Goal: Task Accomplishment & Management: Use online tool/utility

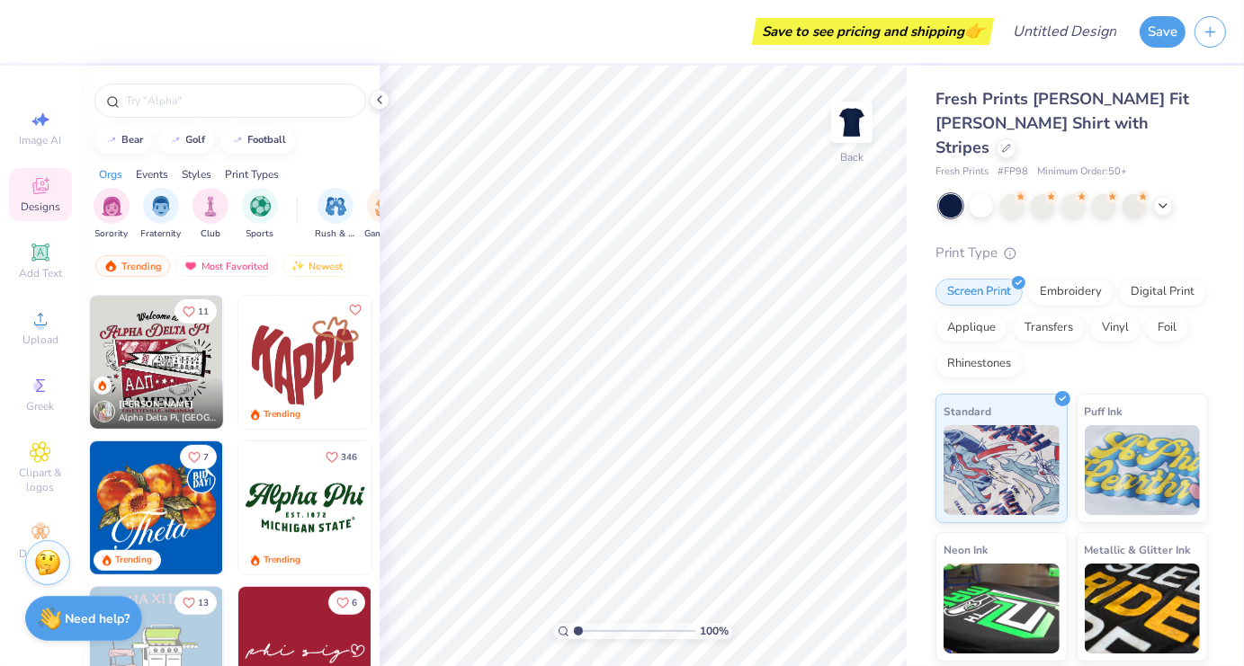
scroll to position [1017, 0]
click at [287, 499] on img at bounding box center [303, 507] width 133 height 133
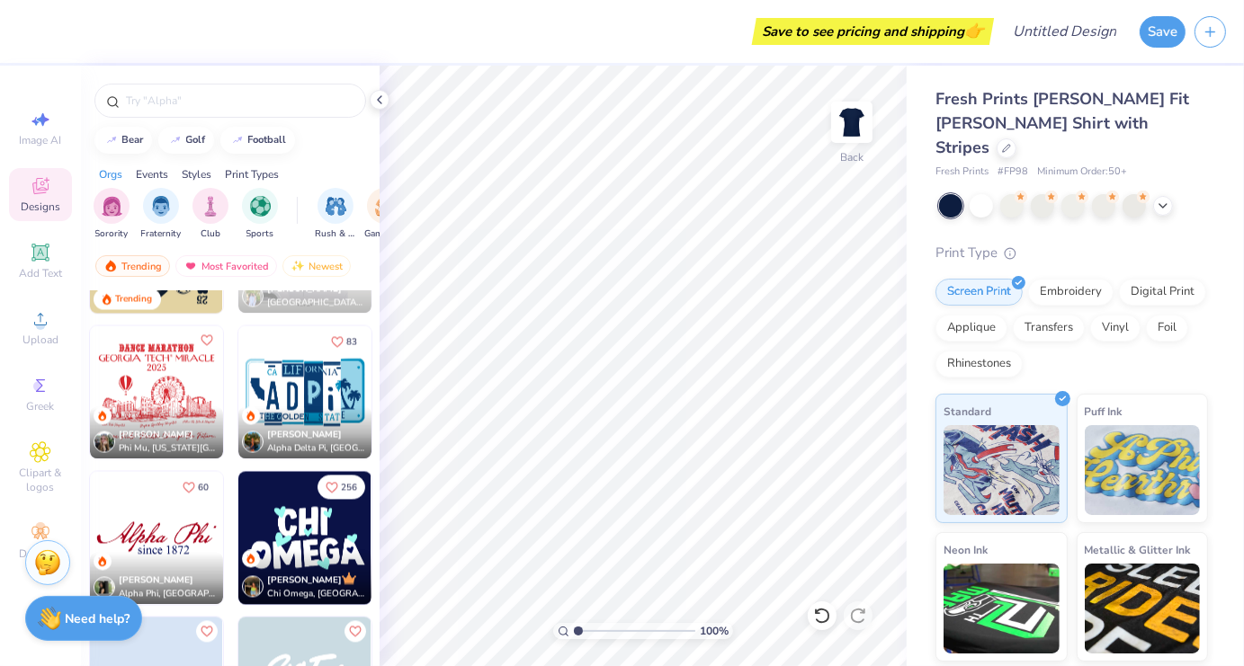
scroll to position [3318, 0]
click at [343, 403] on img at bounding box center [304, 392] width 133 height 133
click at [37, 273] on span "Add Text" at bounding box center [40, 273] width 43 height 14
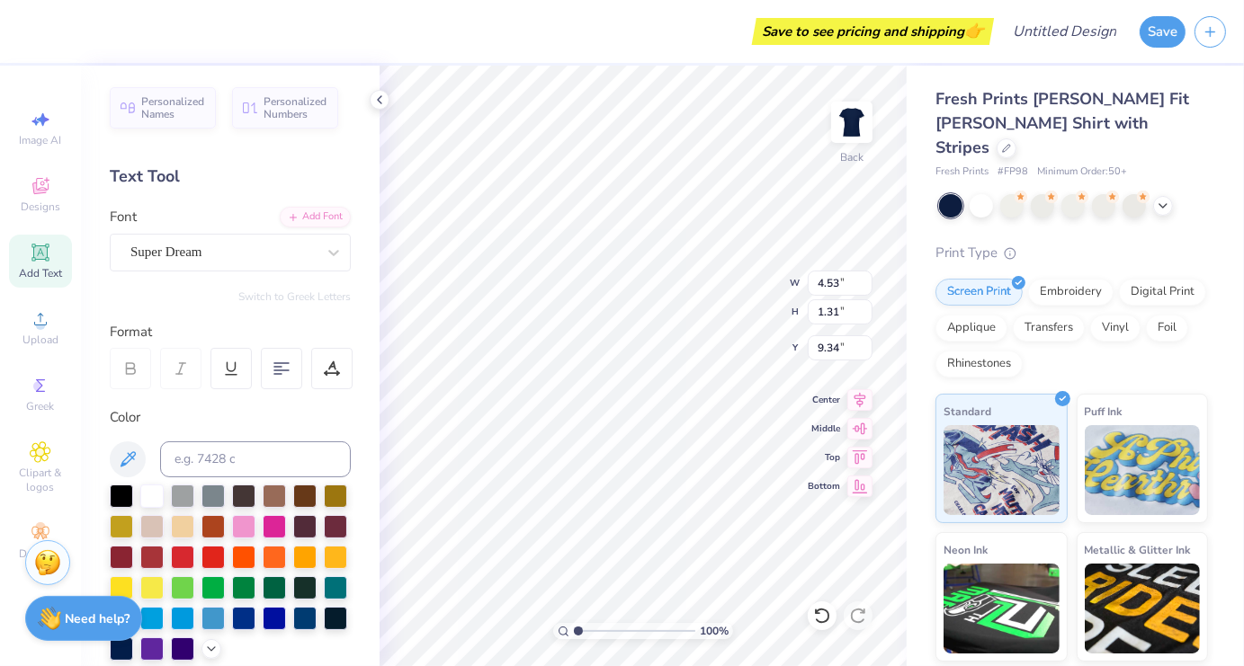
scroll to position [14, 6]
type textarea "Alpha Xi Delta"
click at [263, 248] on div "Super Dream" at bounding box center [223, 252] width 189 height 28
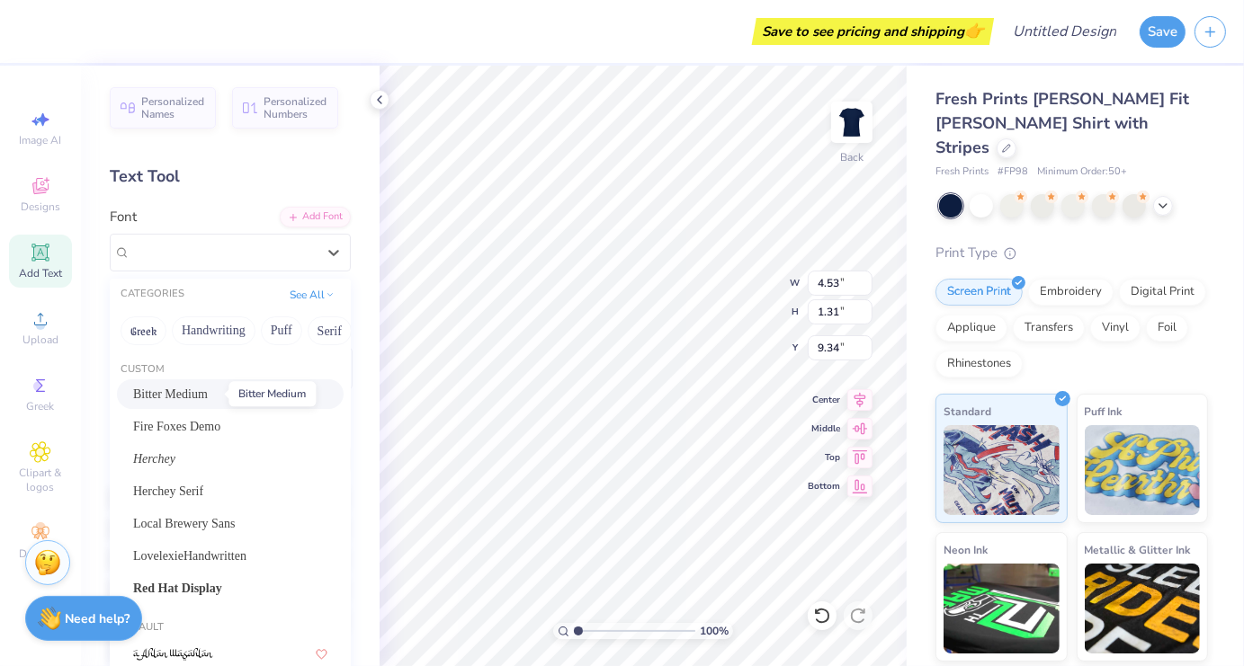
click at [199, 390] on span "Bitter Medium" at bounding box center [170, 394] width 75 height 19
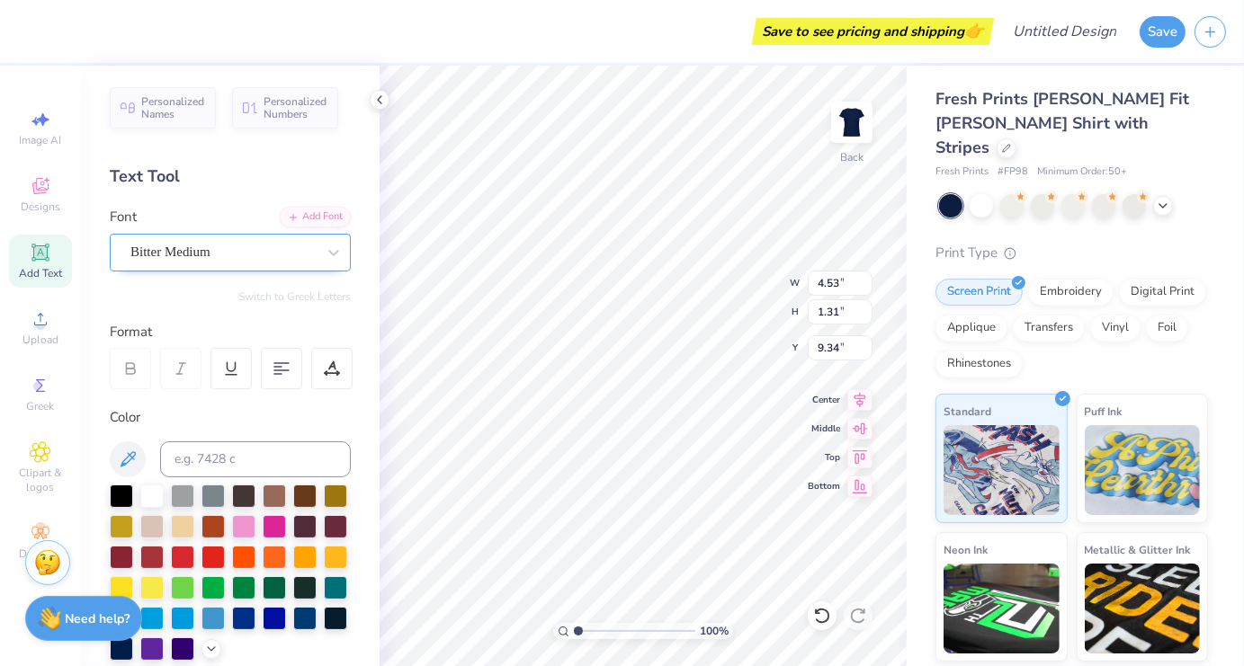
click at [181, 238] on div "Bitter Medium" at bounding box center [223, 252] width 189 height 28
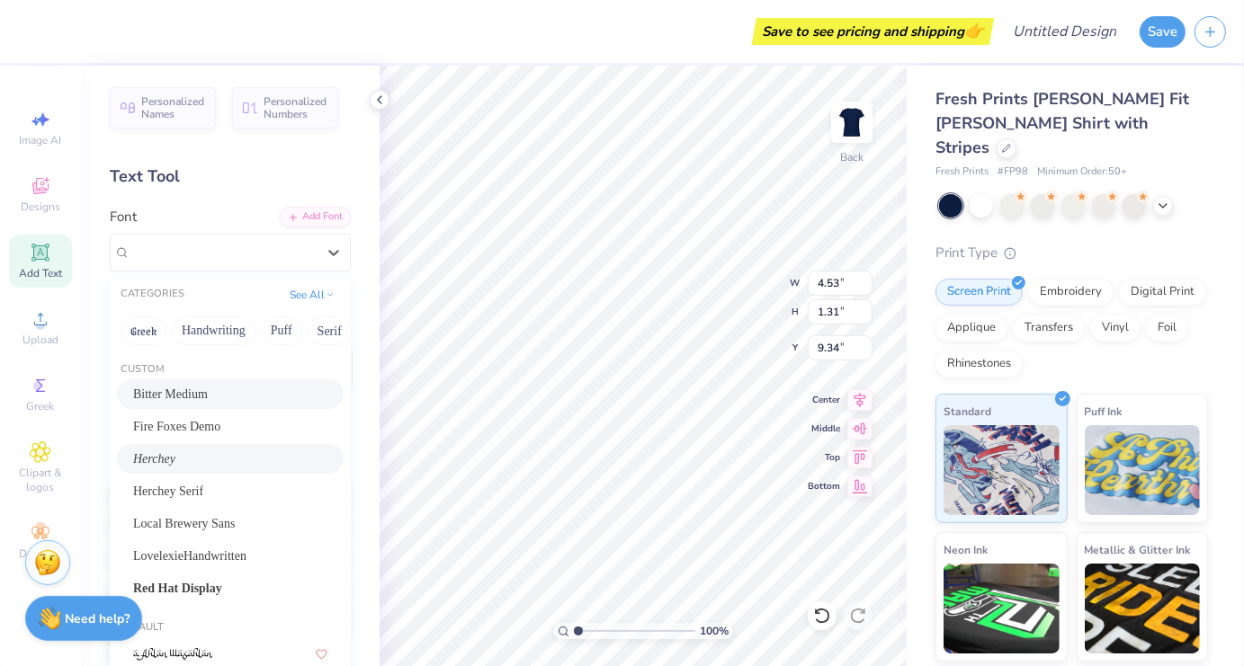
click at [169, 465] on div "Herchey" at bounding box center [230, 459] width 194 height 19
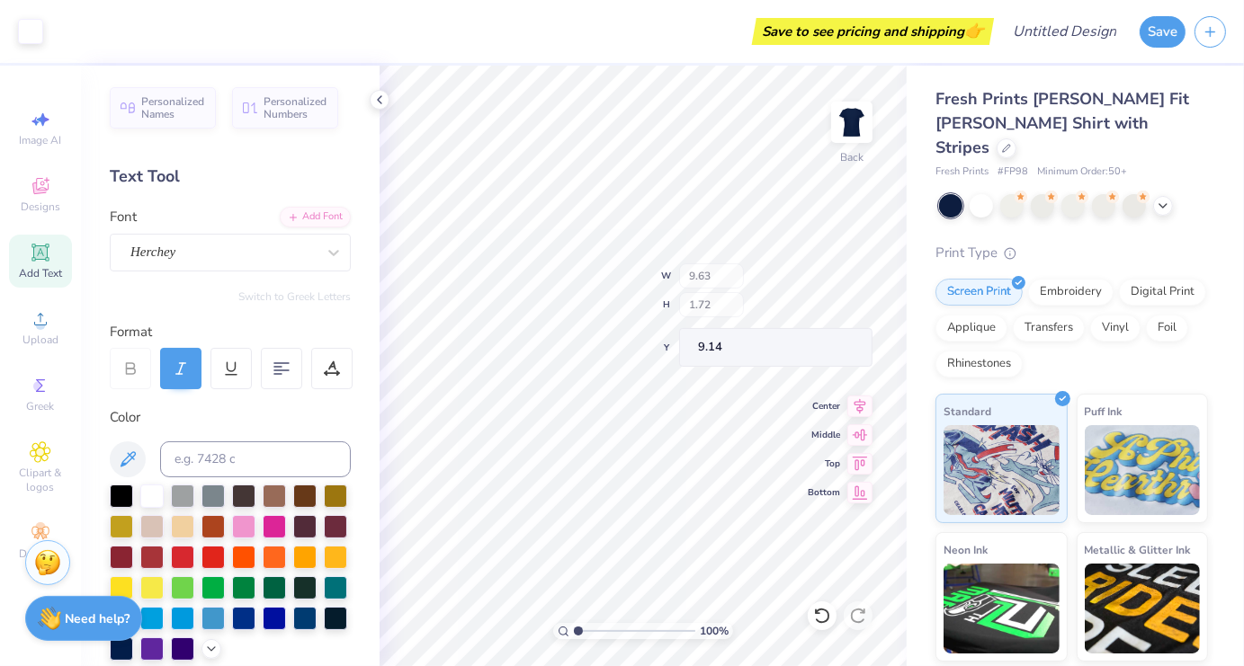
type input "9.63"
type input "1.72"
type input "9.14"
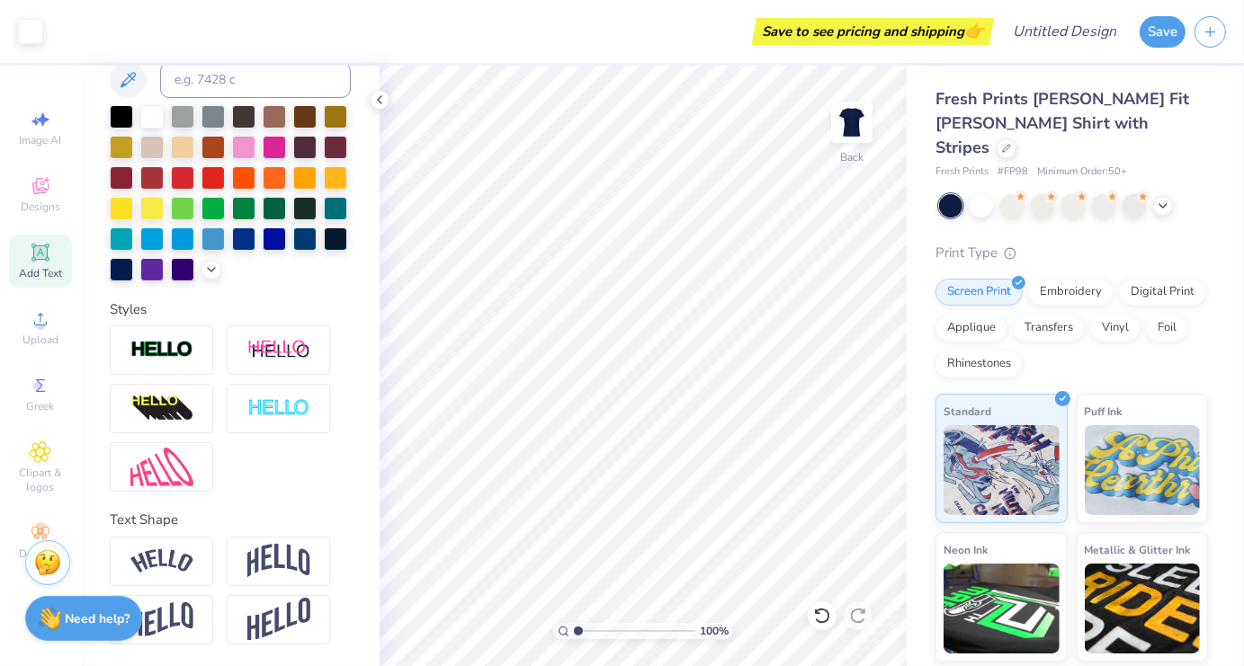
scroll to position [408, 0]
type input "3.64"
type input "7.00"
type input "1.25"
type input "3.00"
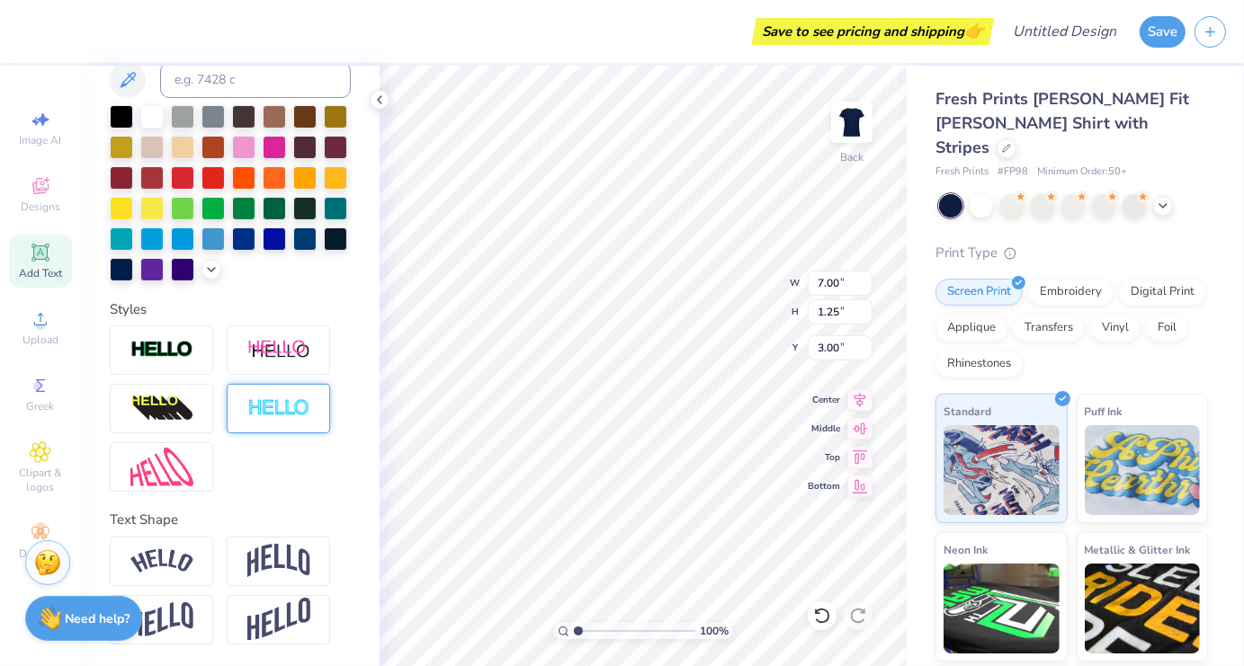
click at [269, 407] on img at bounding box center [278, 408] width 63 height 21
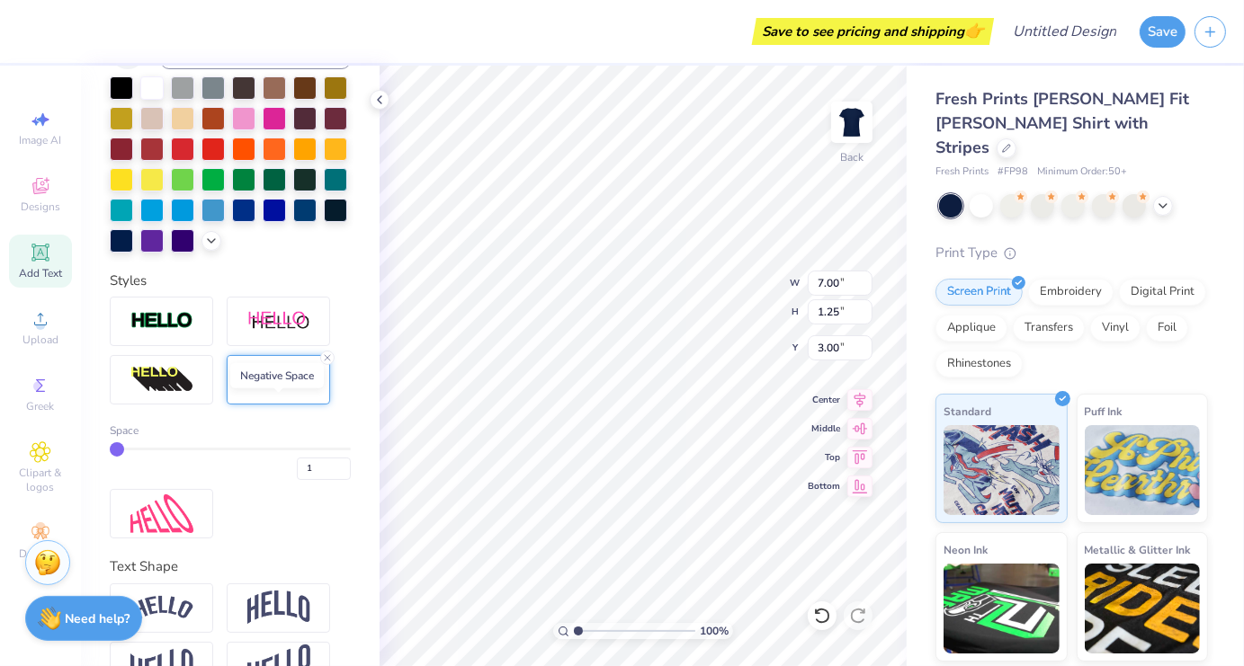
type input "7.02"
type input "1.27"
type input "2.99"
type input "2"
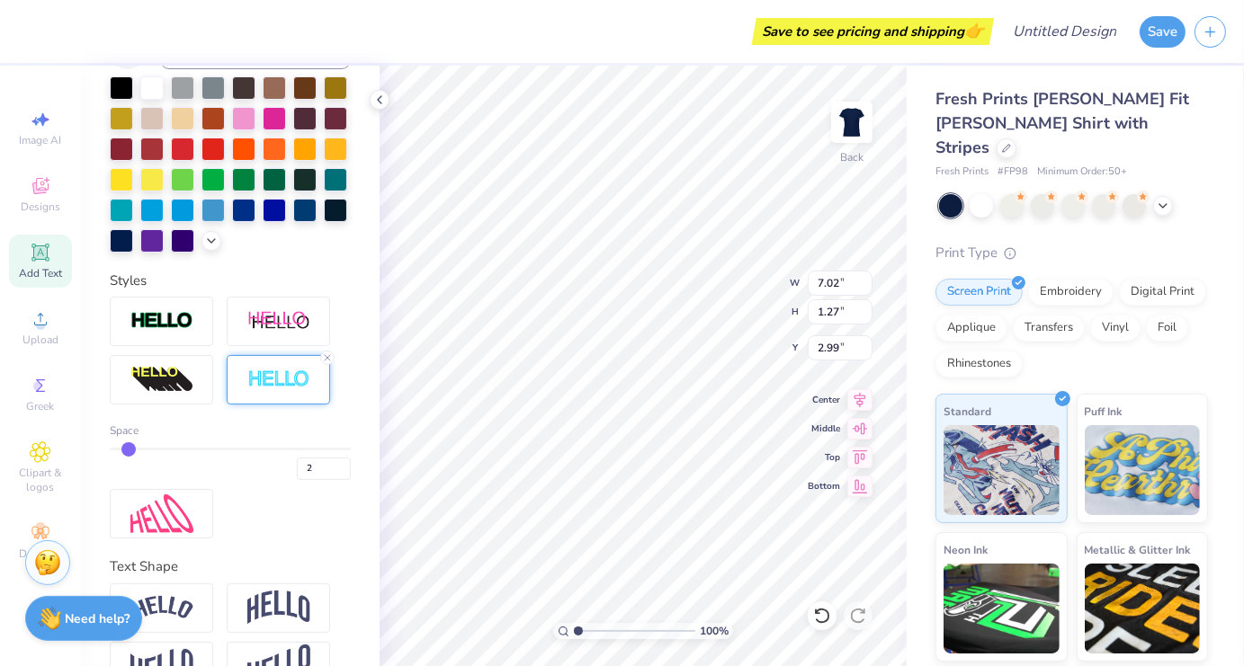
type input "3"
type input "7.06"
type input "1.30"
type input "2.97"
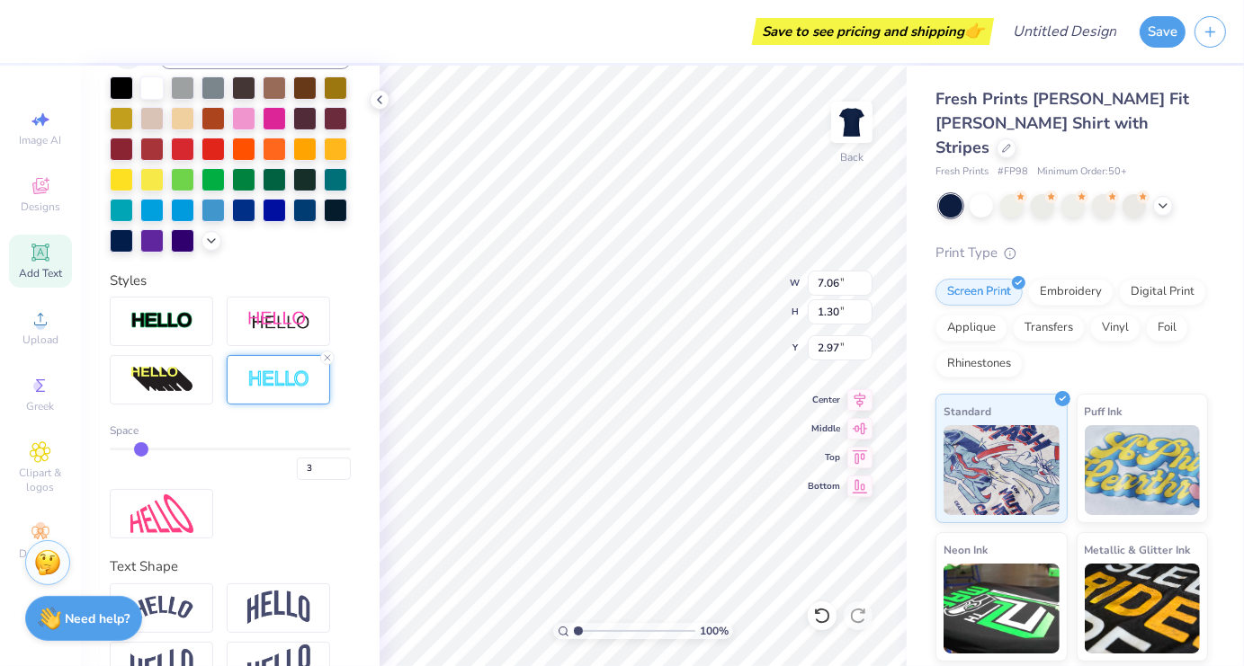
drag, startPoint x: 120, startPoint y: 482, endPoint x: 140, endPoint y: 479, distance: 20.9
click at [140, 451] on input "range" at bounding box center [230, 449] width 241 height 3
click at [170, 480] on div "3" at bounding box center [230, 464] width 241 height 32
click at [165, 480] on div "3" at bounding box center [230, 464] width 241 height 32
type input "5"
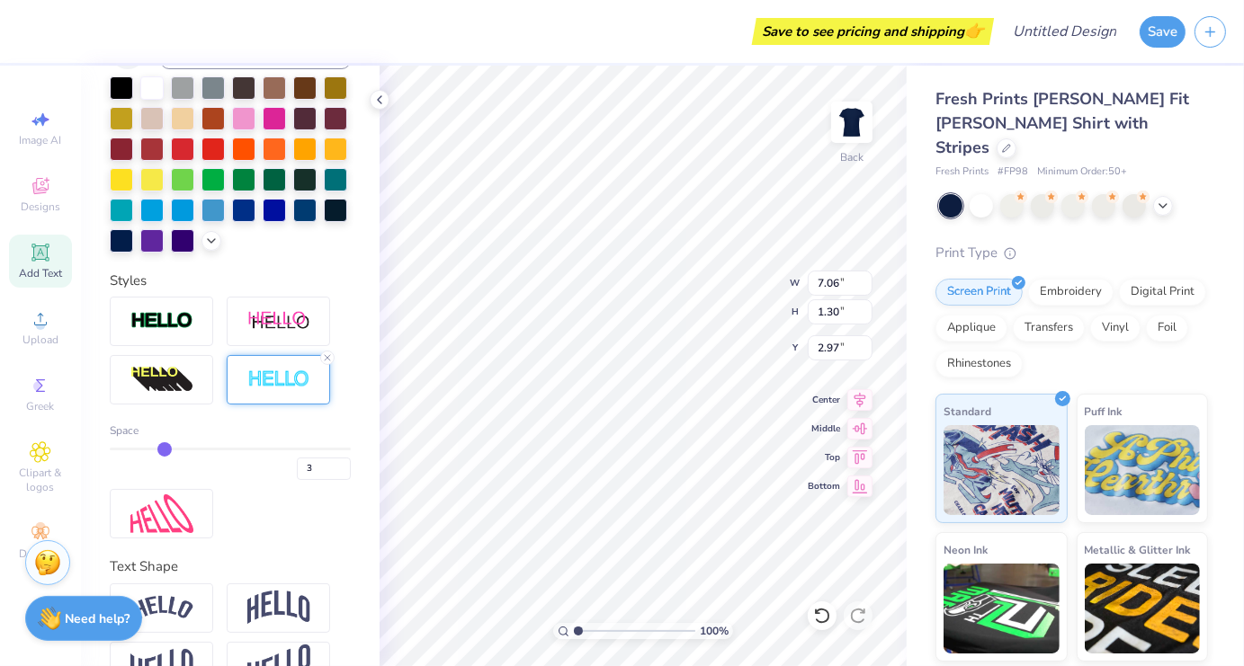
type input "5"
click at [165, 451] on input "range" at bounding box center [230, 449] width 241 height 3
type input "7.09"
type input "1.34"
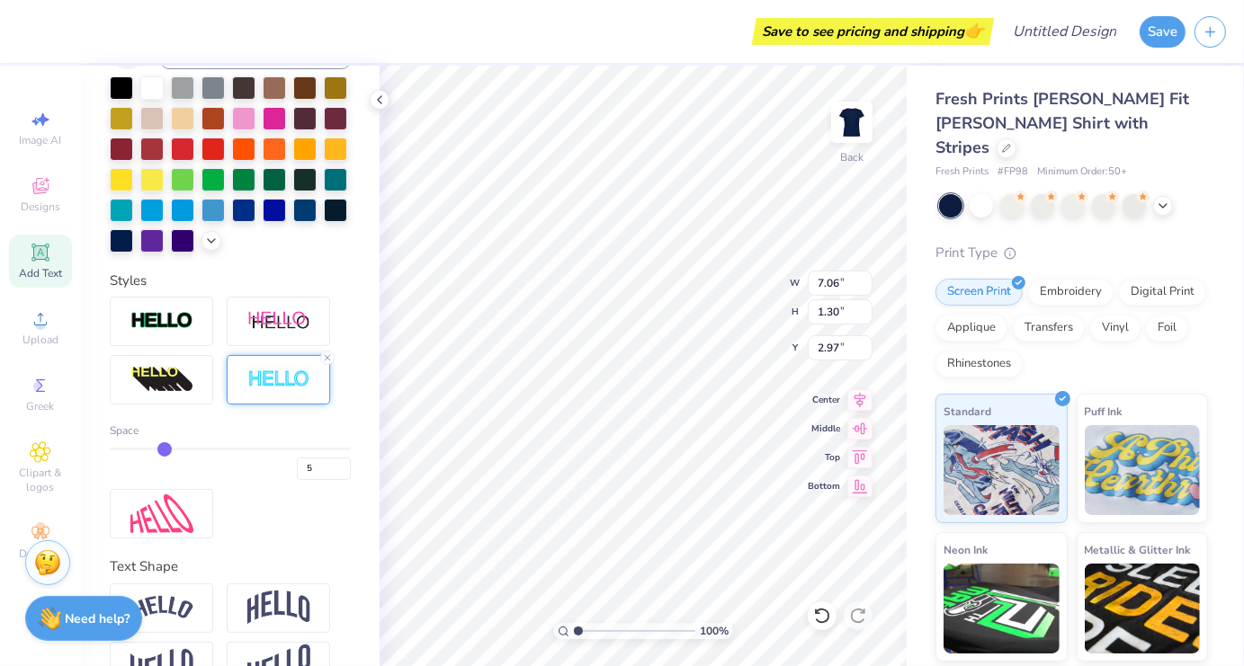
type input "2.96"
type input "4"
click at [152, 451] on input "range" at bounding box center [230, 449] width 241 height 3
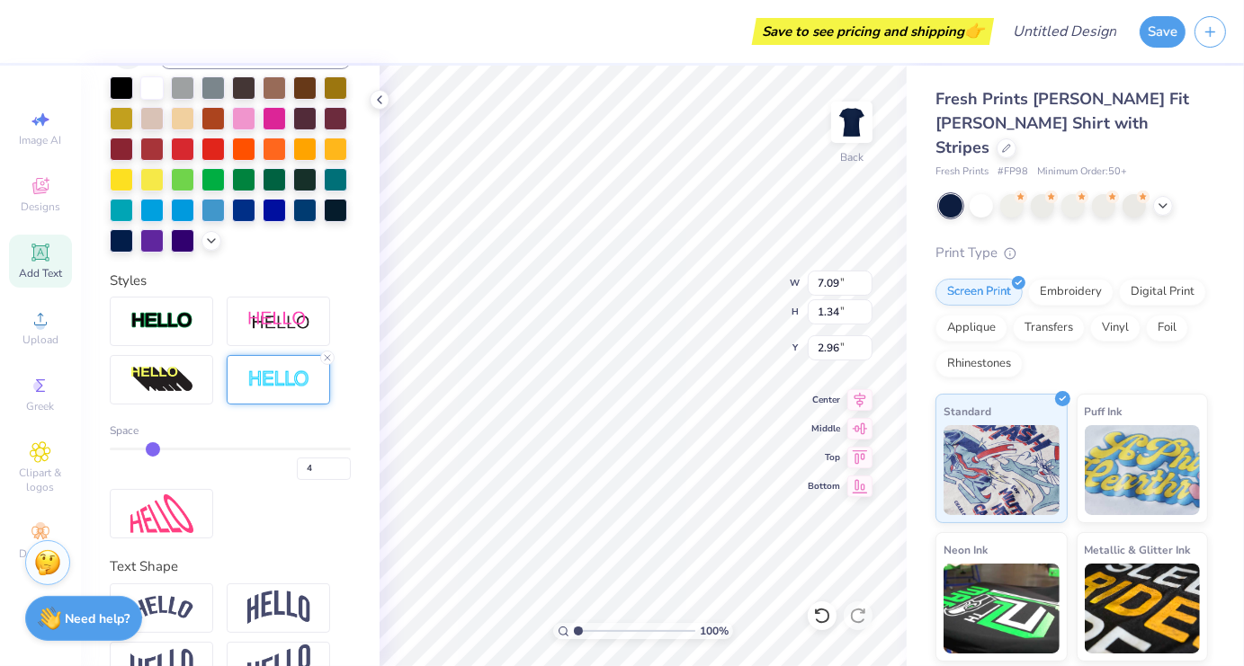
type input "7.07"
type input "1.32"
click at [144, 451] on input "range" at bounding box center [230, 449] width 241 height 3
type input "3"
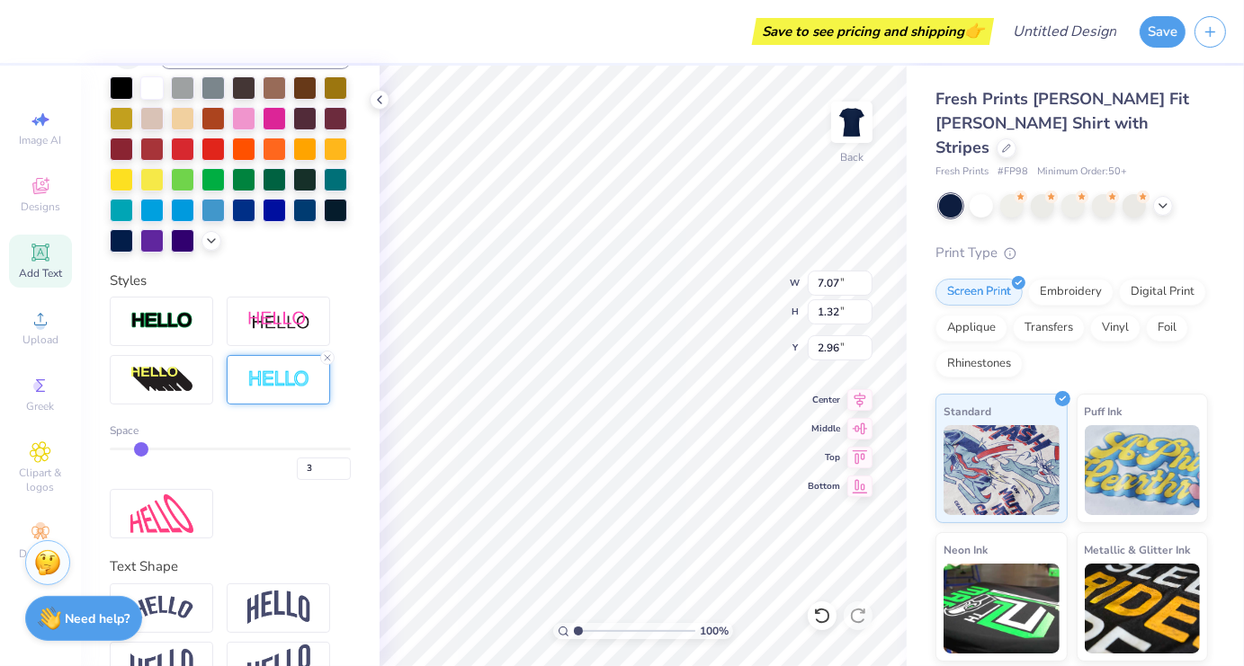
type input "3"
click at [140, 451] on input "range" at bounding box center [230, 449] width 241 height 3
type input "7.06"
type input "1.30"
type input "2.97"
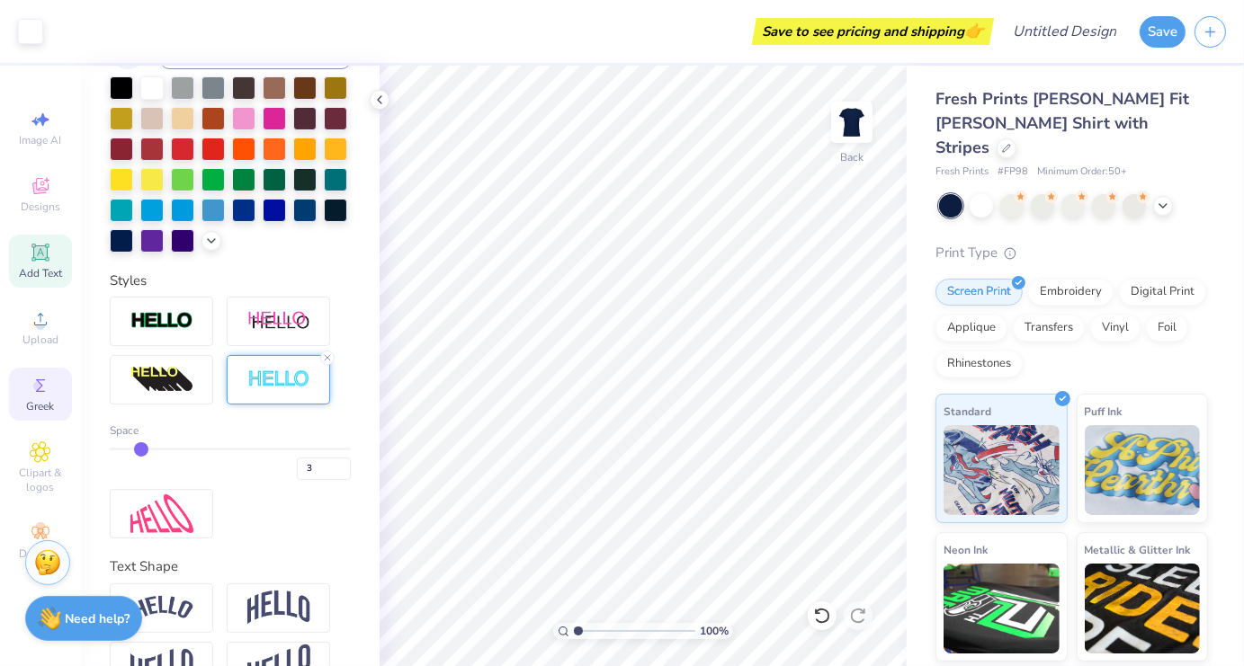
click at [49, 397] on icon at bounding box center [41, 386] width 22 height 22
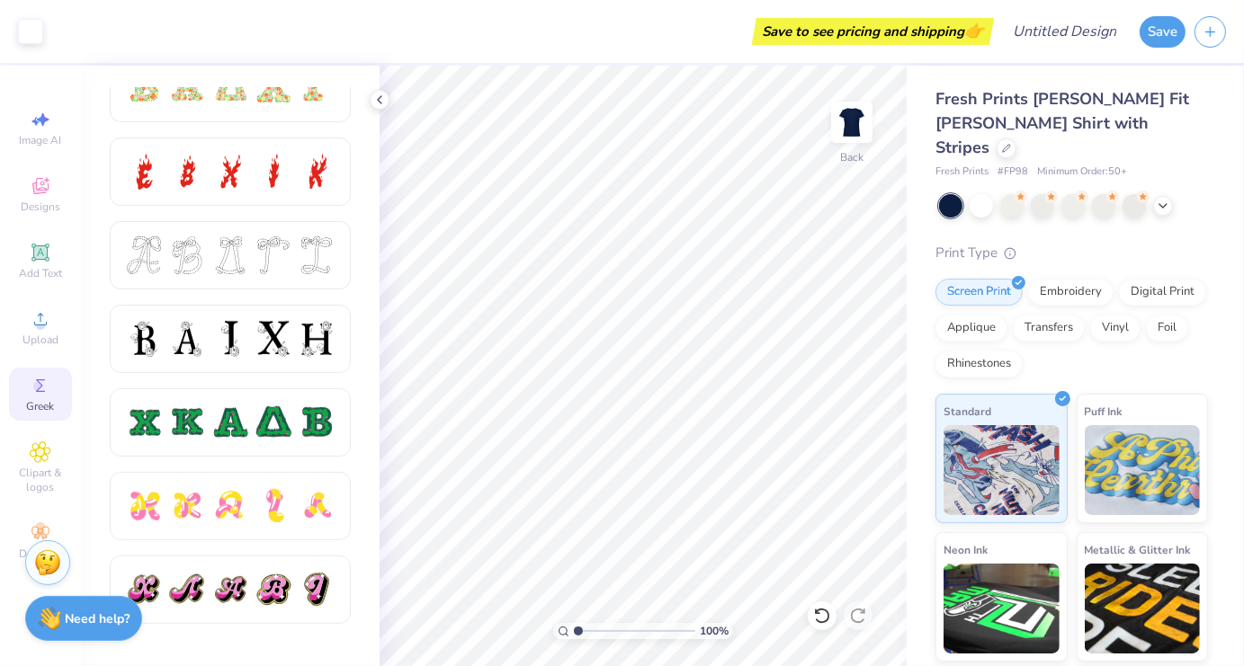
scroll to position [622, 0]
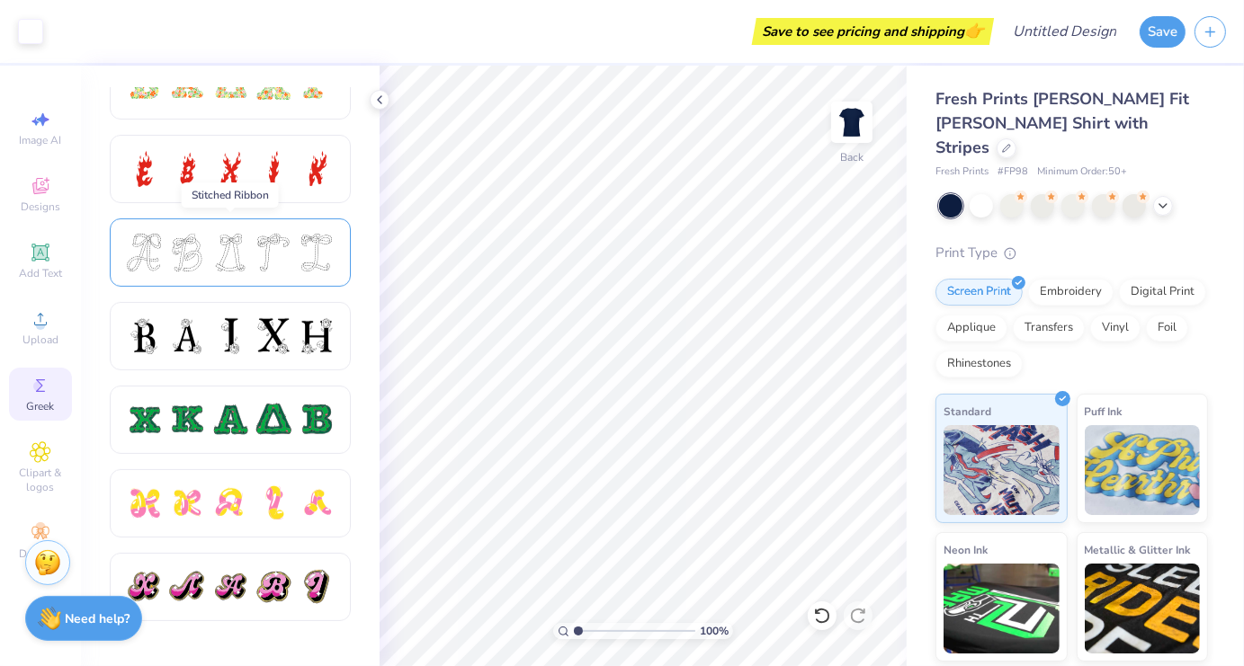
click at [240, 246] on div at bounding box center [230, 253] width 38 height 38
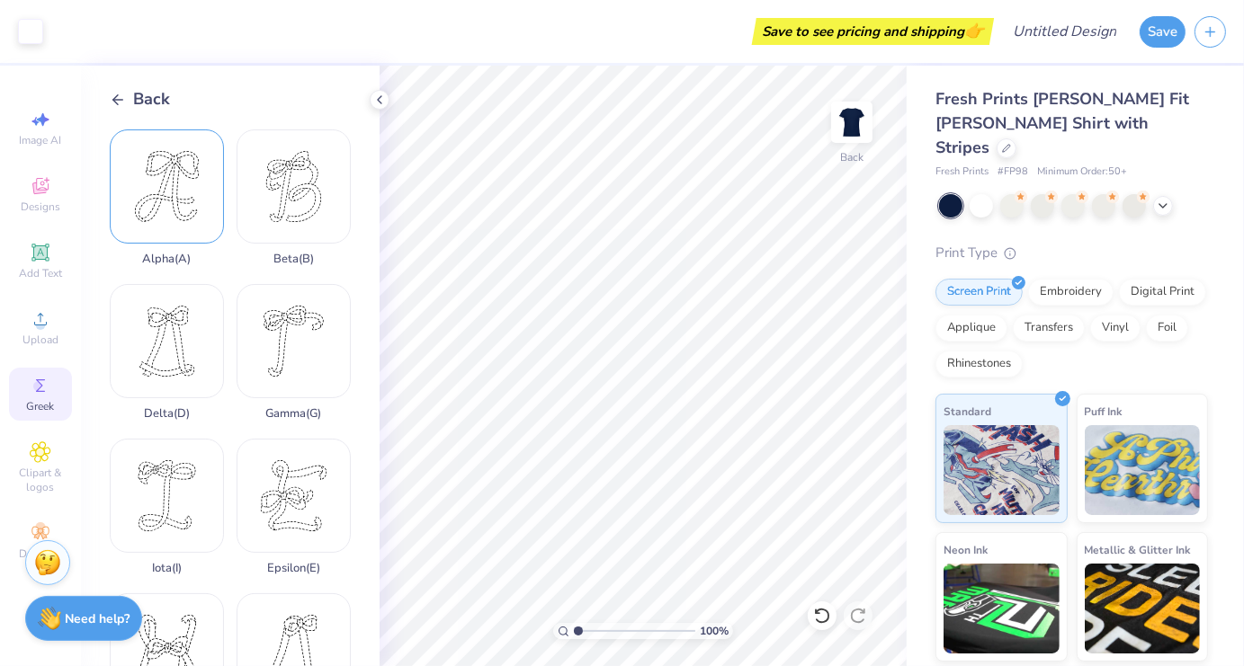
click at [165, 209] on div "Alpha ( A )" at bounding box center [167, 198] width 114 height 137
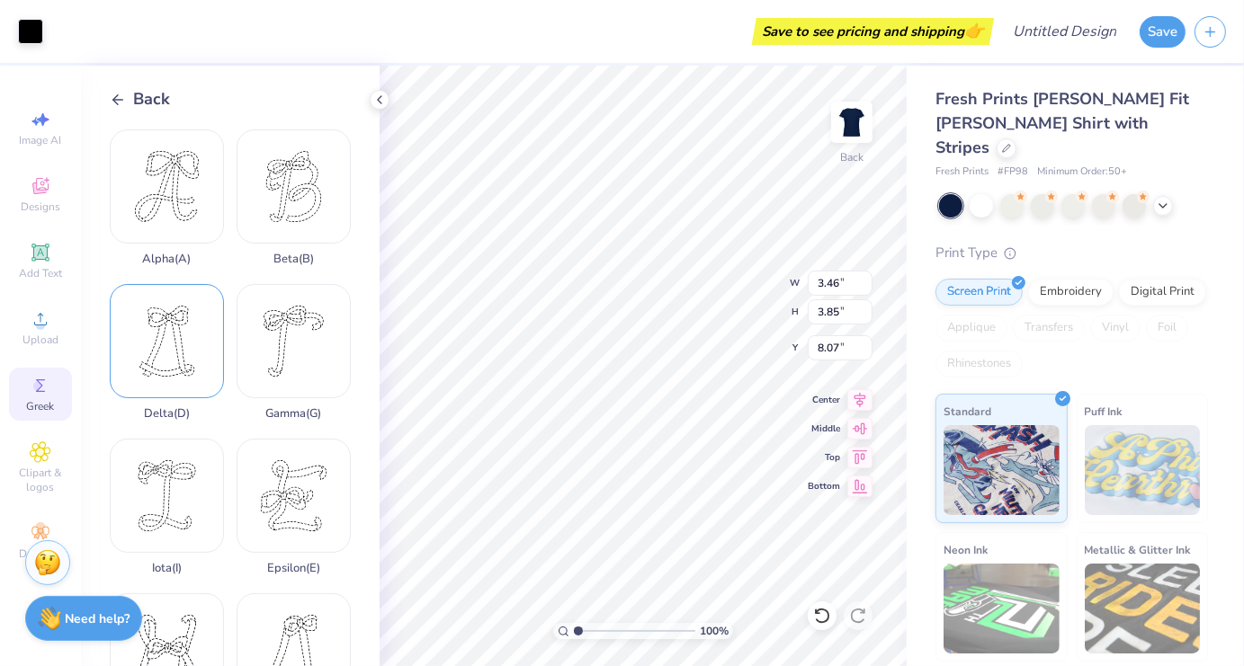
click at [157, 355] on div "Delta ( D )" at bounding box center [167, 352] width 114 height 137
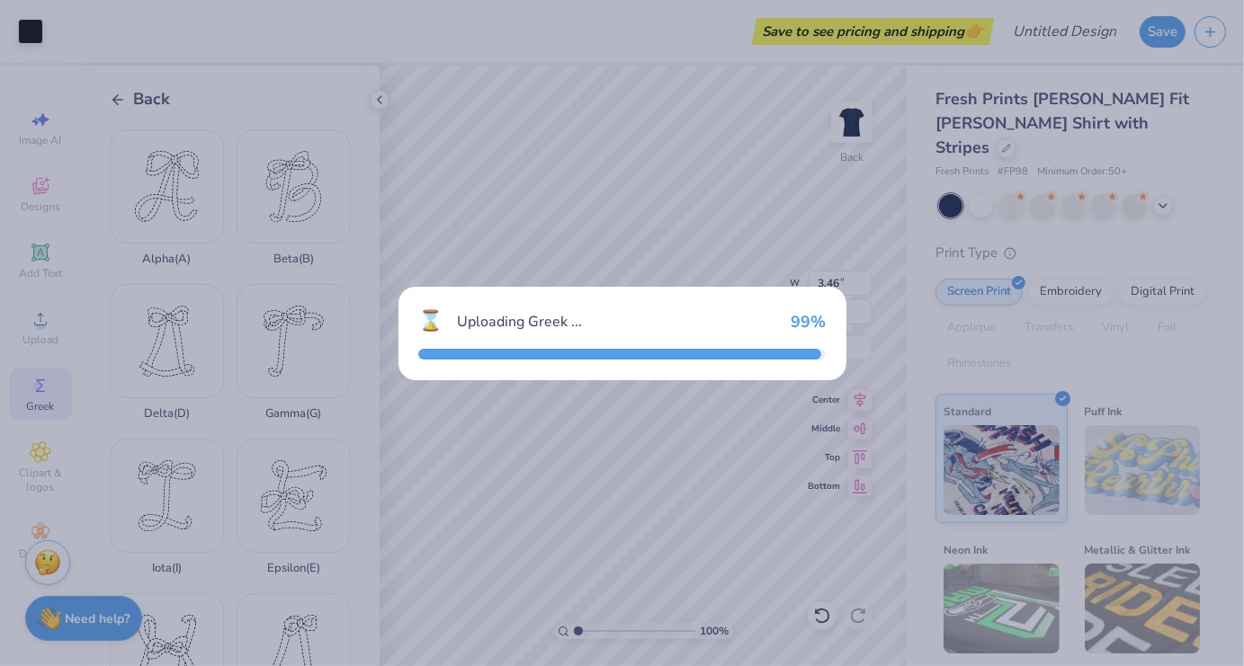
type input "3.08"
type input "3.96"
type input "8.02"
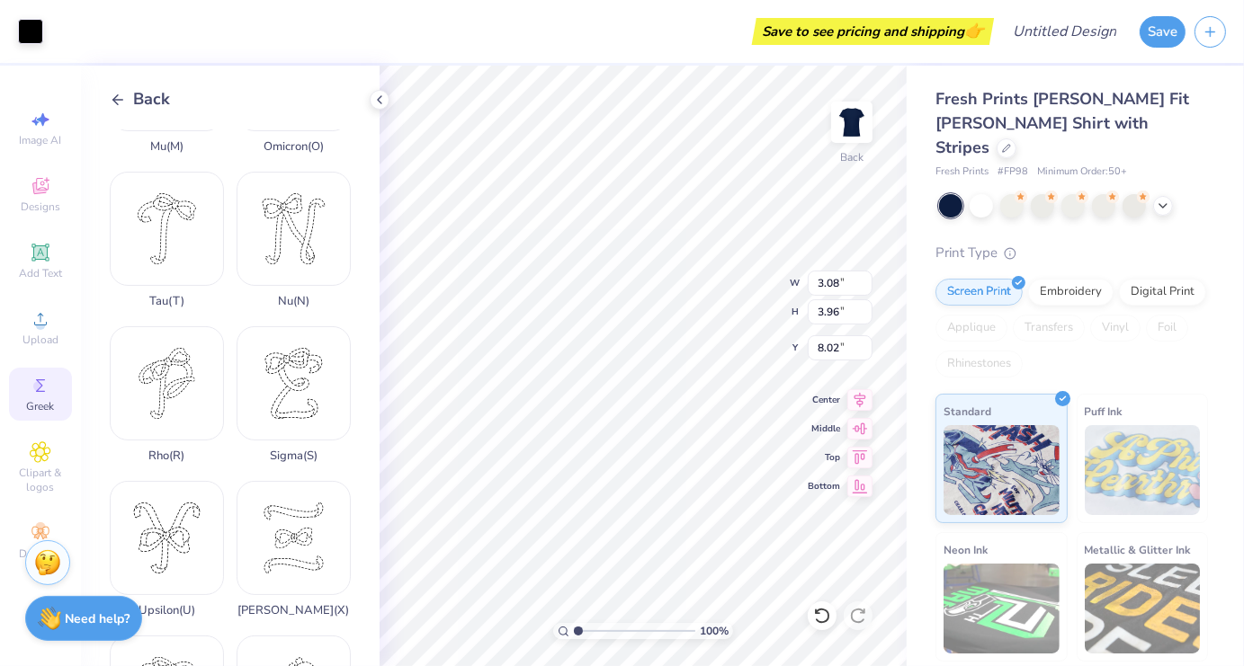
scroll to position [1196, 0]
click at [280, 496] on div "Xi ( X )" at bounding box center [294, 548] width 114 height 137
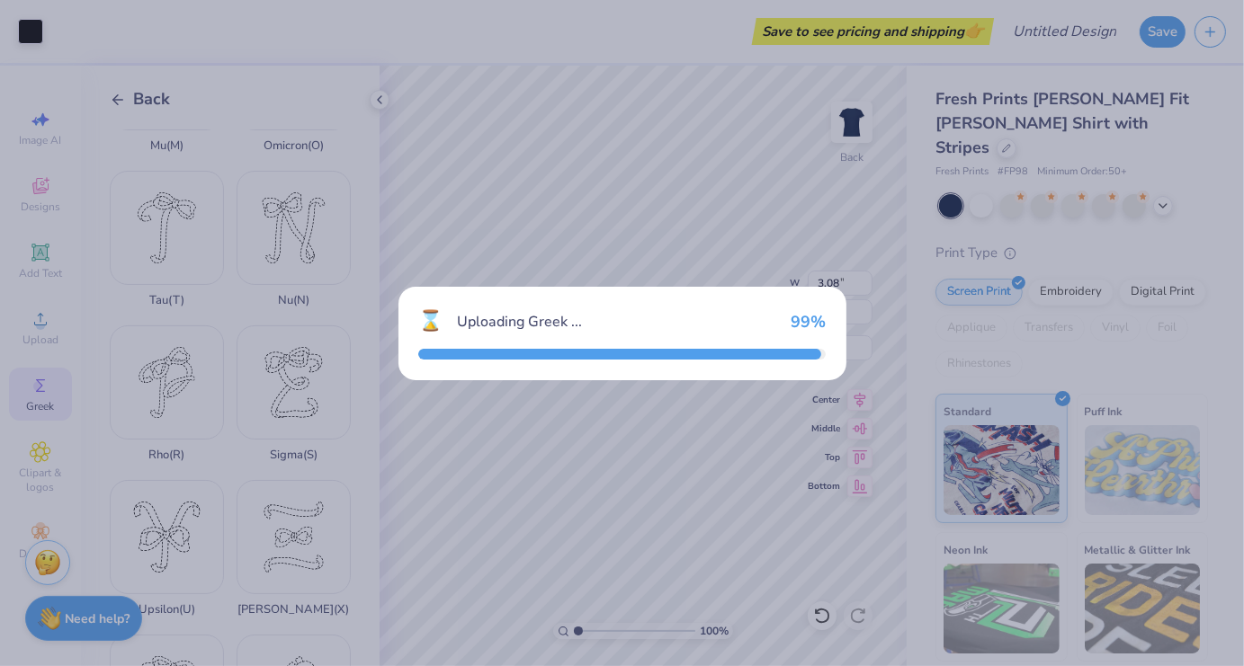
type input "3.40"
type input "4.08"
type input "7.96"
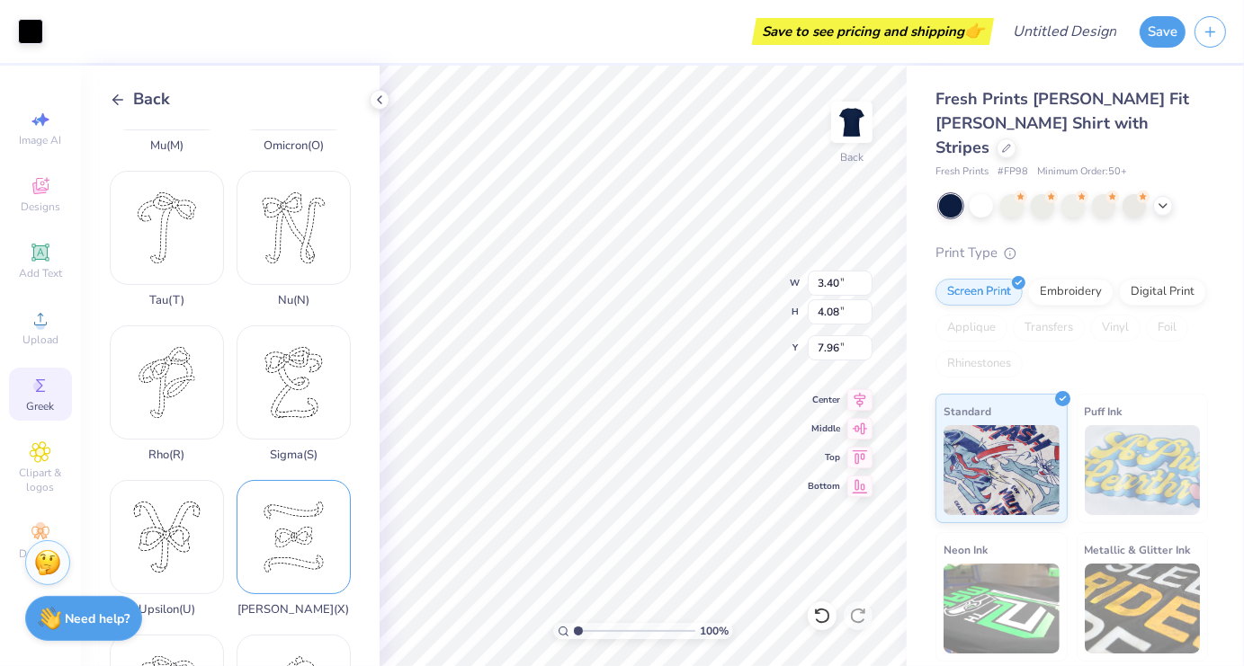
scroll to position [1240, 0]
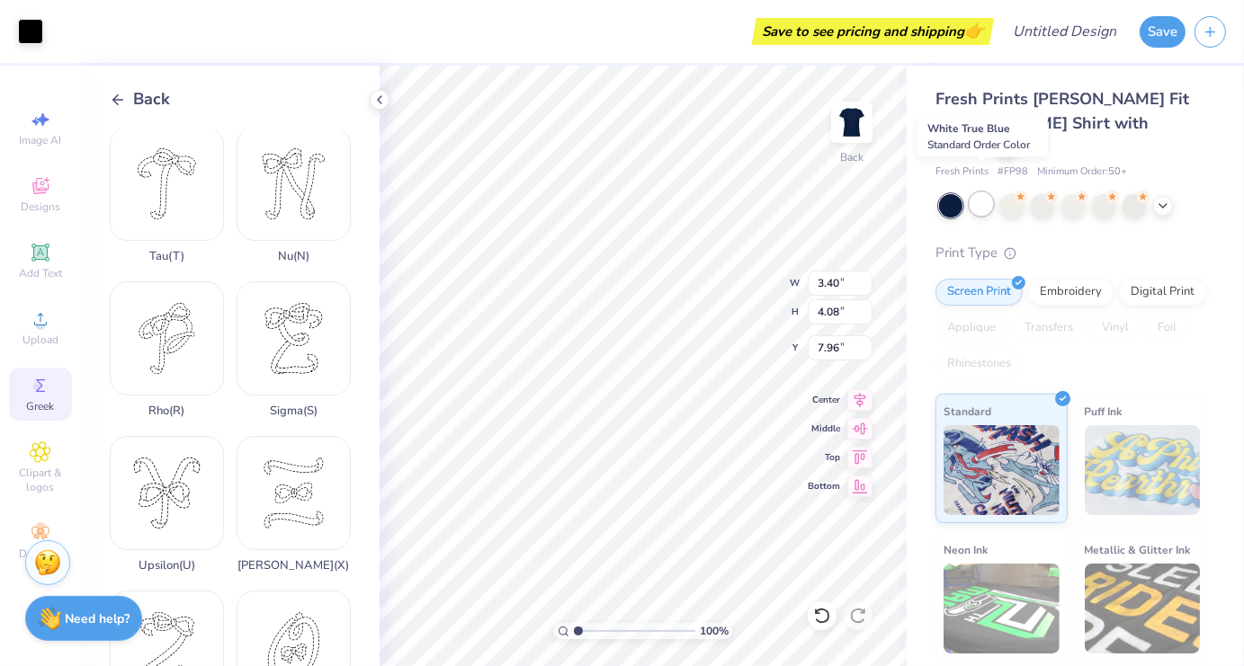
click at [988, 192] on div at bounding box center [981, 203] width 23 height 23
click at [955, 194] on div at bounding box center [950, 205] width 23 height 23
click at [1158, 197] on icon at bounding box center [1163, 204] width 14 height 14
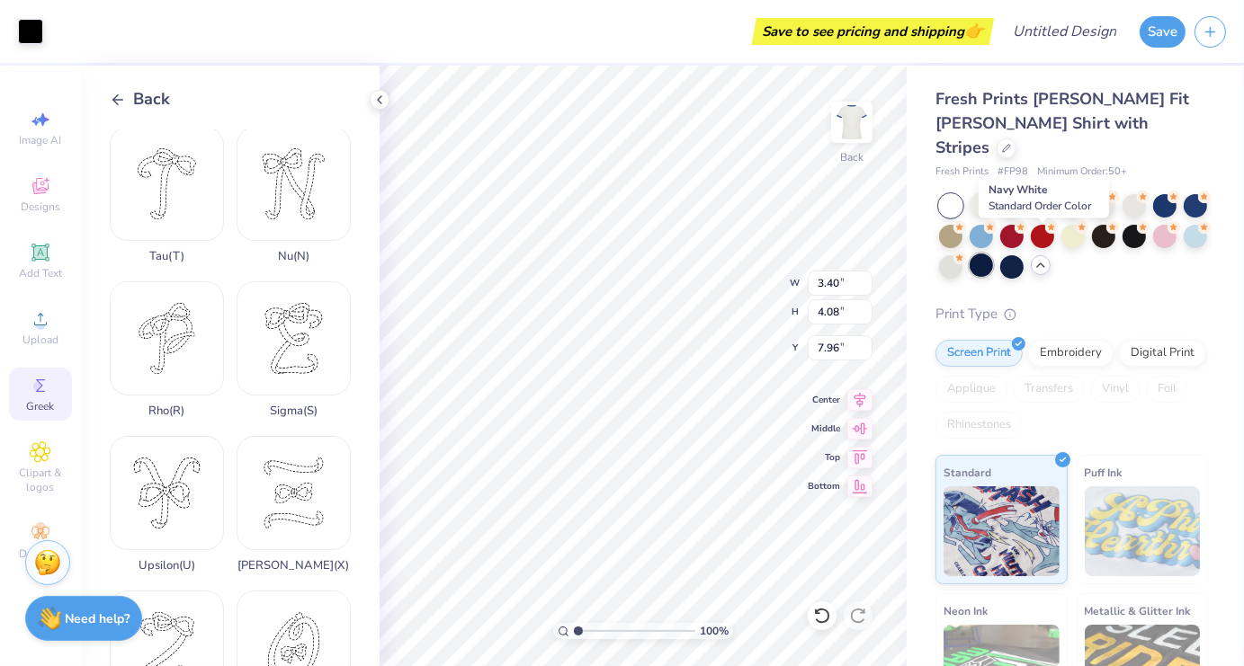
click at [993, 254] on div at bounding box center [981, 265] width 23 height 23
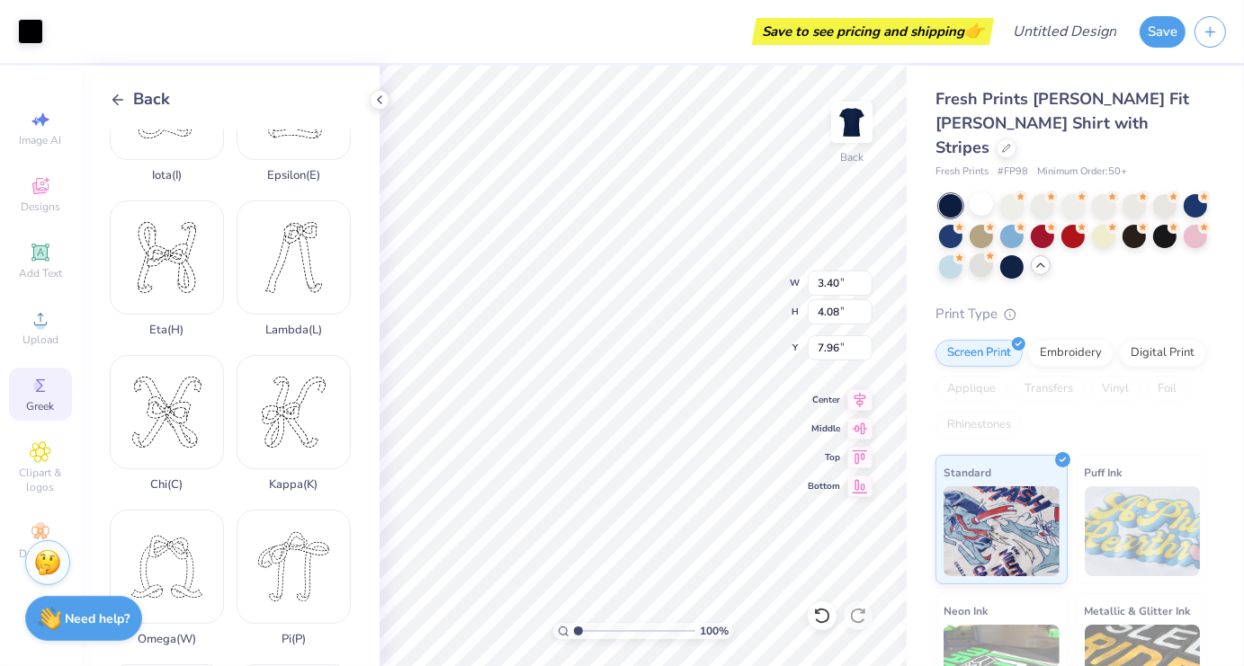
scroll to position [0, 0]
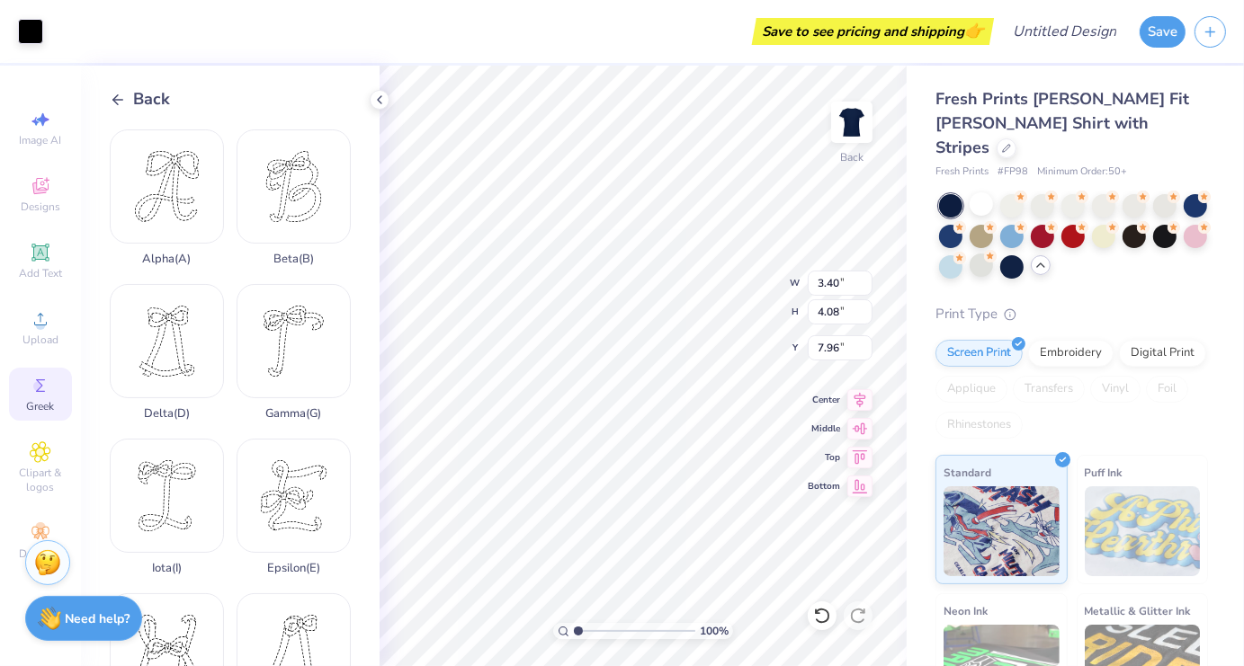
click at [121, 90] on div "Back" at bounding box center [140, 99] width 60 height 24
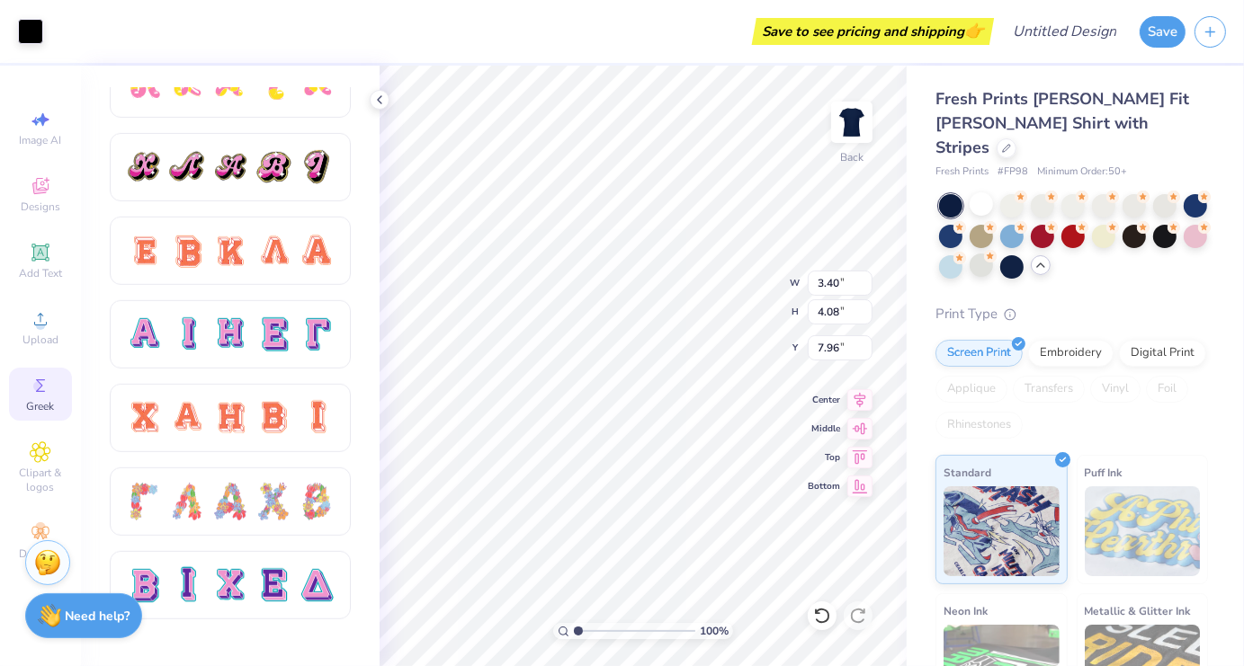
scroll to position [1047, 0]
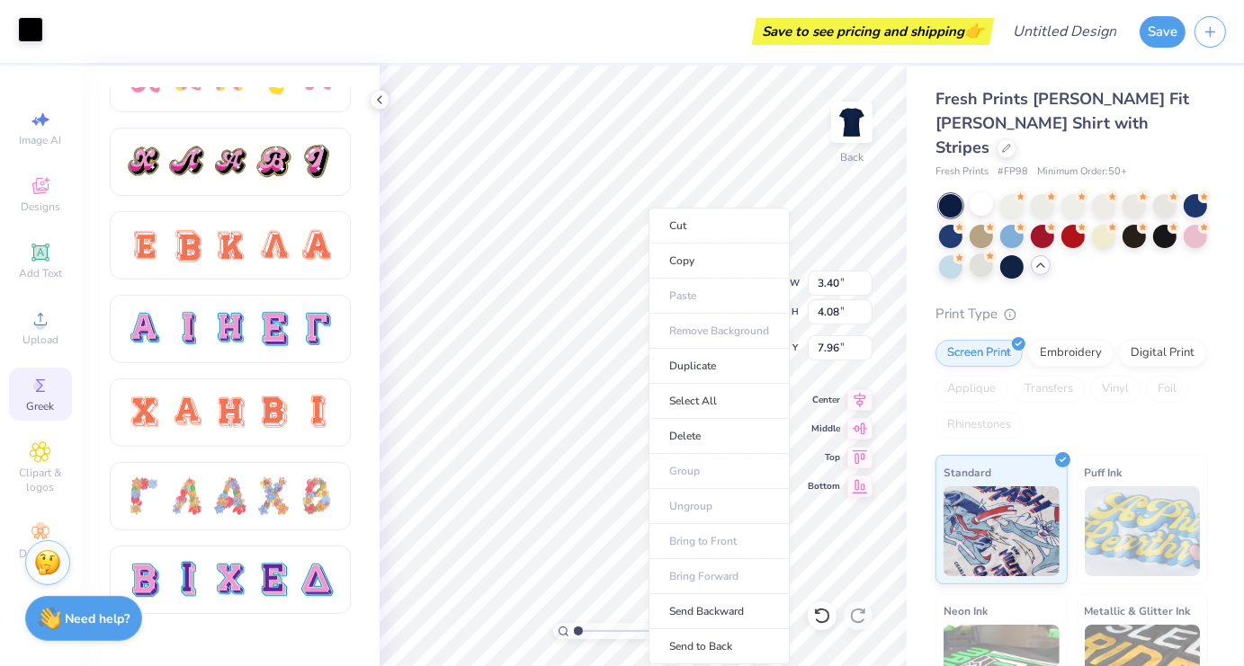
click at [41, 36] on div at bounding box center [30, 29] width 25 height 25
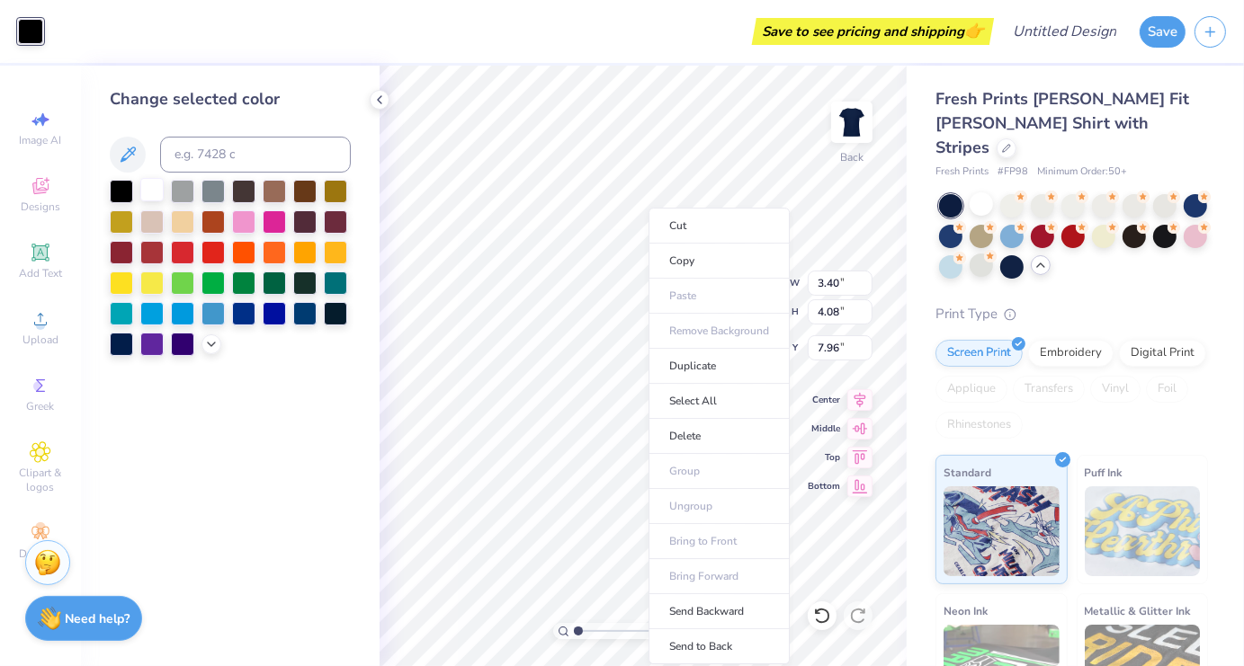
click at [150, 192] on div at bounding box center [151, 189] width 23 height 23
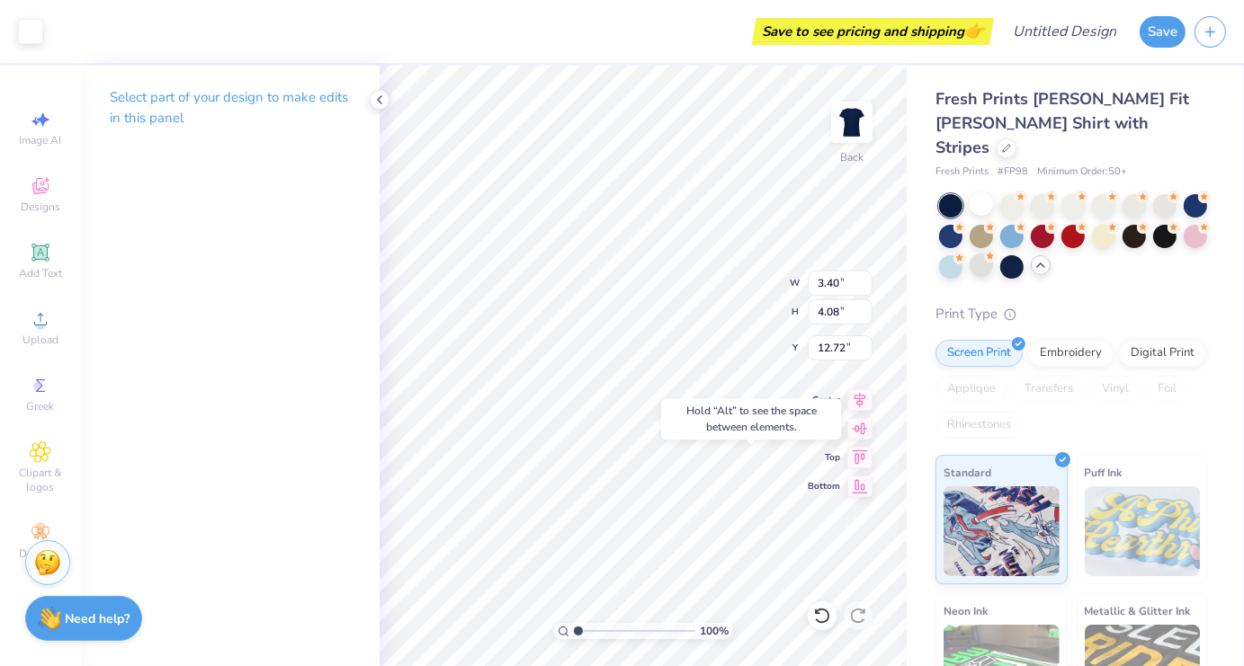
type input "12.72"
type input "3.08"
type input "3.96"
type input "8.02"
click at [35, 32] on div at bounding box center [30, 29] width 25 height 25
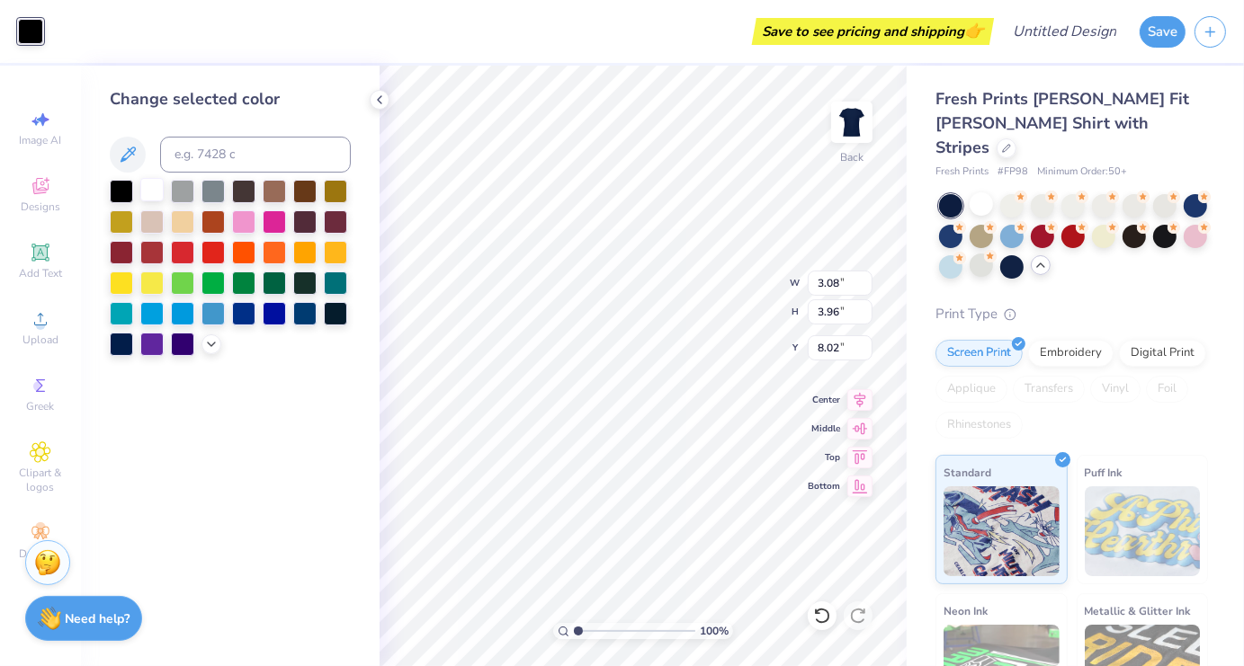
click at [148, 194] on div at bounding box center [151, 189] width 23 height 23
type input "1.90"
type input "2.44"
type input "14.36"
type input "1.36"
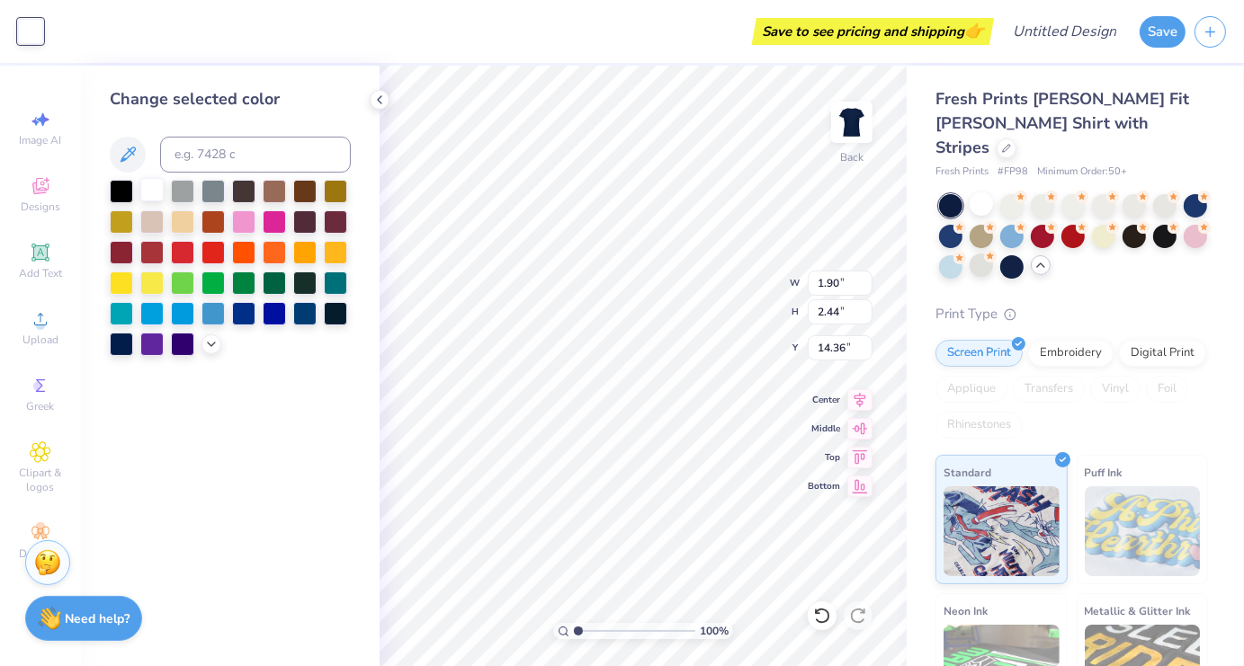
type input "1.75"
type input "15.05"
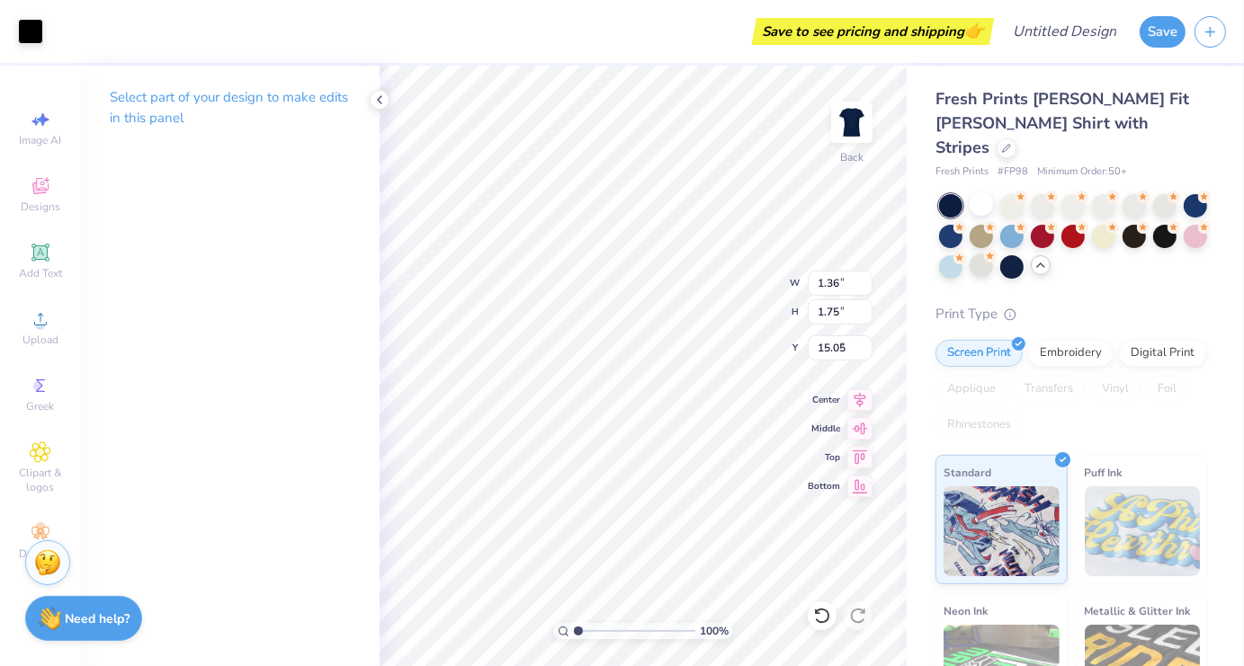
type input "3.46"
type input "3.85"
type input "8.07"
click at [23, 35] on div at bounding box center [30, 29] width 25 height 25
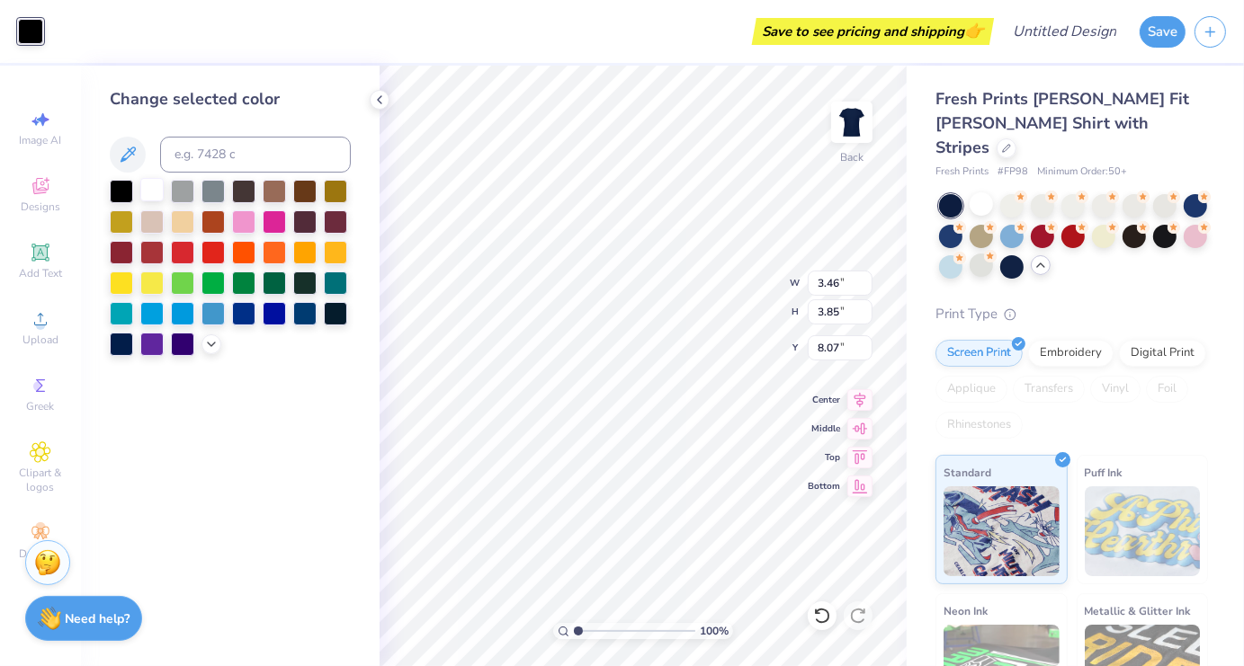
click at [154, 201] on div at bounding box center [151, 189] width 23 height 23
type input "1.64"
type input "1.82"
type input "14.98"
type input "1.51"
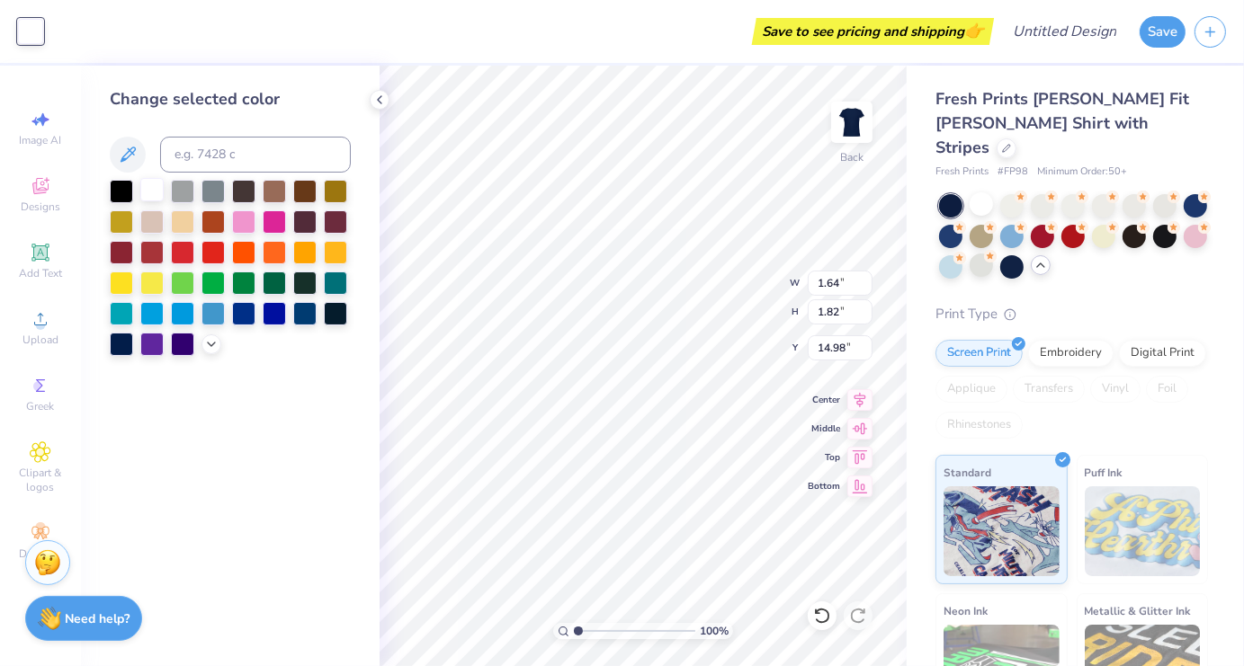
type input "1.81"
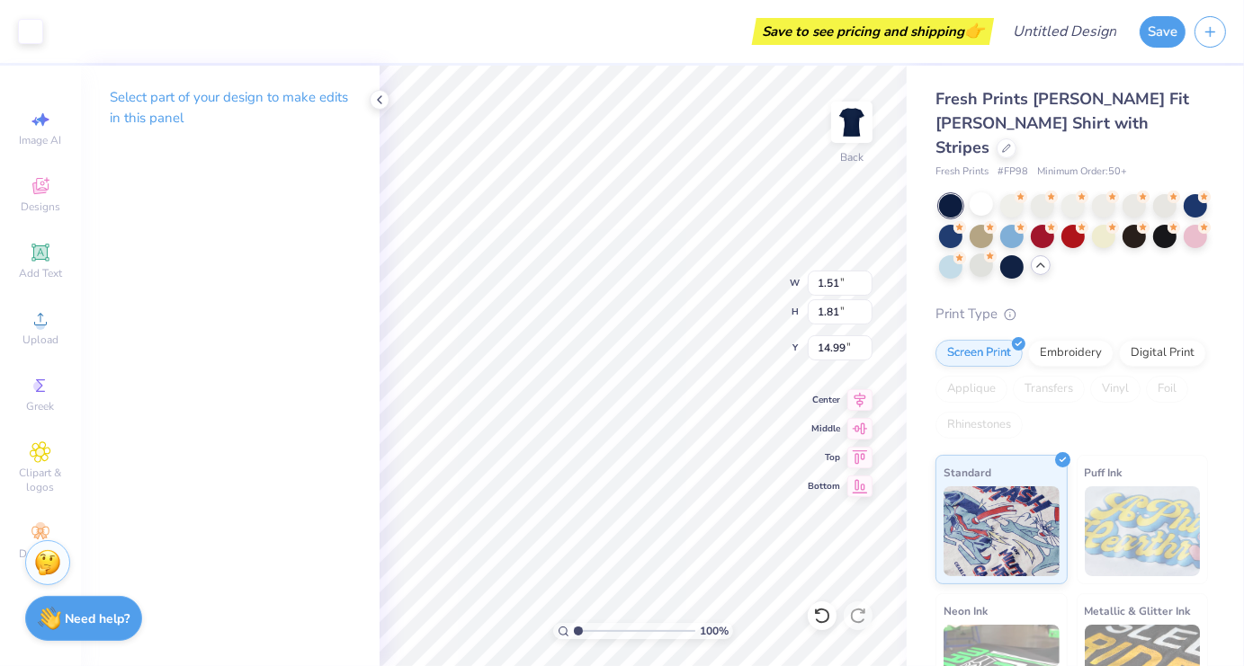
type input "15.05"
type input "1.36"
type input "1.75"
type input "15.08"
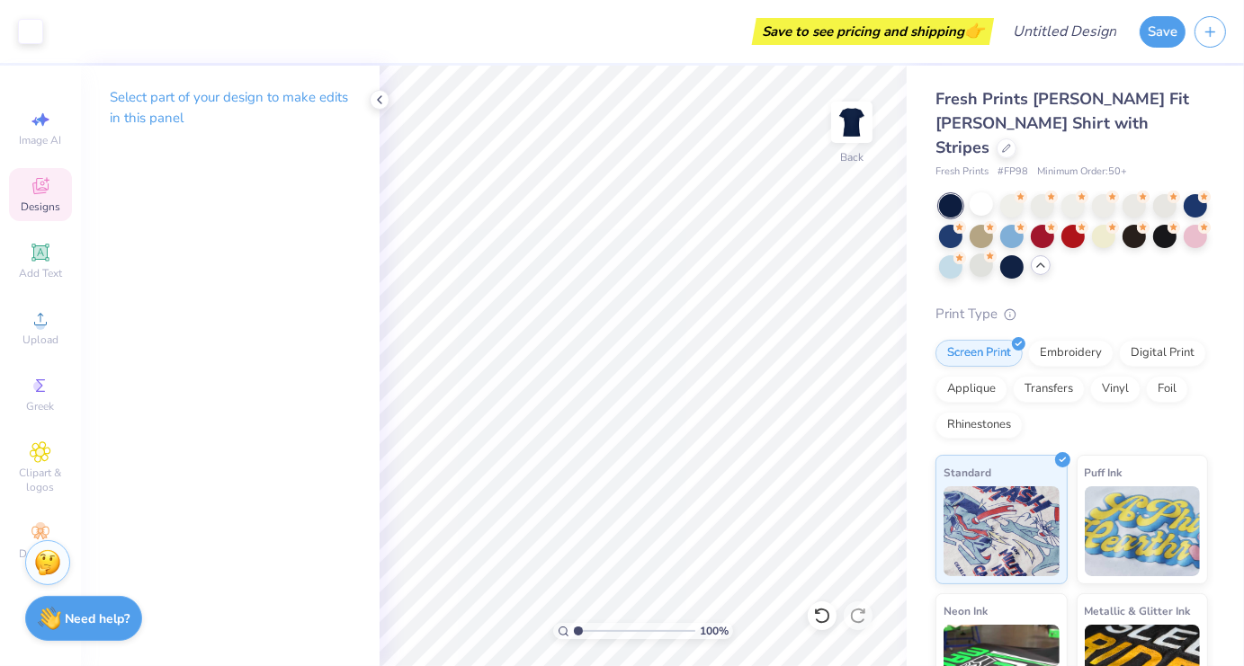
click at [36, 193] on icon at bounding box center [40, 186] width 16 height 16
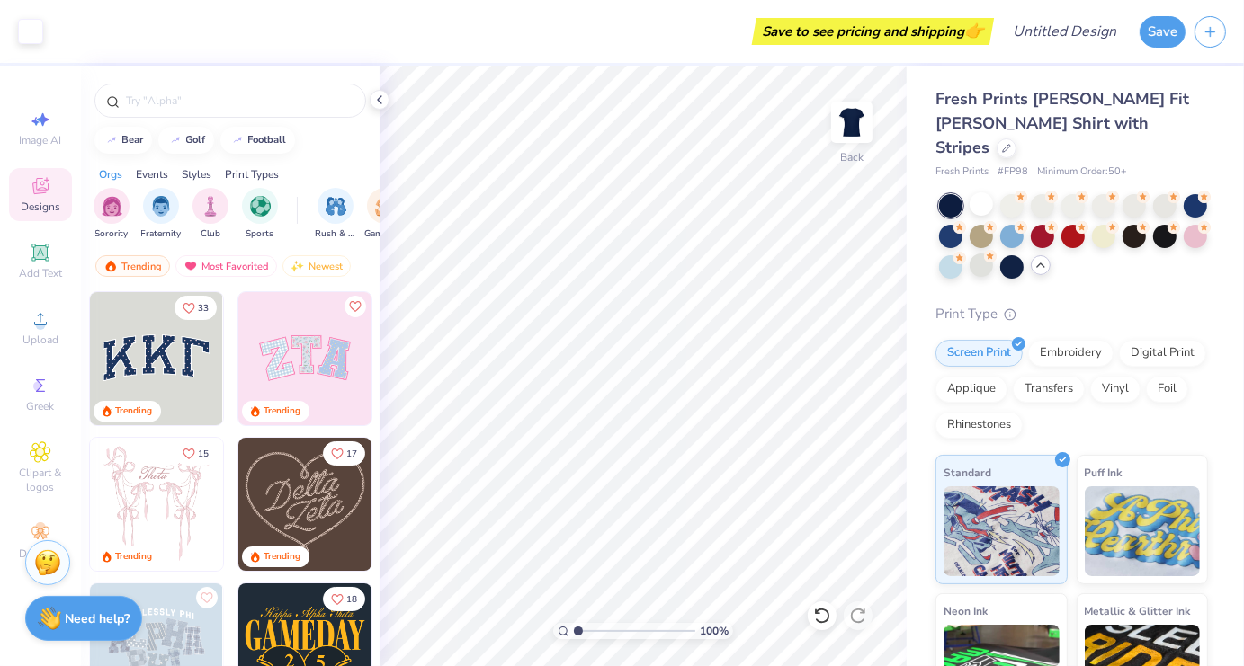
click at [172, 365] on img at bounding box center [156, 358] width 133 height 133
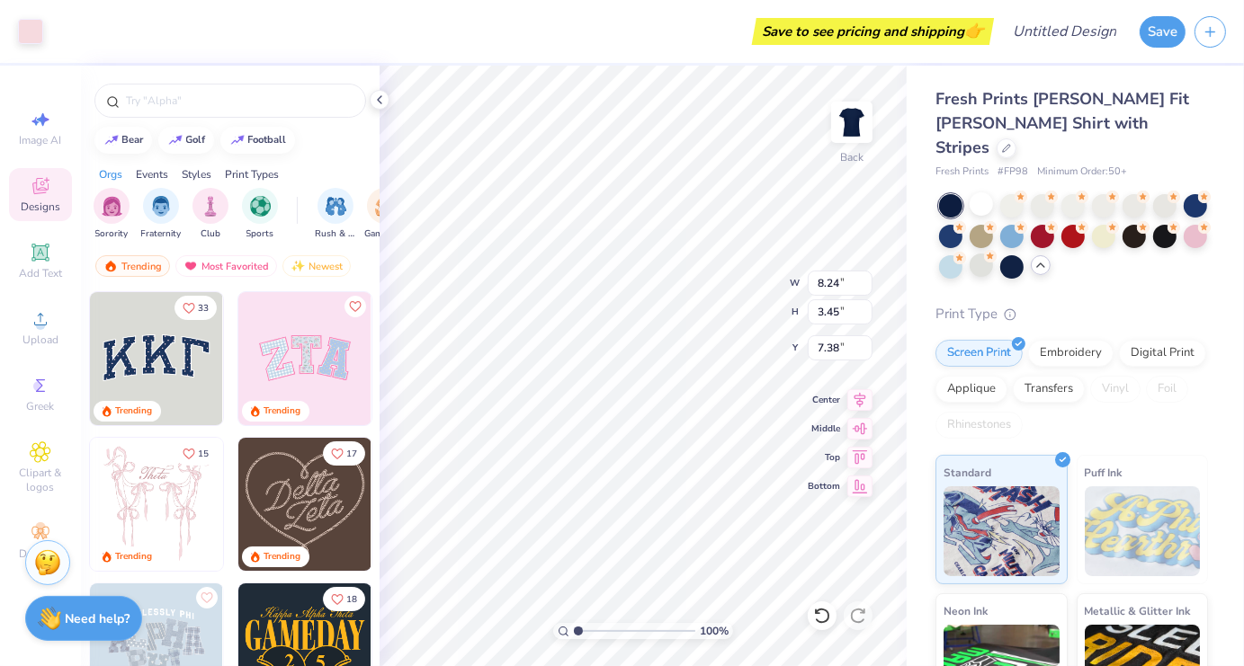
type input "7.38"
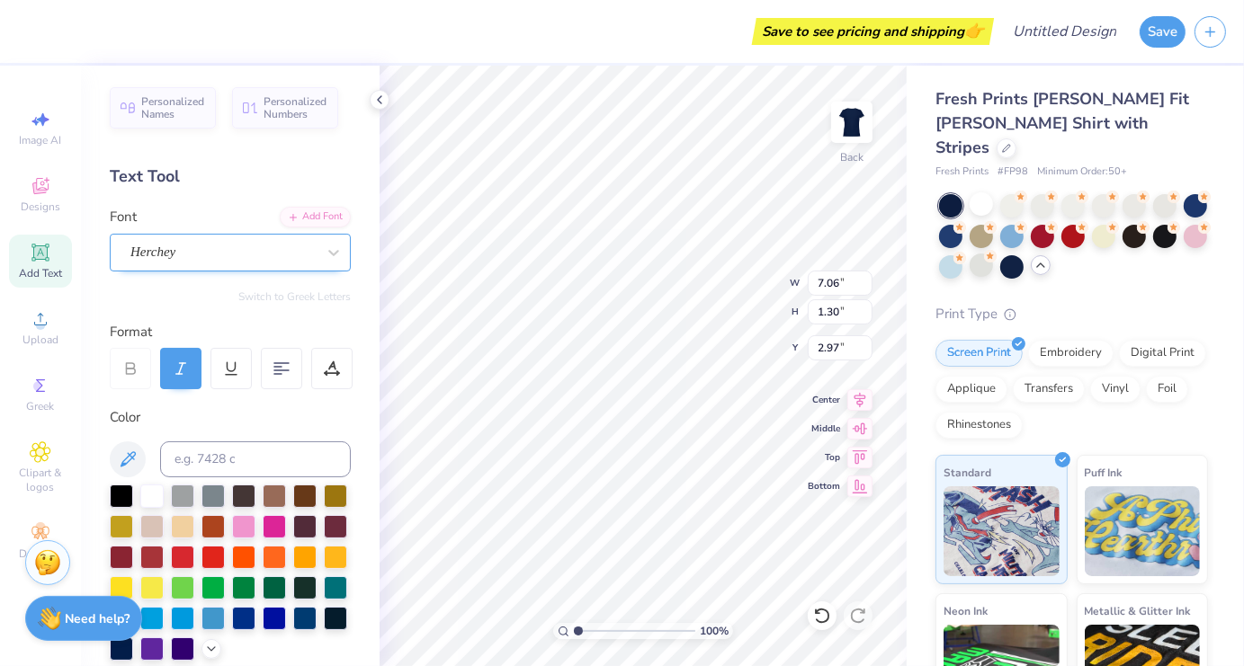
click at [271, 250] on div "Herchey" at bounding box center [223, 252] width 189 height 28
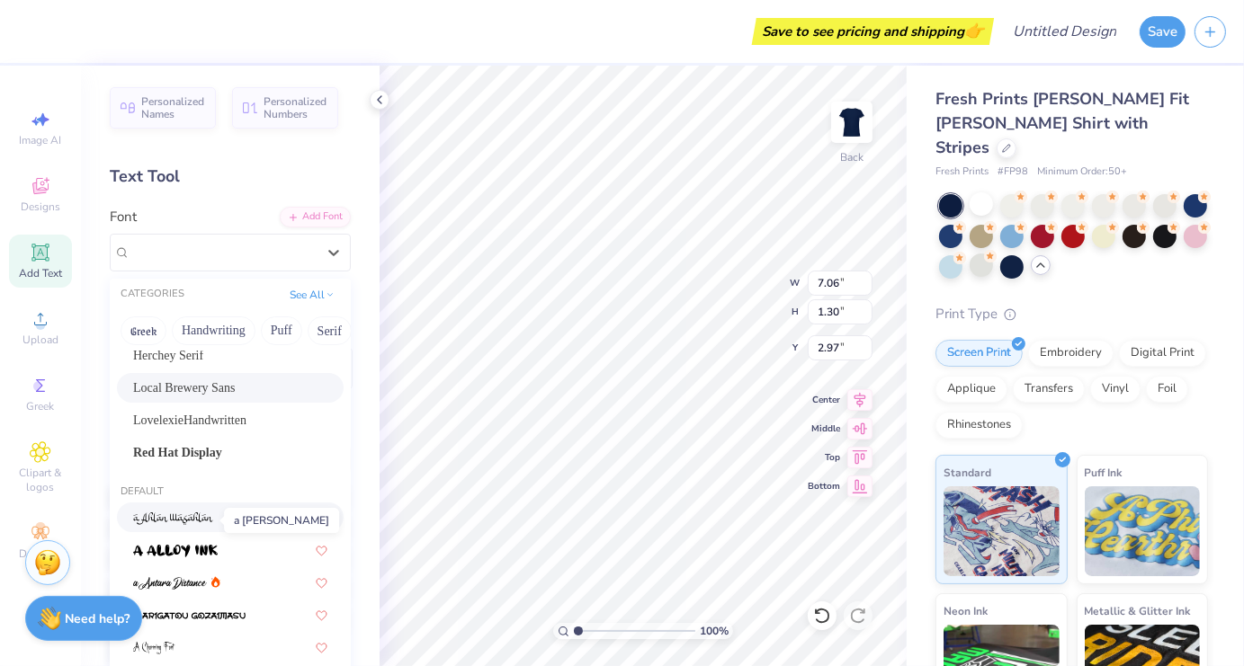
scroll to position [132, 0]
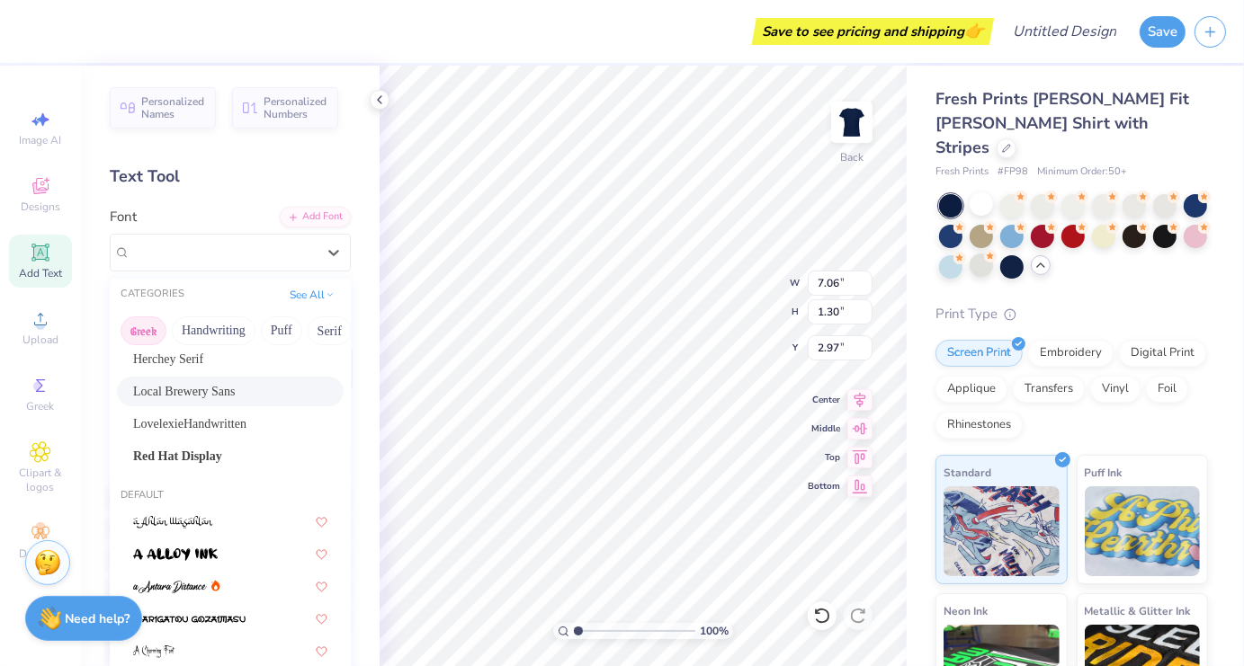
click at [155, 328] on button "Greek" at bounding box center [144, 331] width 46 height 29
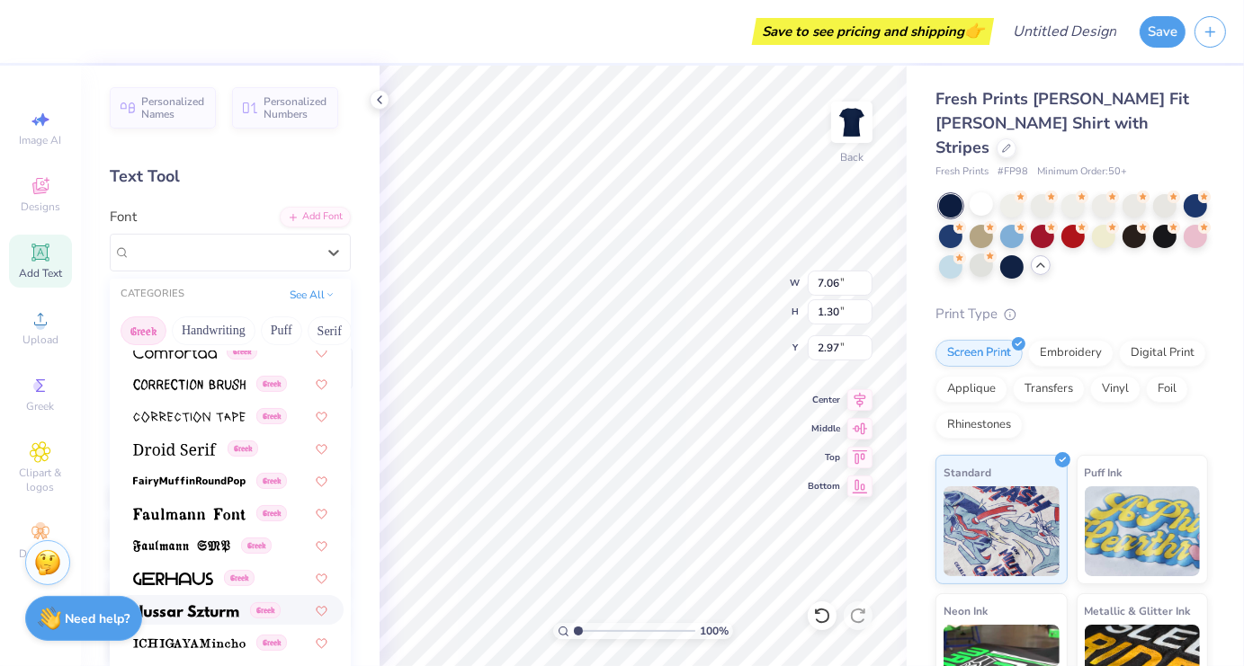
scroll to position [653, 0]
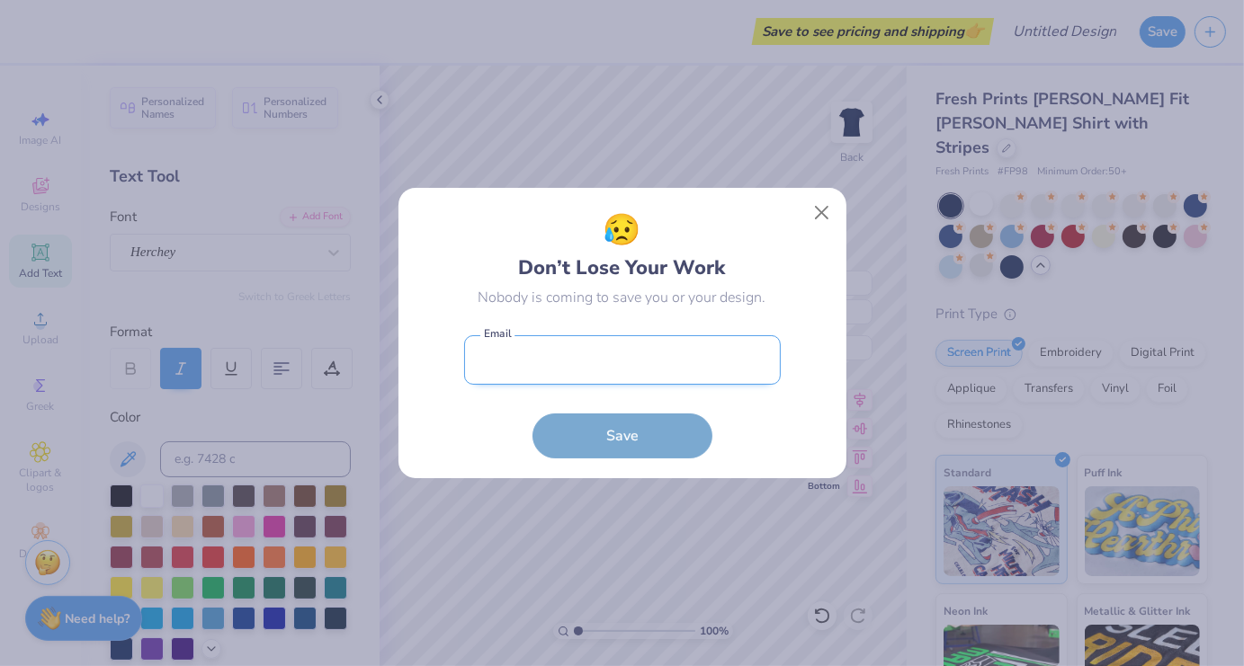
click at [531, 369] on input "email" at bounding box center [622, 359] width 317 height 49
type input "lindseywest8@gmail.com"
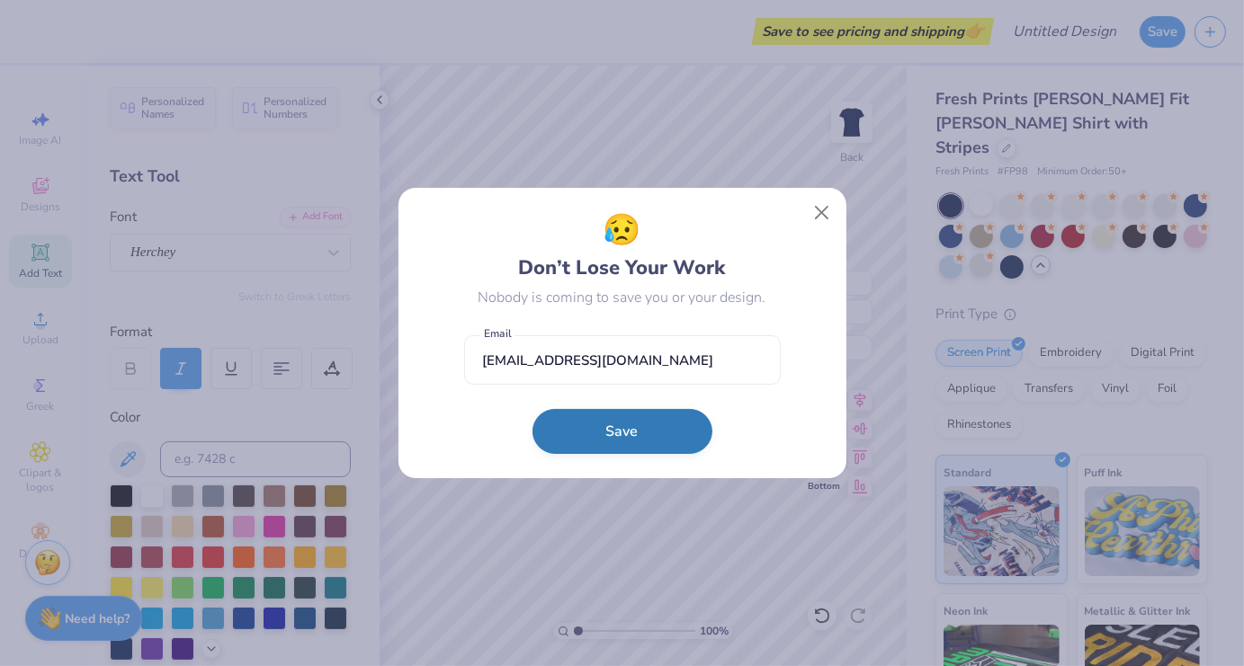
click at [594, 421] on button "Save" at bounding box center [622, 431] width 180 height 45
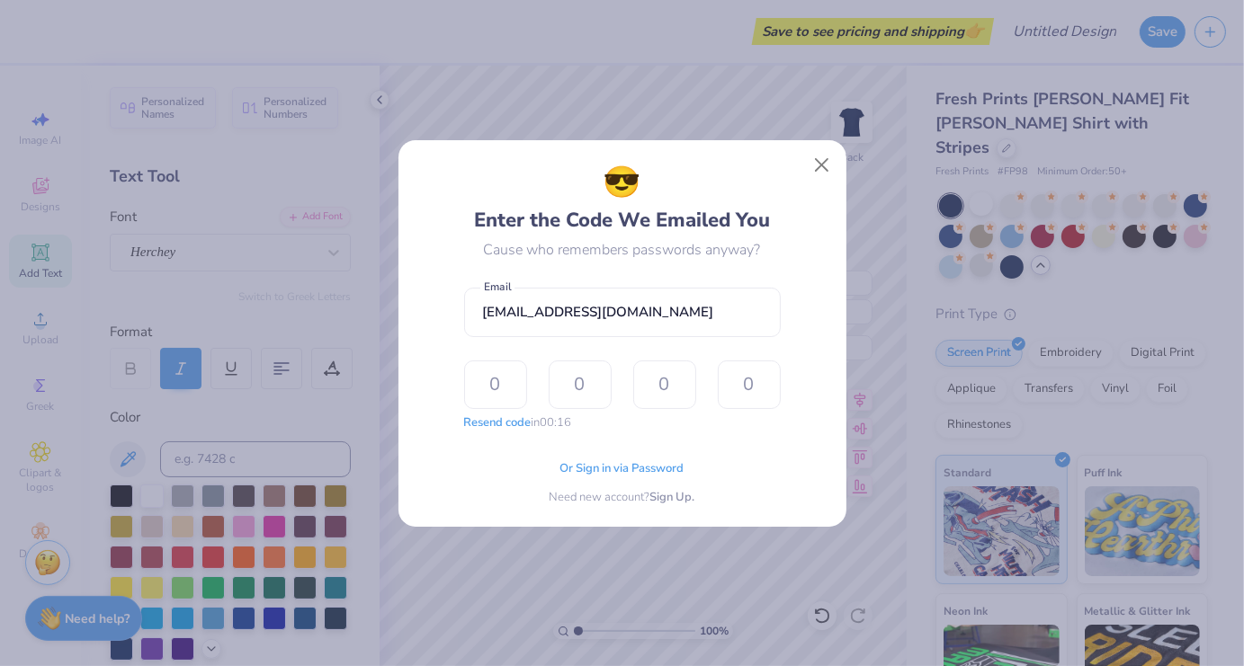
type input "3"
type input "8"
type input "9"
type input "1"
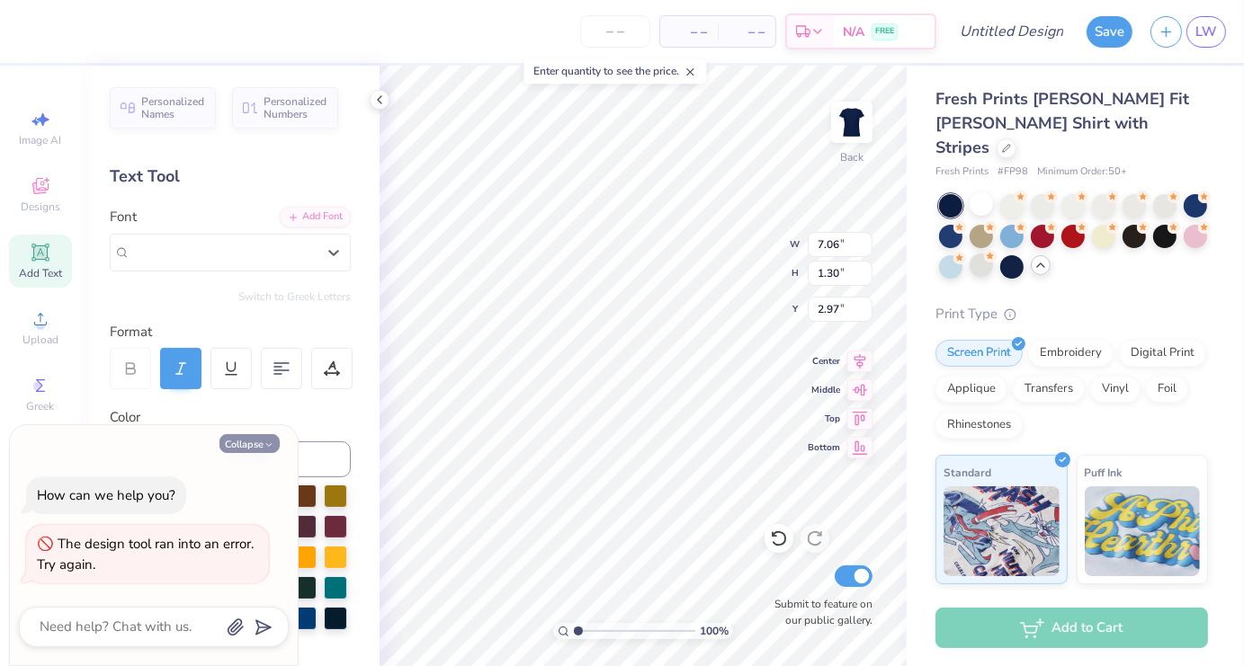
click at [262, 449] on button "Collapse" at bounding box center [249, 443] width 60 height 19
type textarea "x"
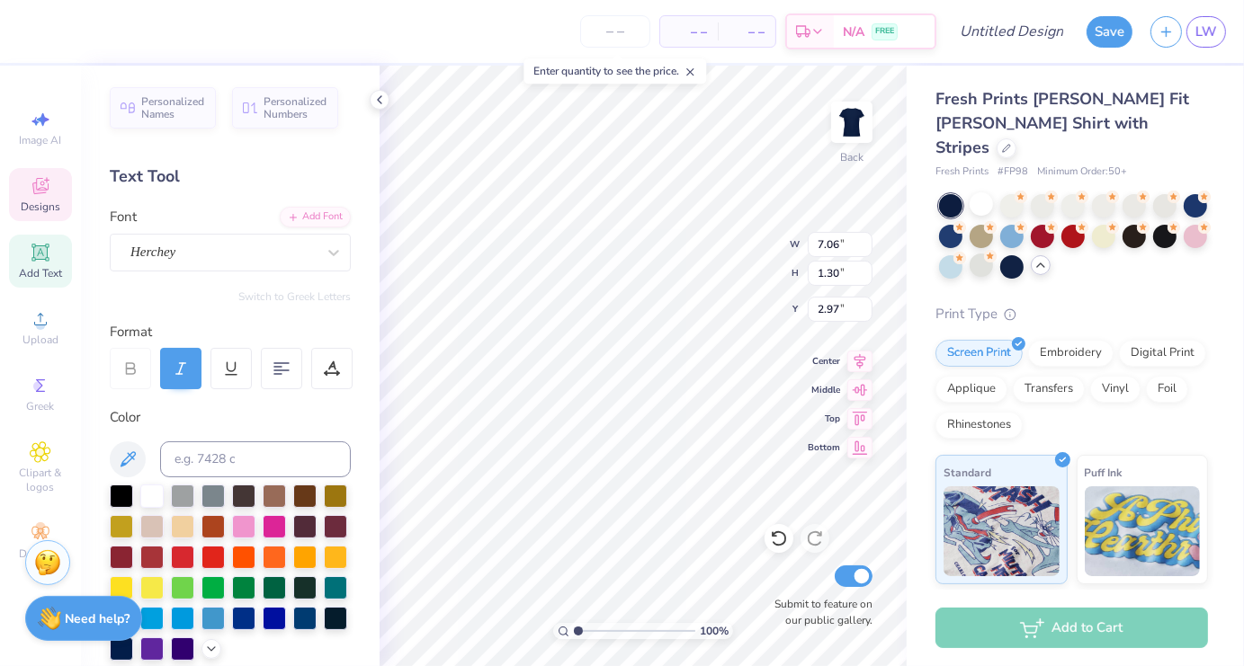
click at [34, 210] on span "Designs" at bounding box center [41, 207] width 40 height 14
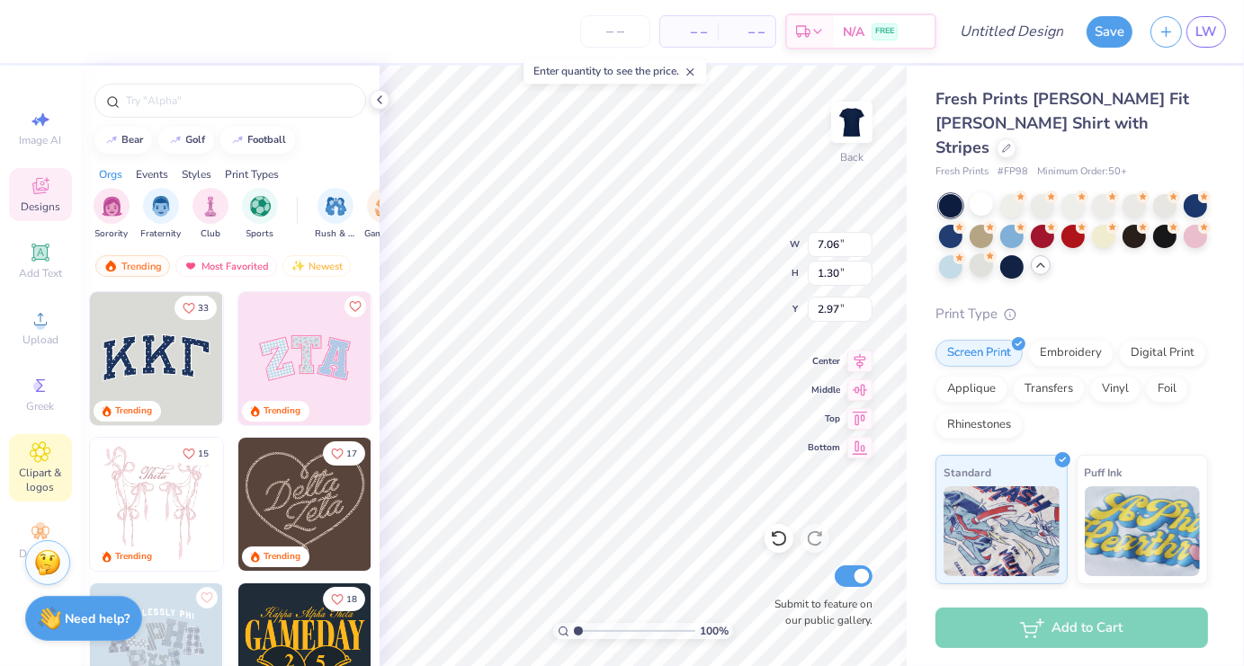
click at [33, 457] on icon at bounding box center [40, 453] width 21 height 22
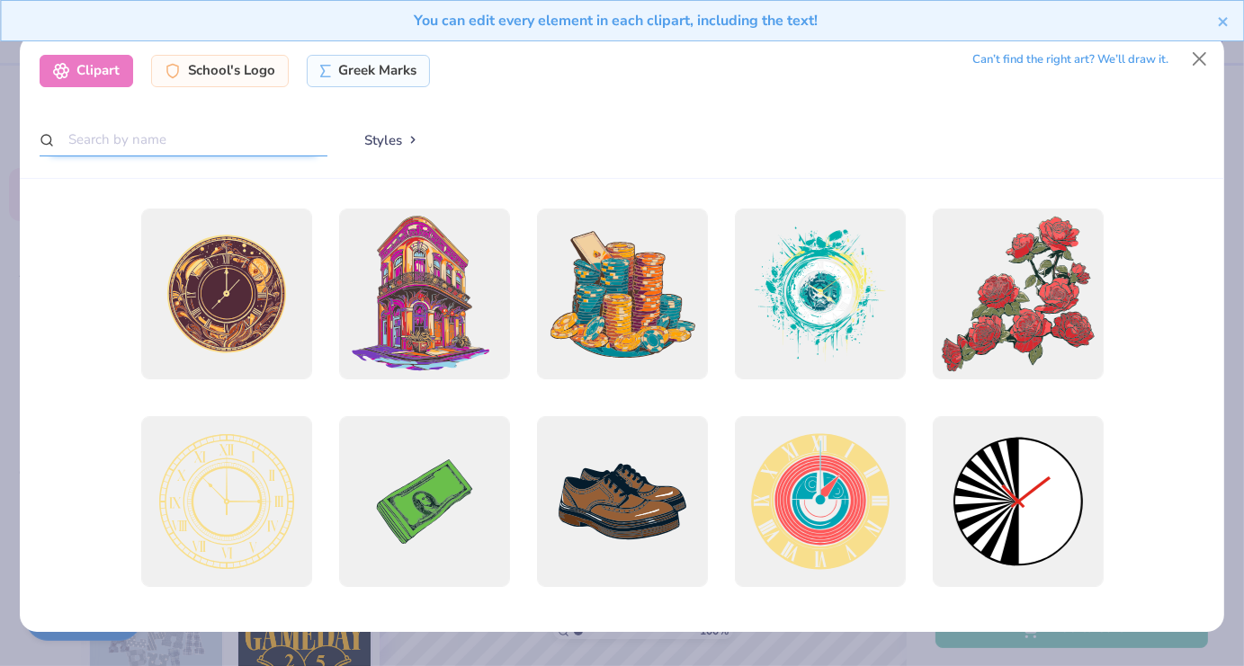
click at [237, 139] on input "text" at bounding box center [184, 139] width 288 height 33
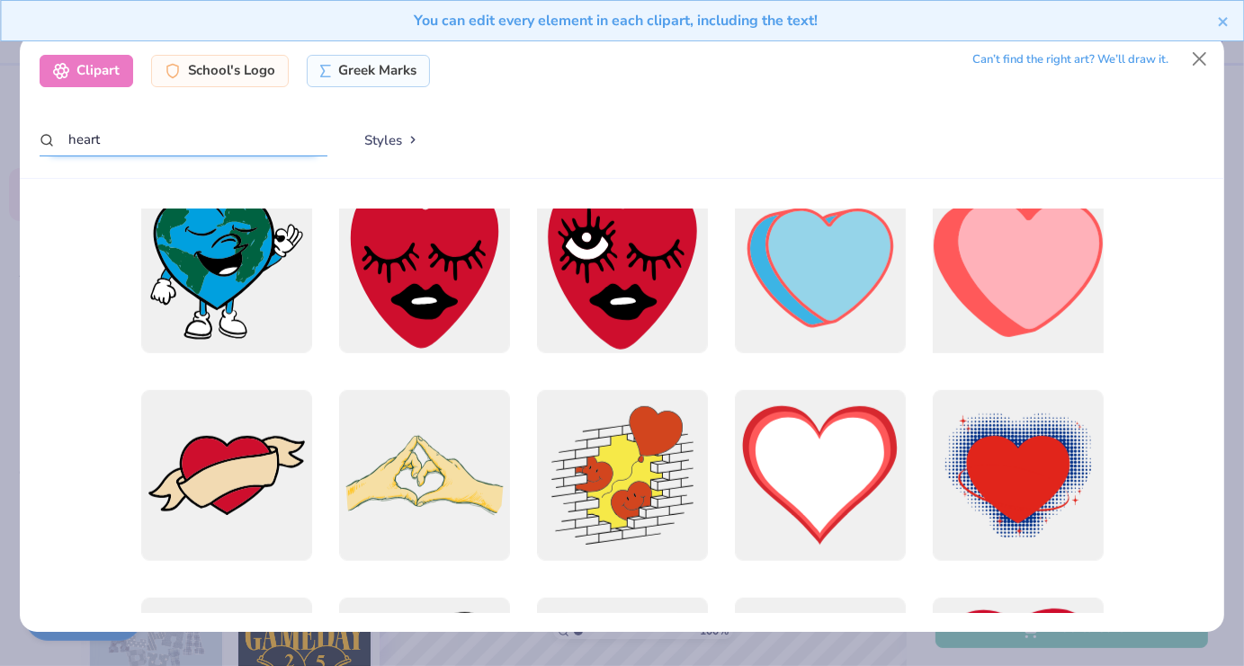
scroll to position [1066, 0]
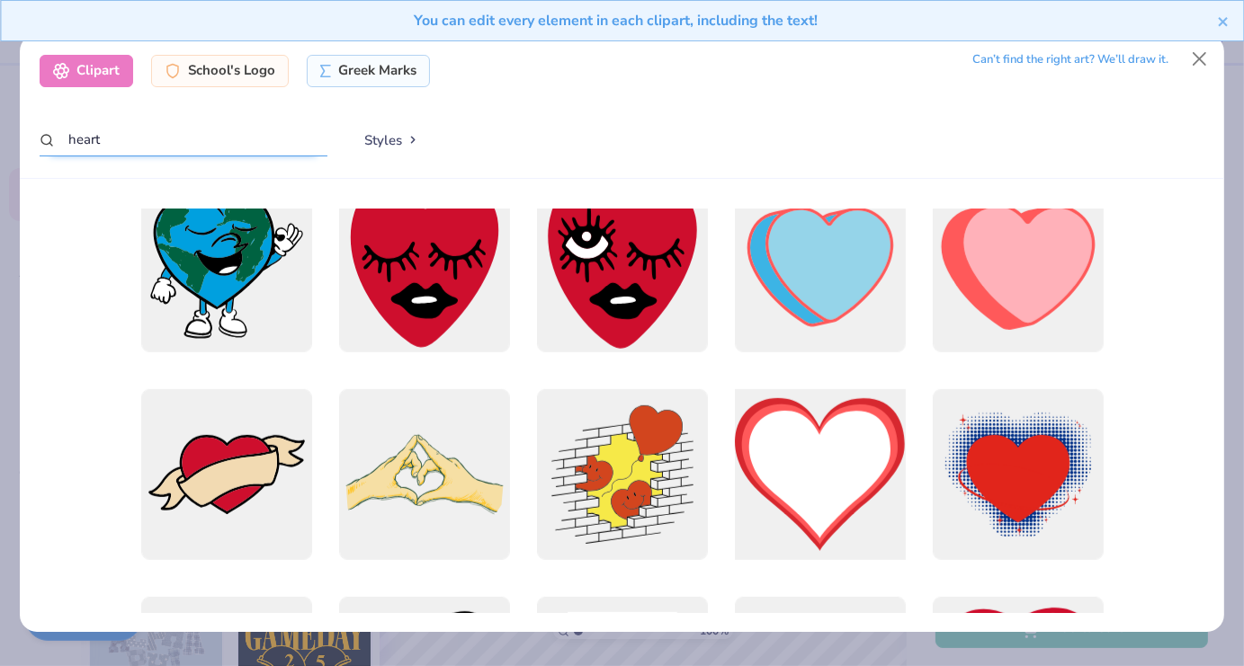
type input "heart"
click at [841, 472] on div at bounding box center [820, 474] width 188 height 188
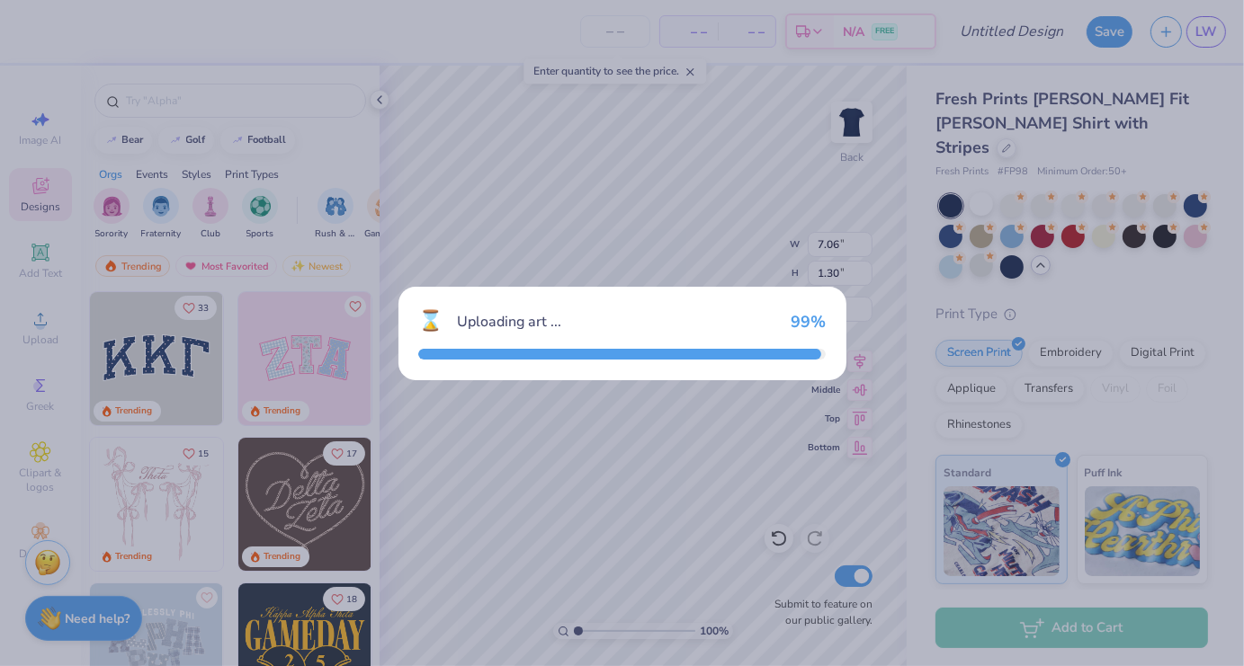
type input "11.75"
type input "10.61"
type input "3.00"
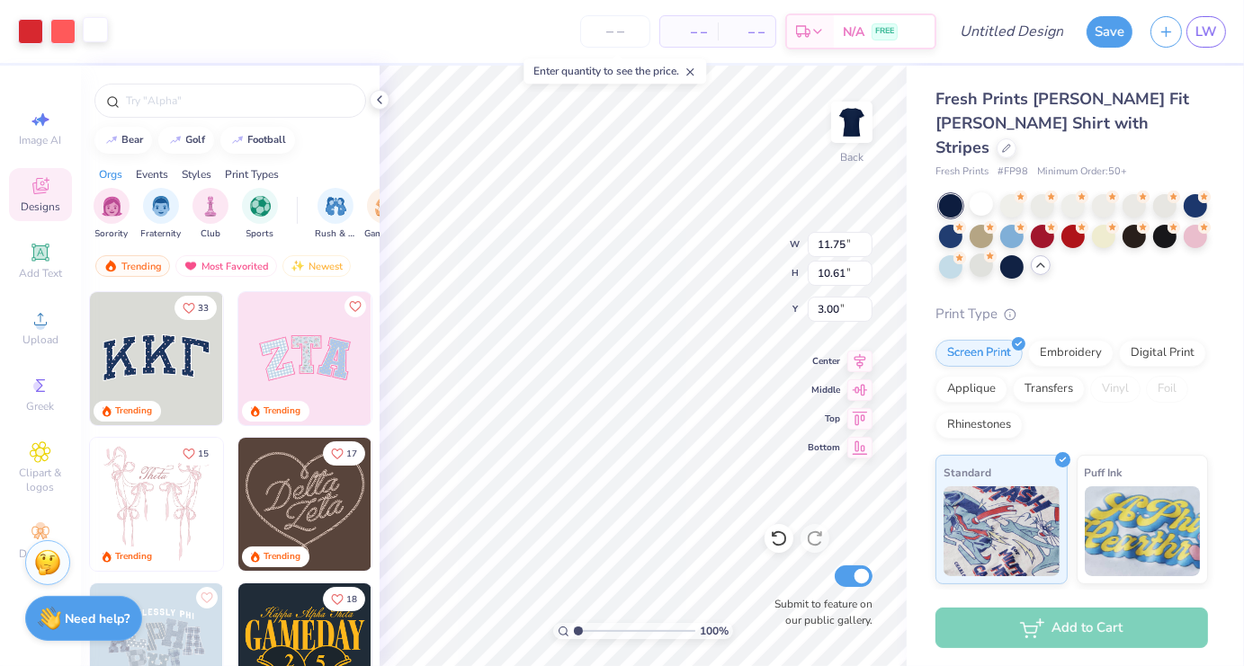
click at [98, 37] on div at bounding box center [95, 29] width 25 height 25
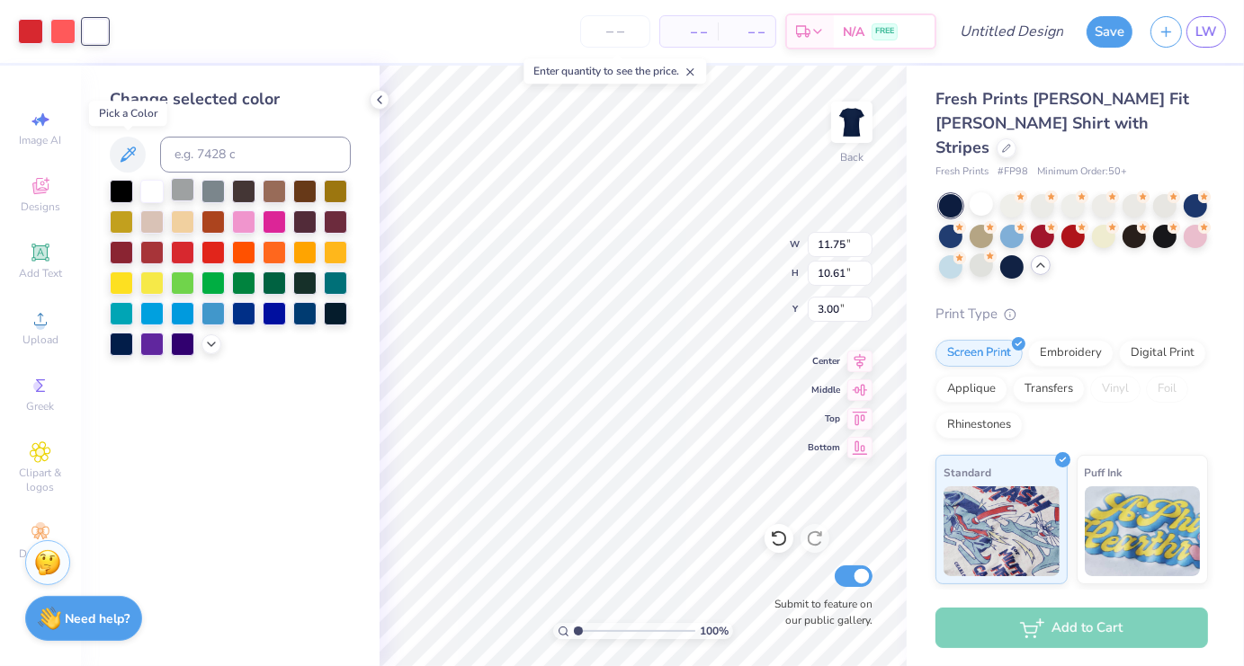
click at [126, 161] on icon at bounding box center [128, 155] width 22 height 22
click at [165, 318] on div at bounding box center [230, 268] width 241 height 176
click at [159, 320] on div at bounding box center [151, 311] width 23 height 23
click at [215, 346] on icon at bounding box center [211, 342] width 14 height 14
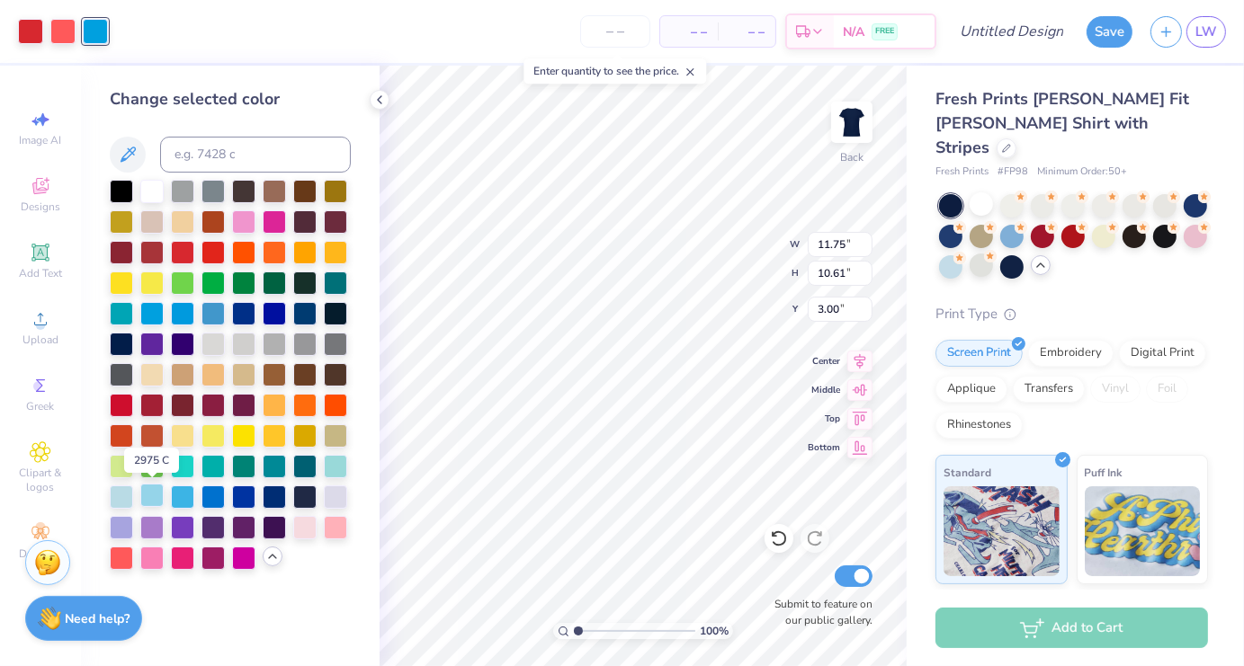
click at [155, 498] on div at bounding box center [151, 495] width 23 height 23
click at [74, 35] on div at bounding box center [62, 29] width 25 height 25
click at [279, 446] on div at bounding box center [274, 434] width 23 height 23
click at [25, 35] on div at bounding box center [30, 29] width 25 height 25
click at [295, 440] on div at bounding box center [304, 436] width 23 height 23
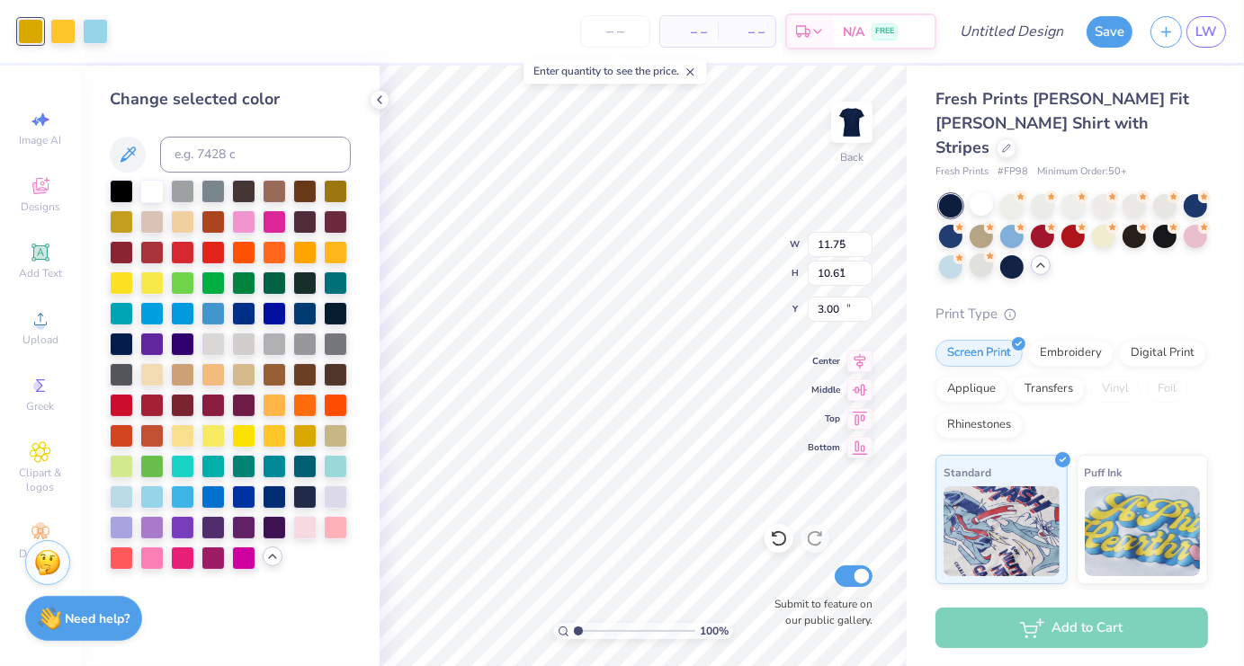
type input "2.72"
type input "2.46"
type input "4.59"
type input "1.66"
type input "1.50"
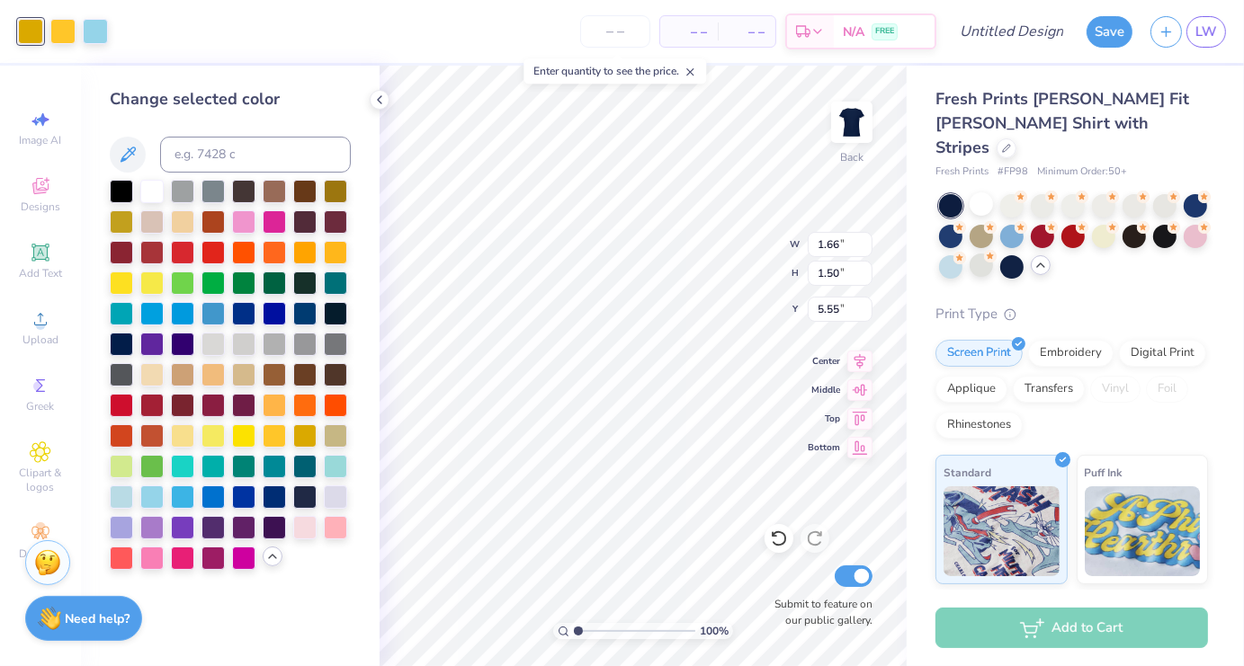
type input "4.86"
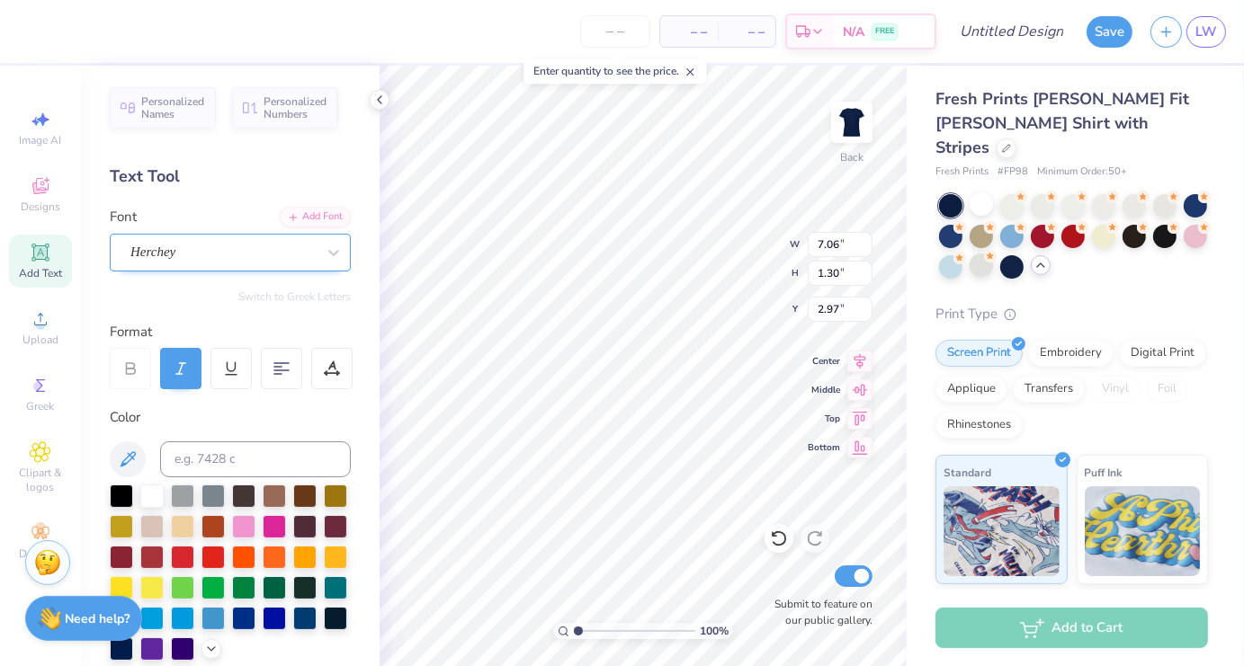
click at [148, 251] on div "Herchey" at bounding box center [223, 252] width 189 height 28
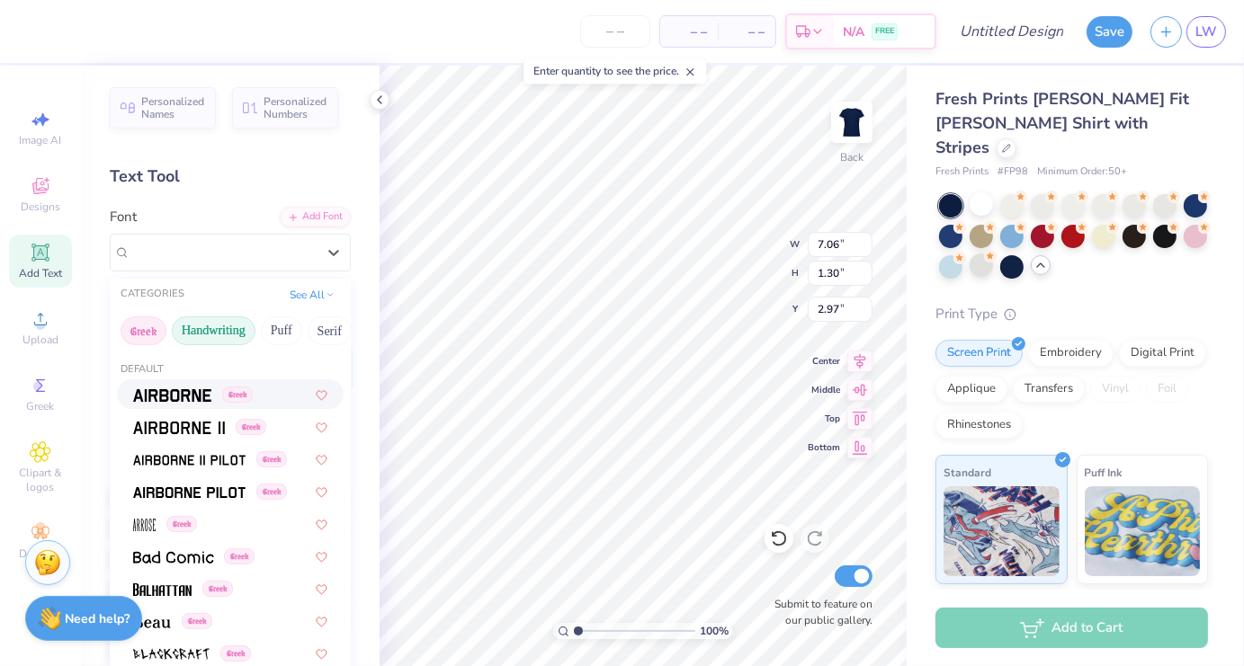
click at [194, 328] on button "Handwriting" at bounding box center [214, 331] width 84 height 29
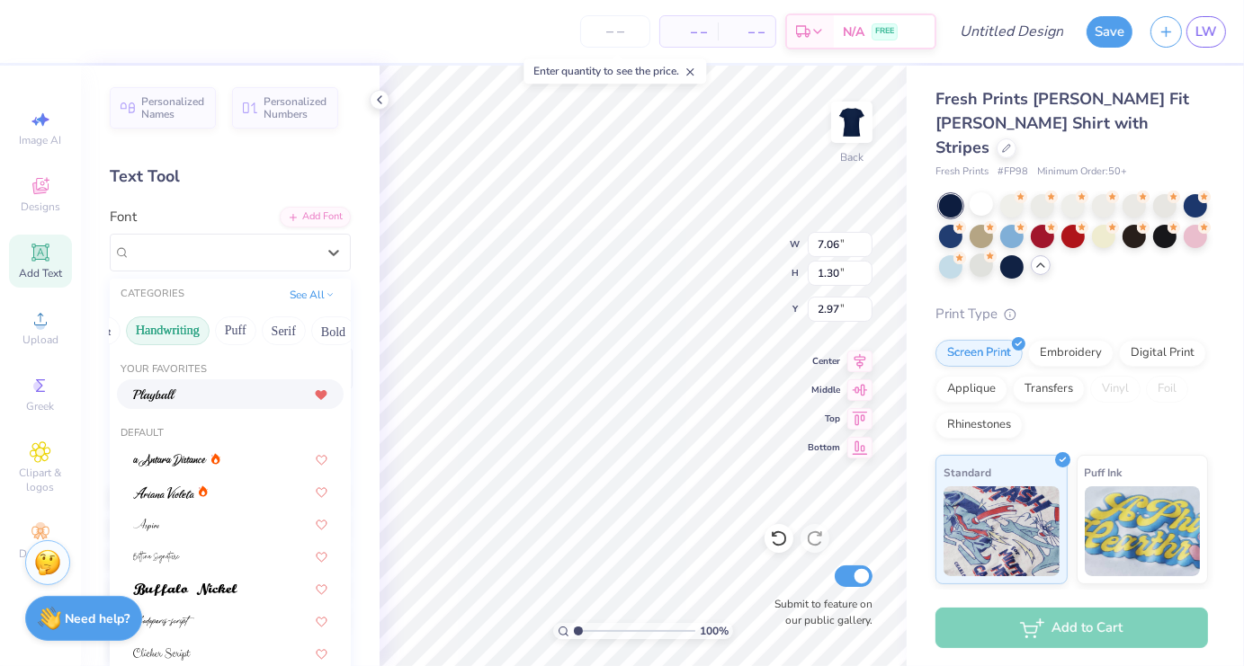
scroll to position [0, 47]
click at [296, 321] on button "Serif" at bounding box center [283, 331] width 44 height 29
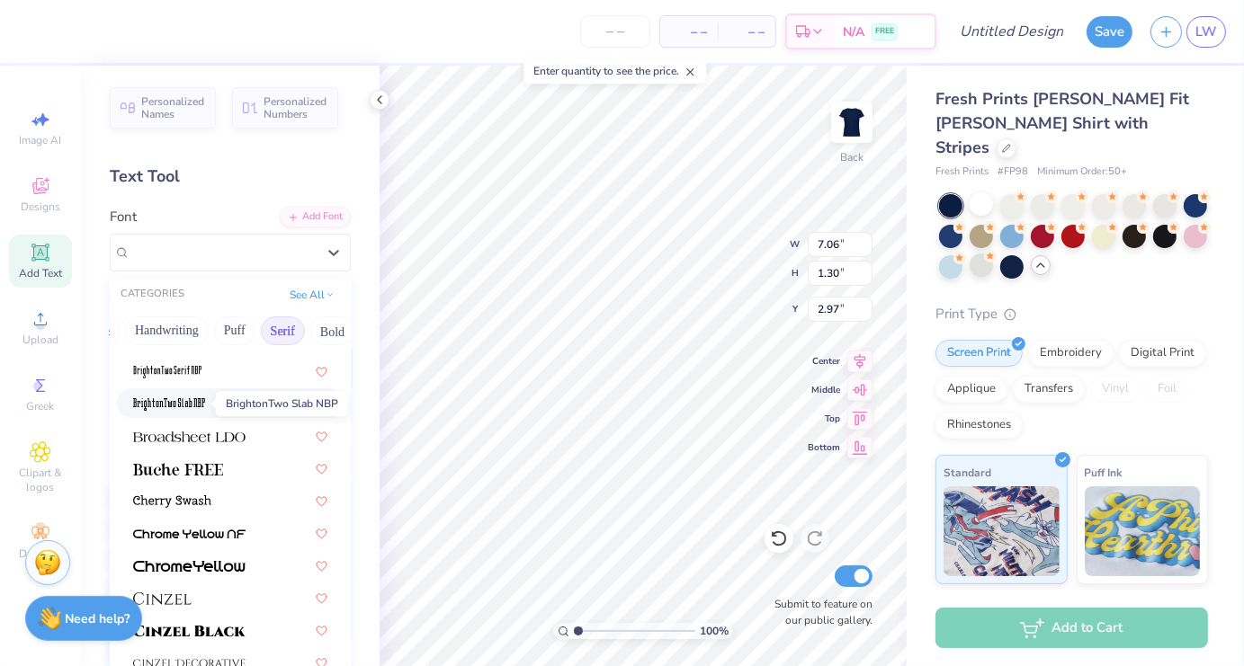
scroll to position [121, 0]
click at [181, 477] on div at bounding box center [230, 467] width 227 height 30
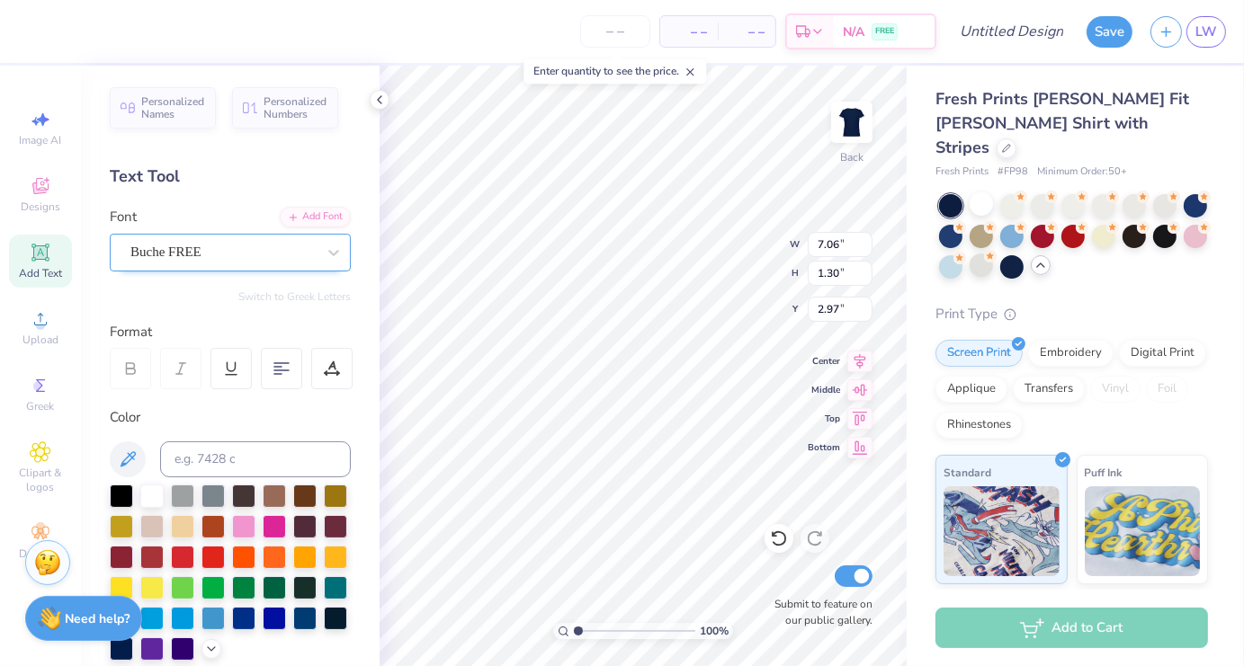
type input "9.12"
type input "1.44"
type input "2.90"
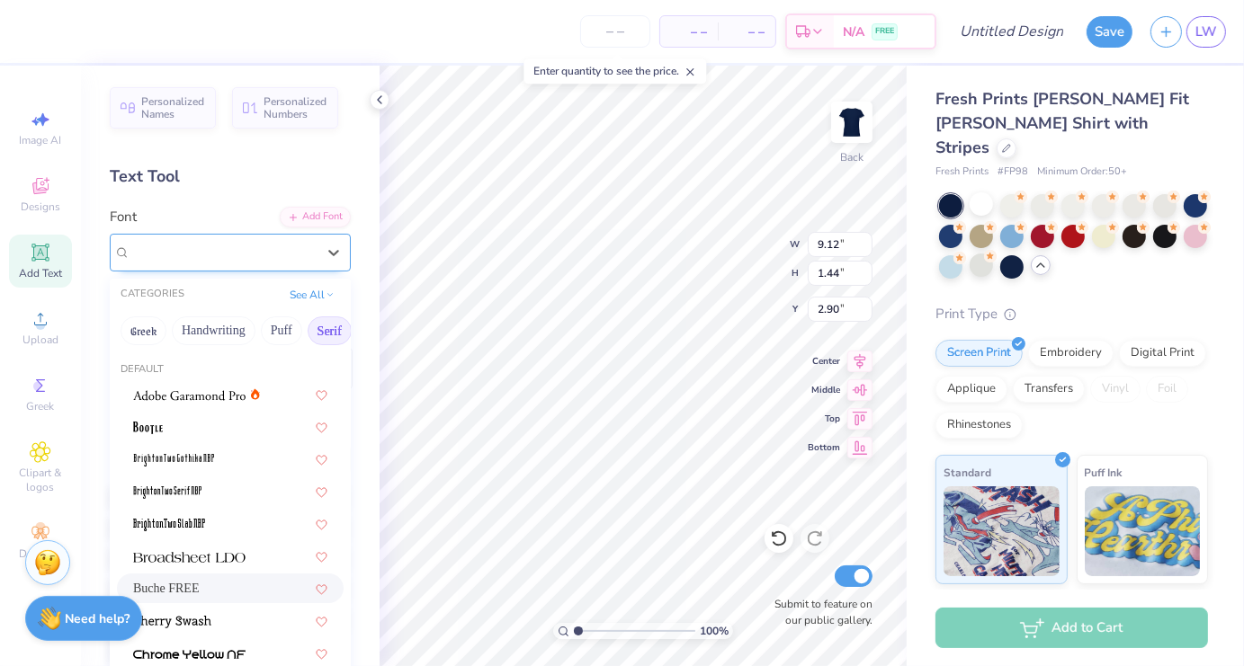
click at [251, 255] on div "Buche FREE" at bounding box center [223, 252] width 189 height 28
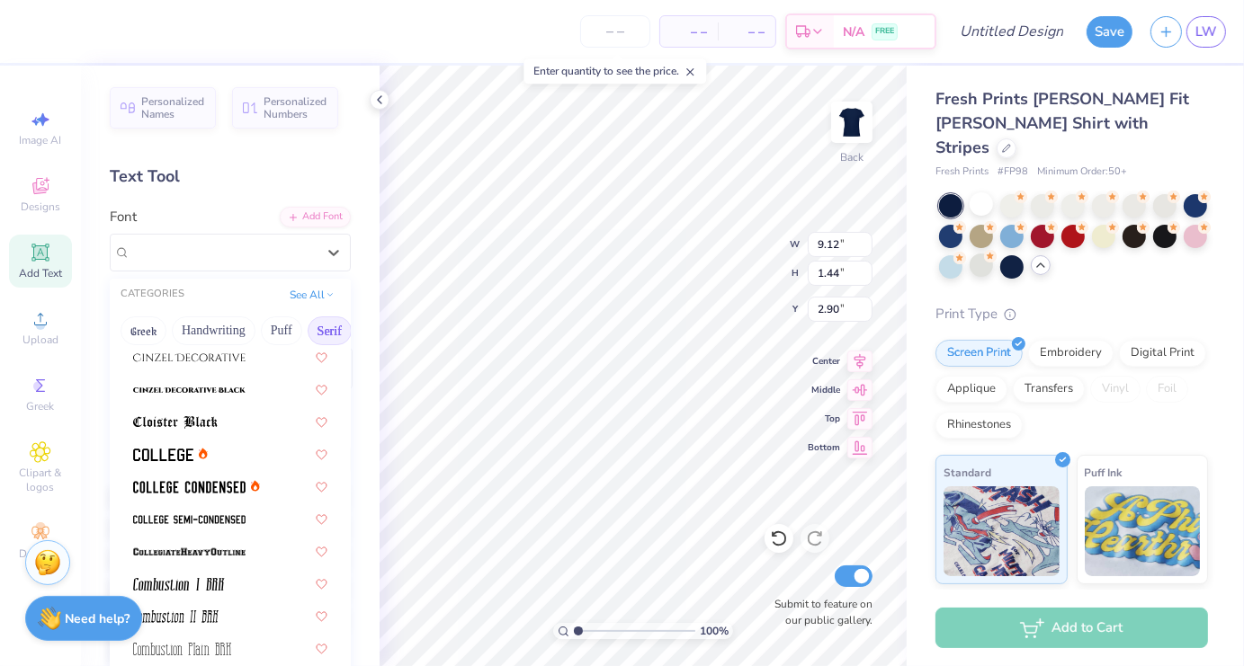
scroll to position [439, 0]
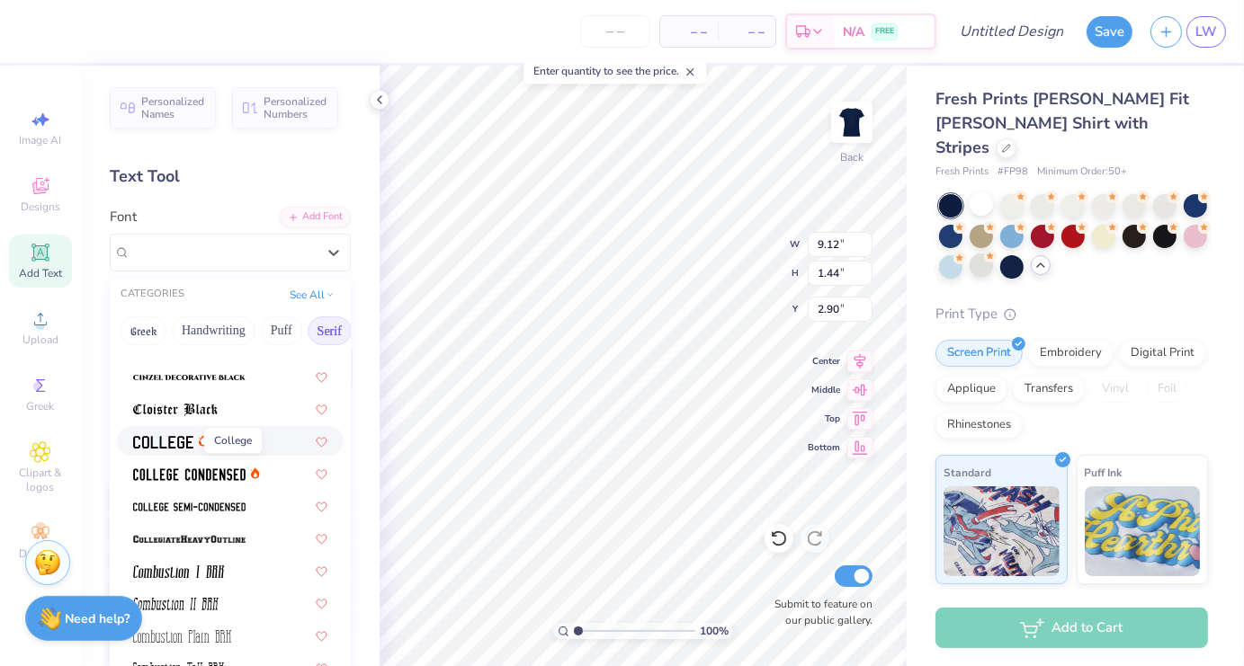
click at [191, 448] on img at bounding box center [163, 442] width 60 height 13
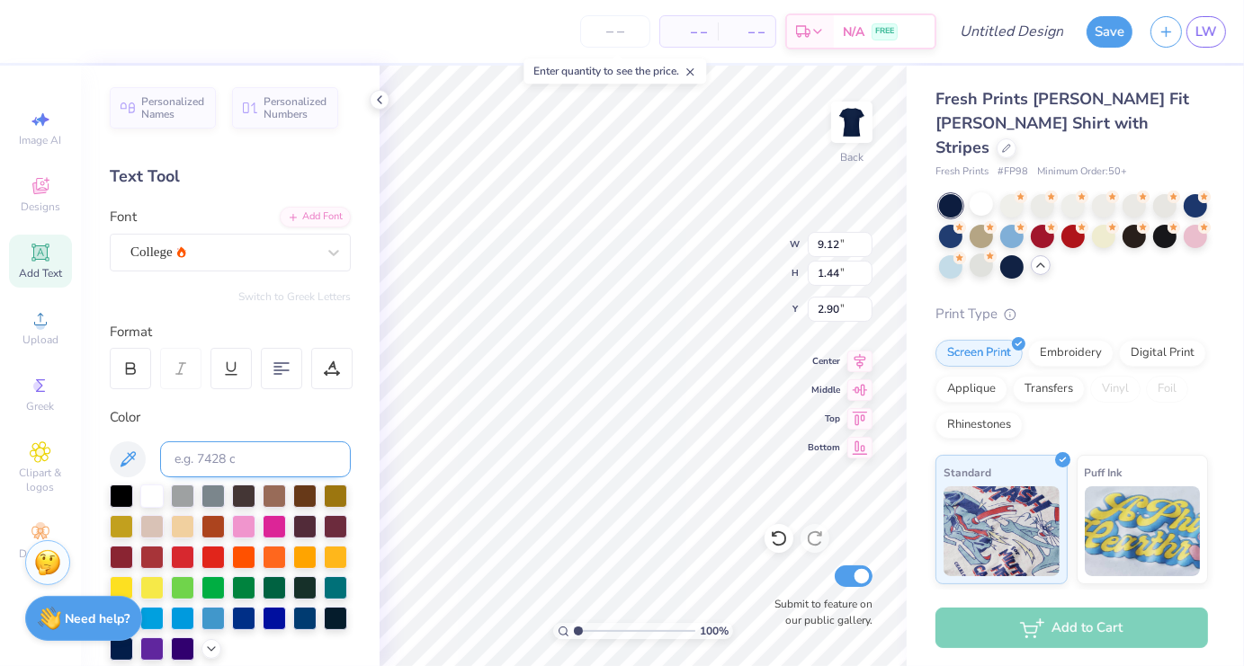
type input "9.03"
type input "0.98"
type input "3.13"
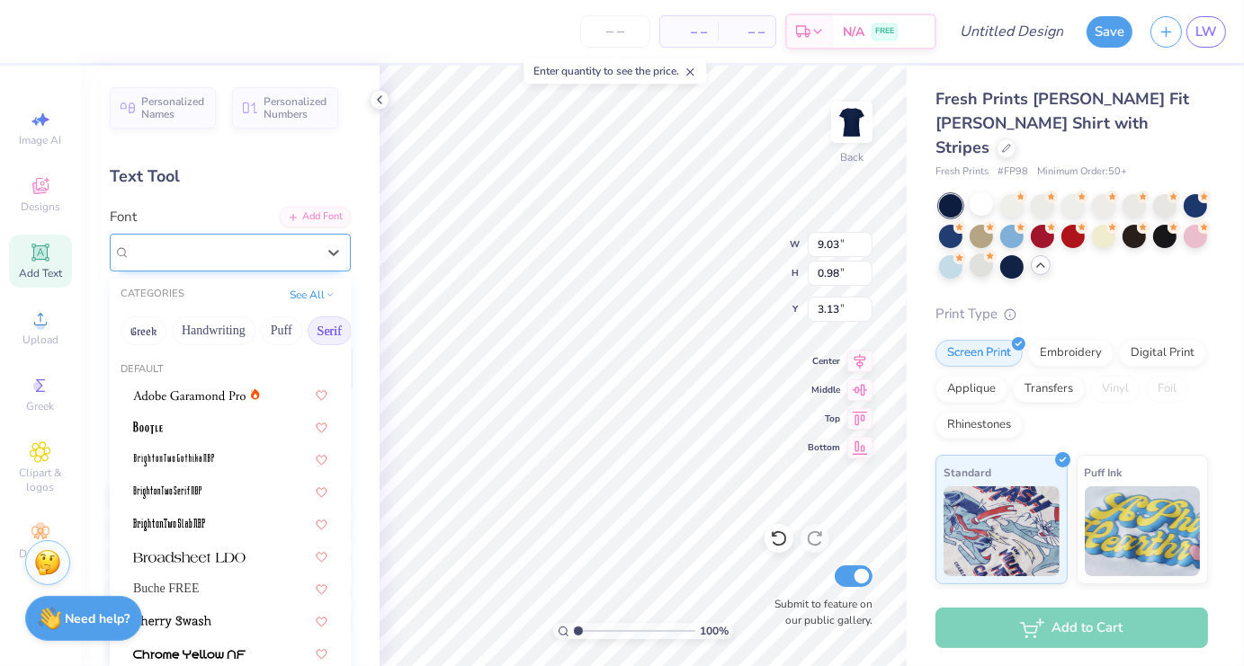
click at [170, 266] on div "College" at bounding box center [230, 253] width 241 height 38
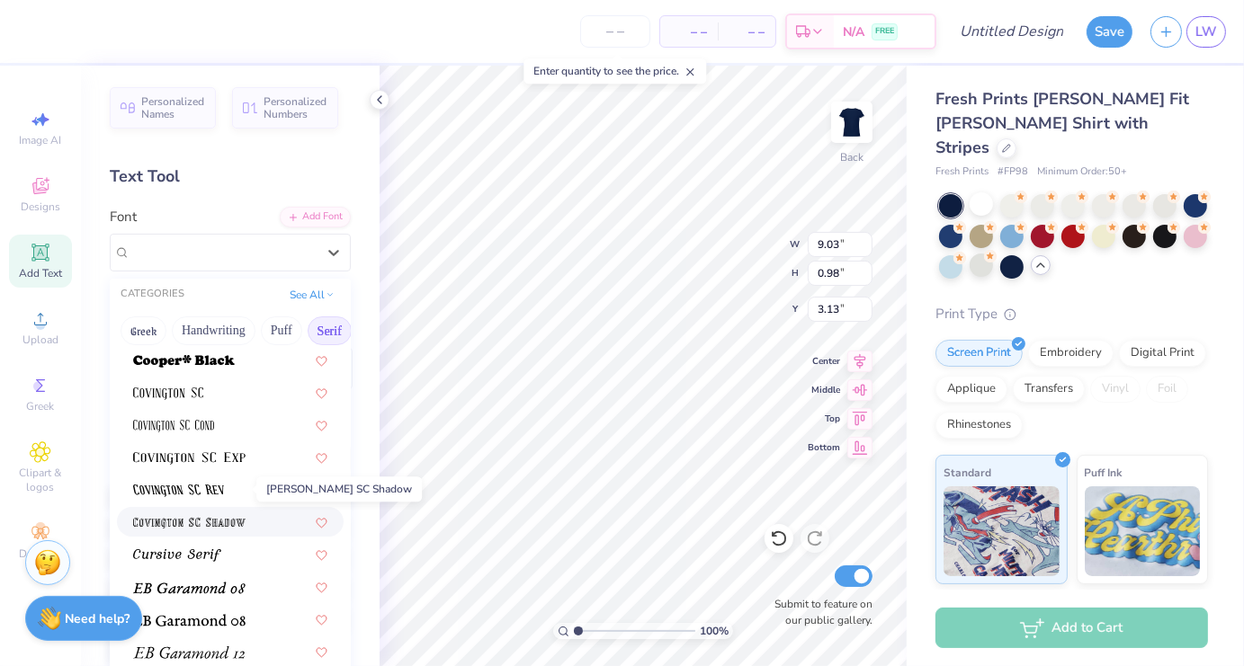
scroll to position [978, 0]
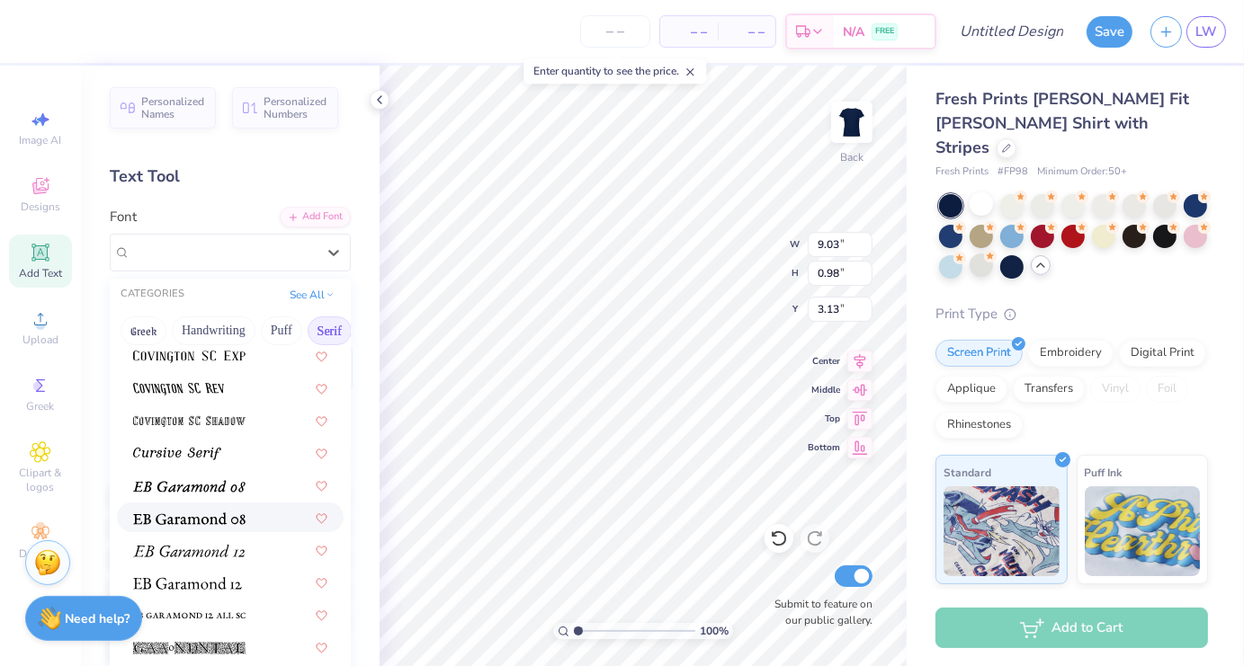
click at [210, 527] on div at bounding box center [230, 518] width 227 height 30
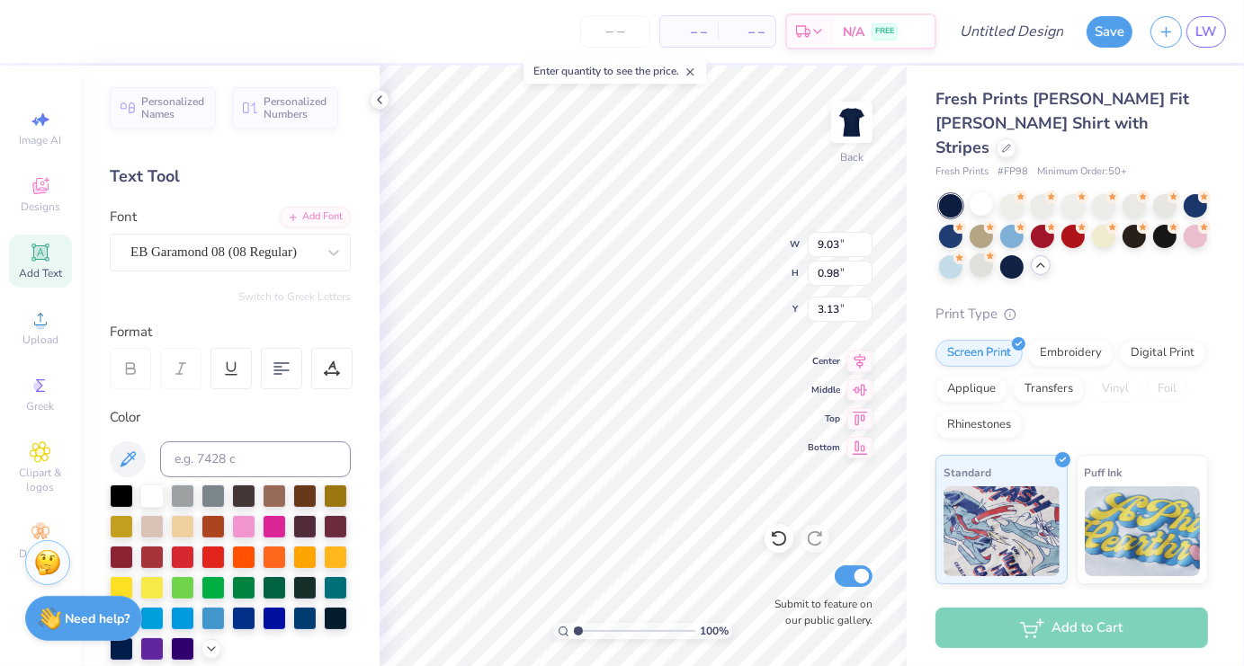
type input "7.83"
type input "1.35"
type input "2.95"
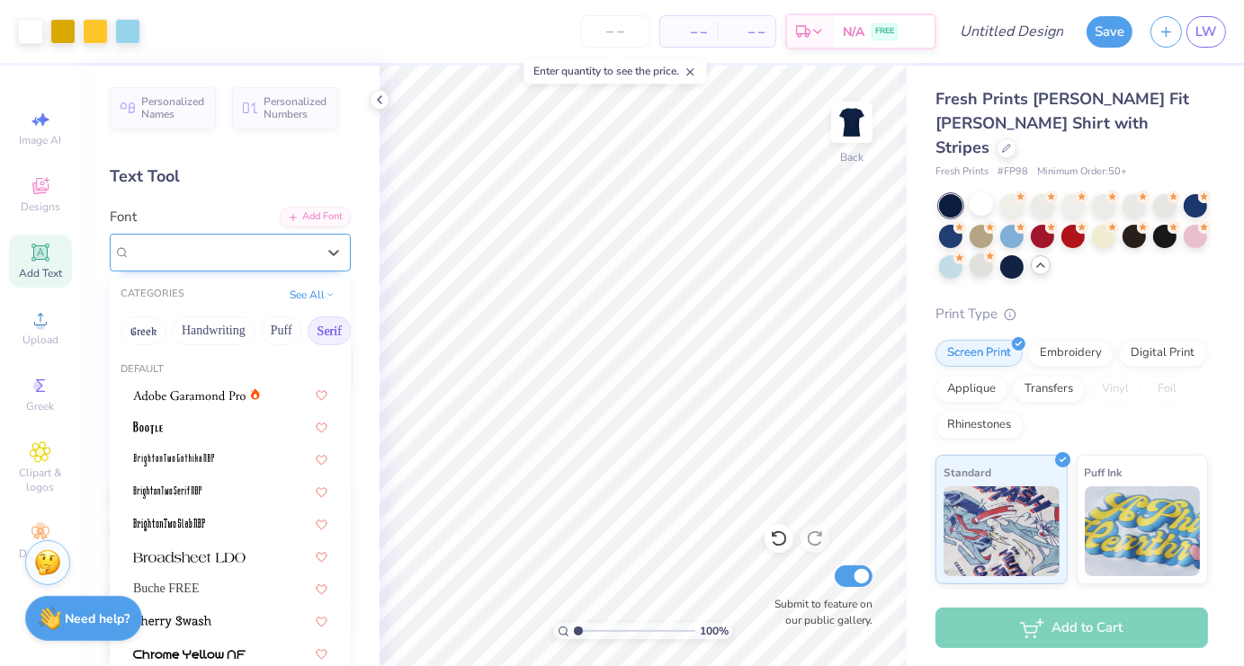
click at [228, 241] on div at bounding box center [222, 252] width 185 height 24
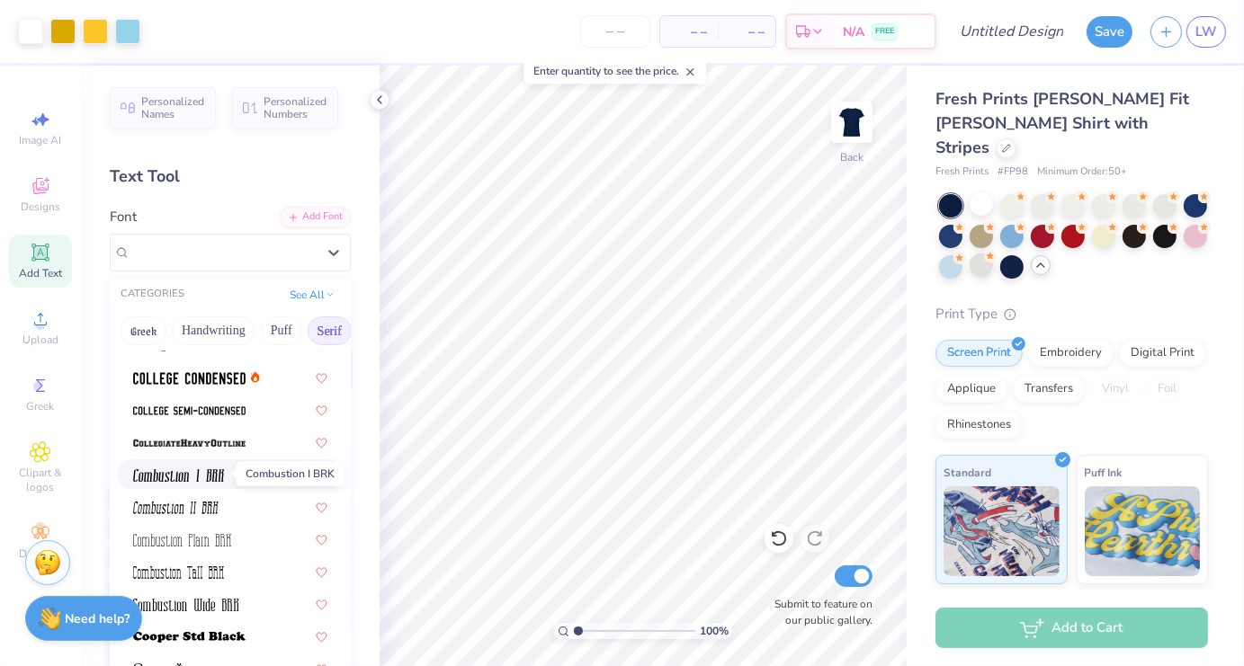
scroll to position [536, 0]
click at [183, 438] on img at bounding box center [189, 442] width 112 height 13
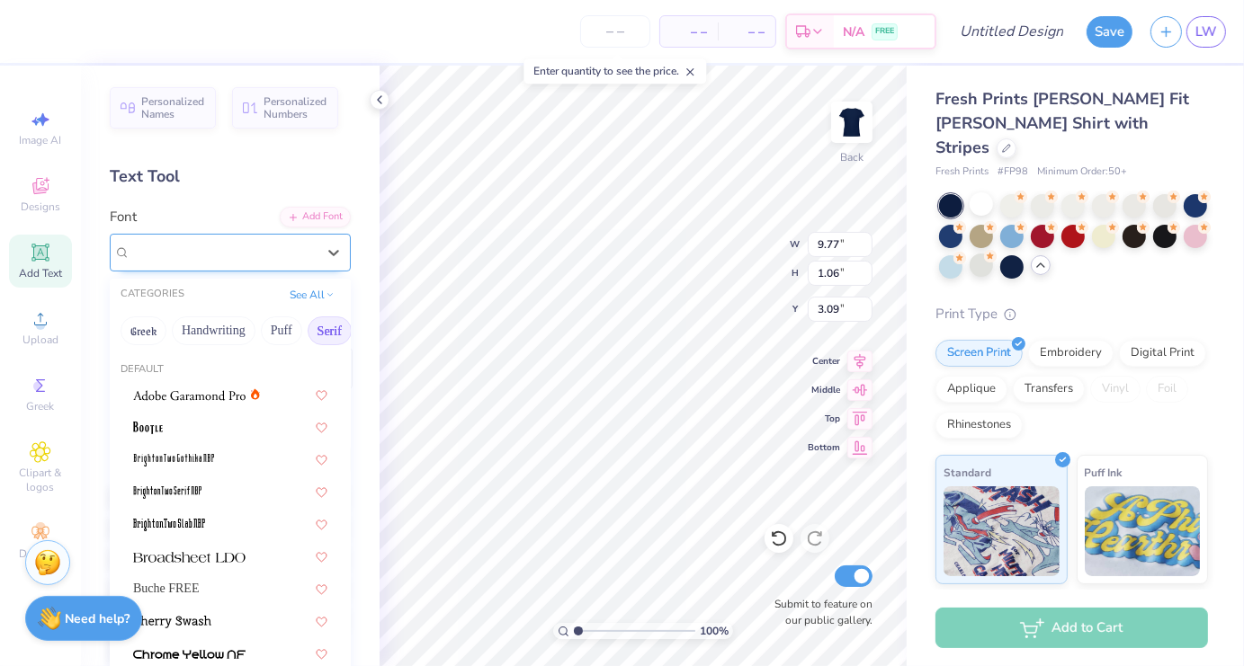
click at [227, 251] on div "CollegiateHeavyOutline" at bounding box center [223, 252] width 189 height 28
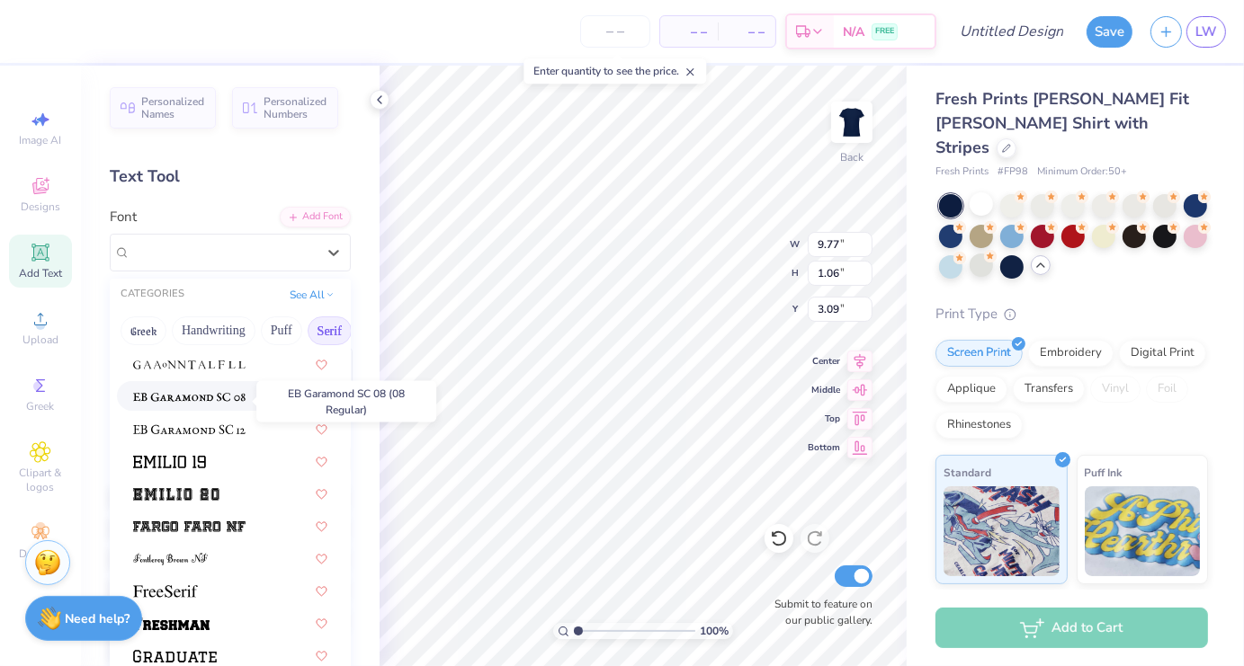
scroll to position [1328, 0]
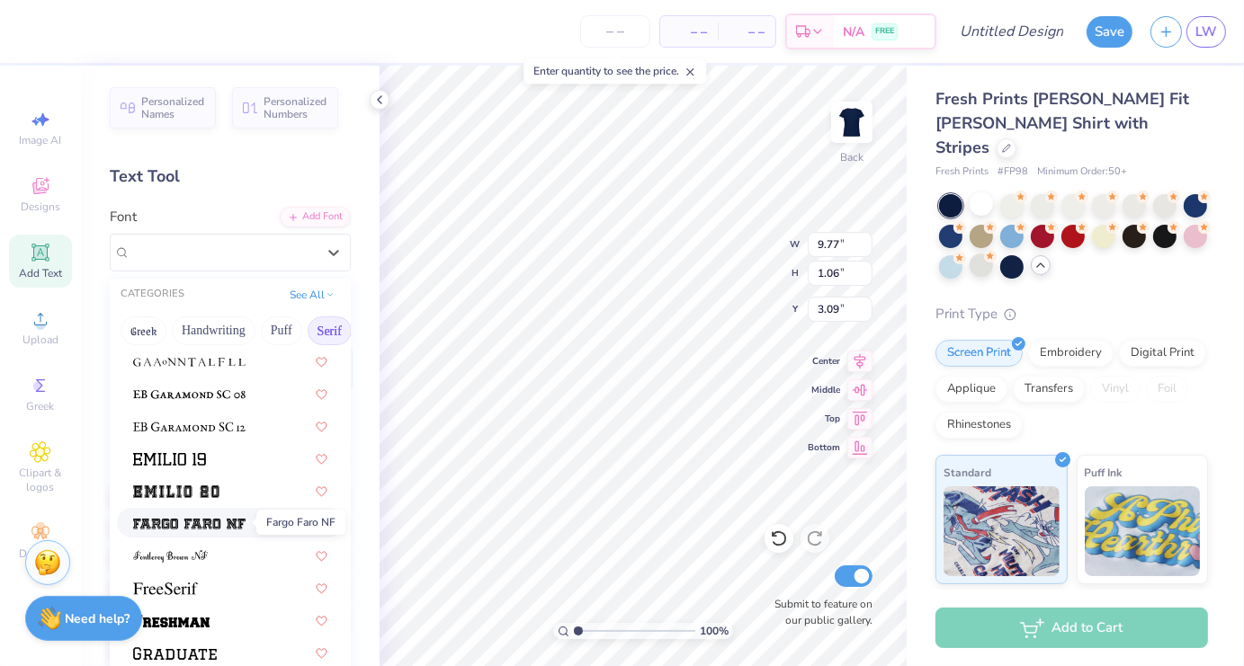
click at [205, 523] on img at bounding box center [189, 524] width 112 height 13
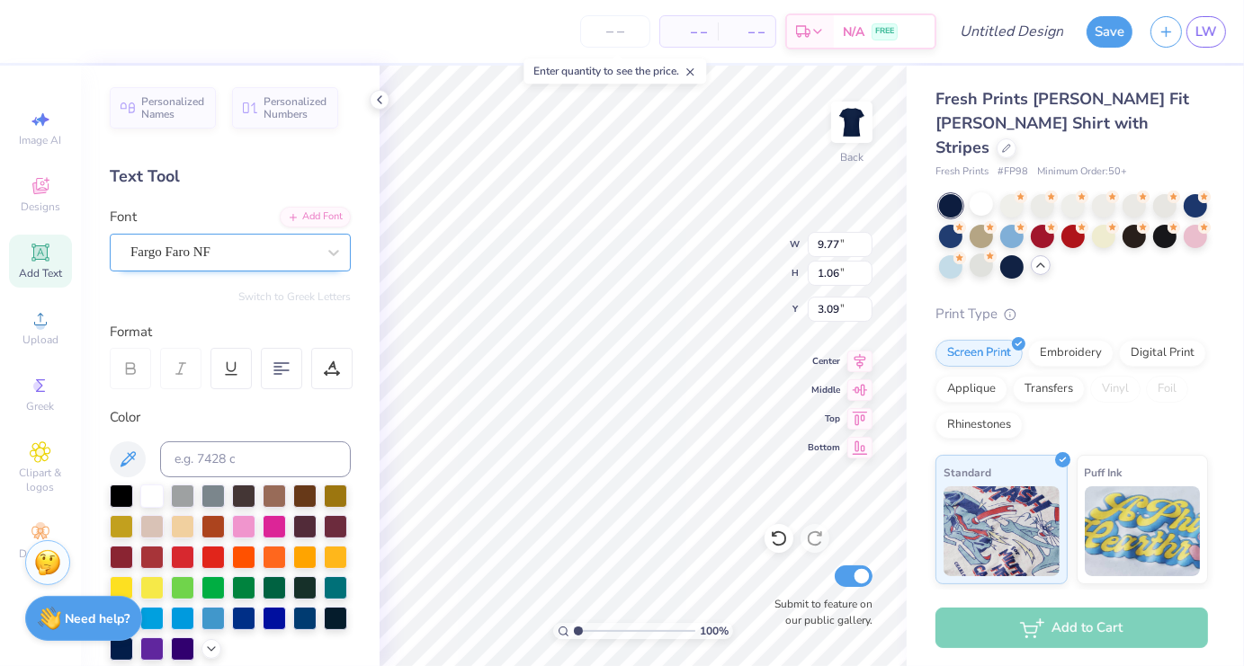
type input "11.75"
type input "1.02"
type input "3.11"
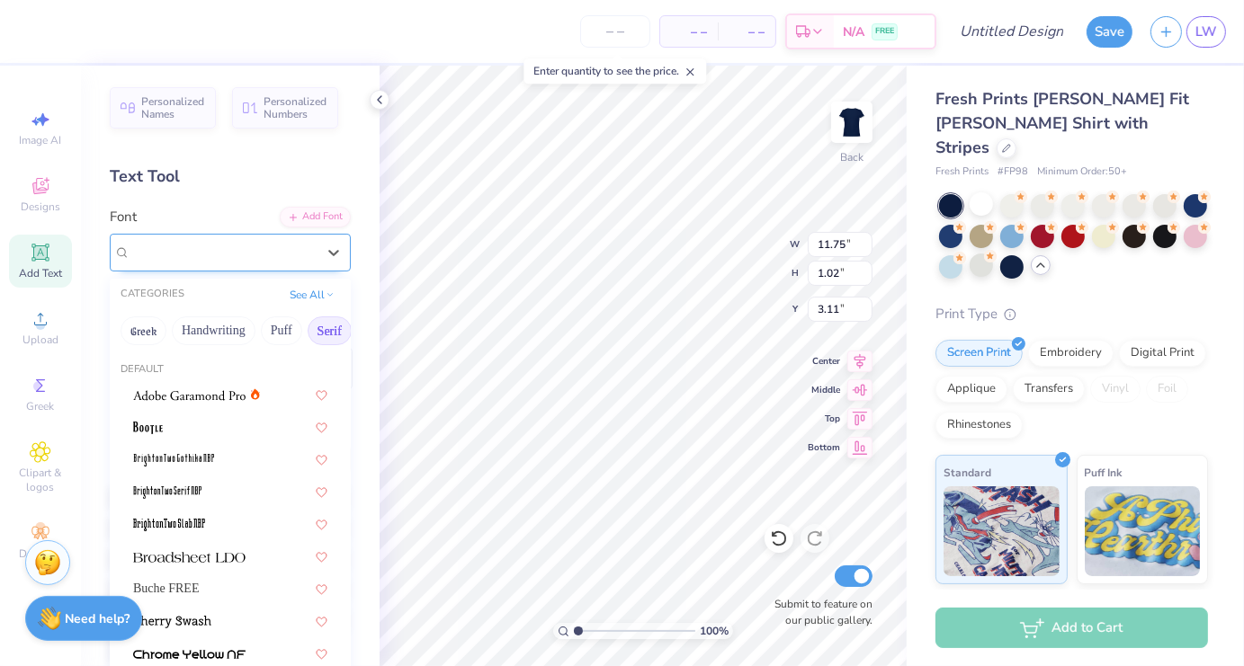
click at [228, 256] on div "Fargo Faro NF" at bounding box center [223, 252] width 189 height 28
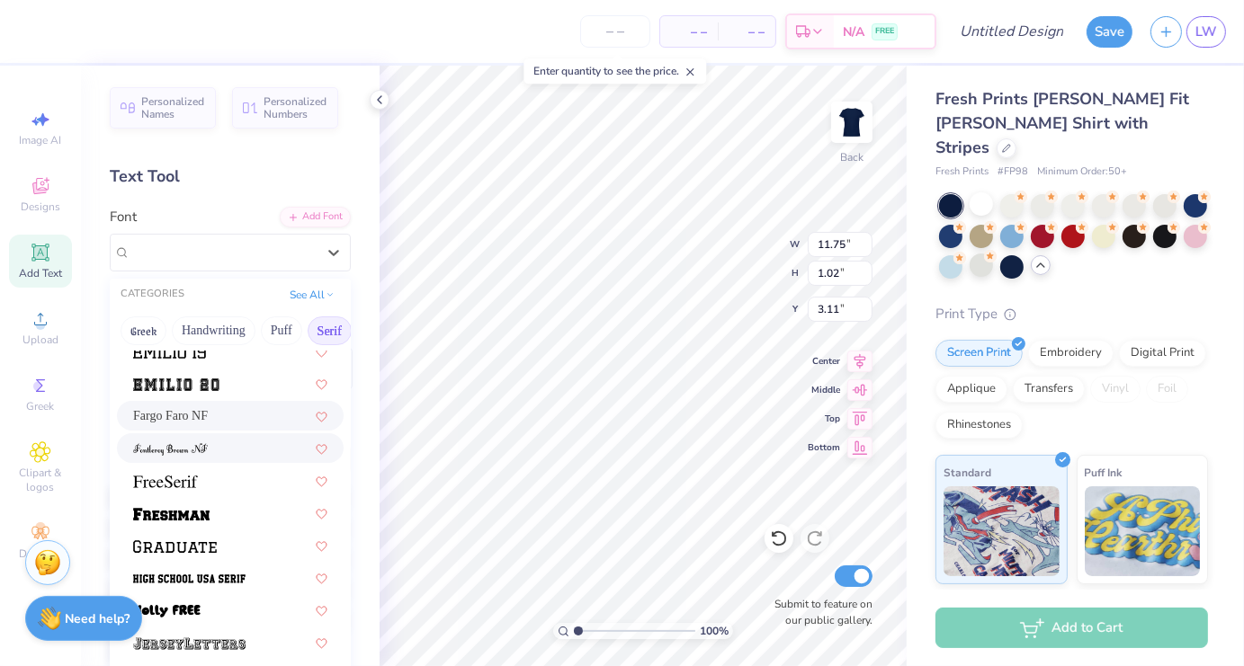
scroll to position [1485, 0]
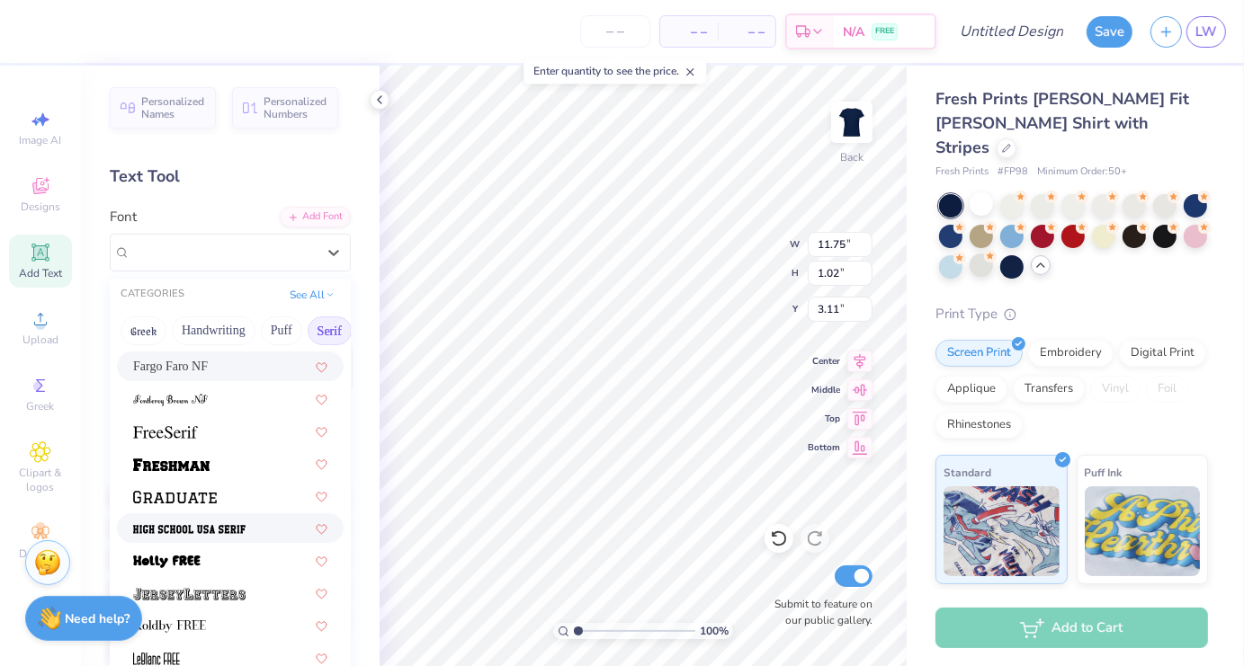
click at [190, 523] on img at bounding box center [189, 529] width 112 height 13
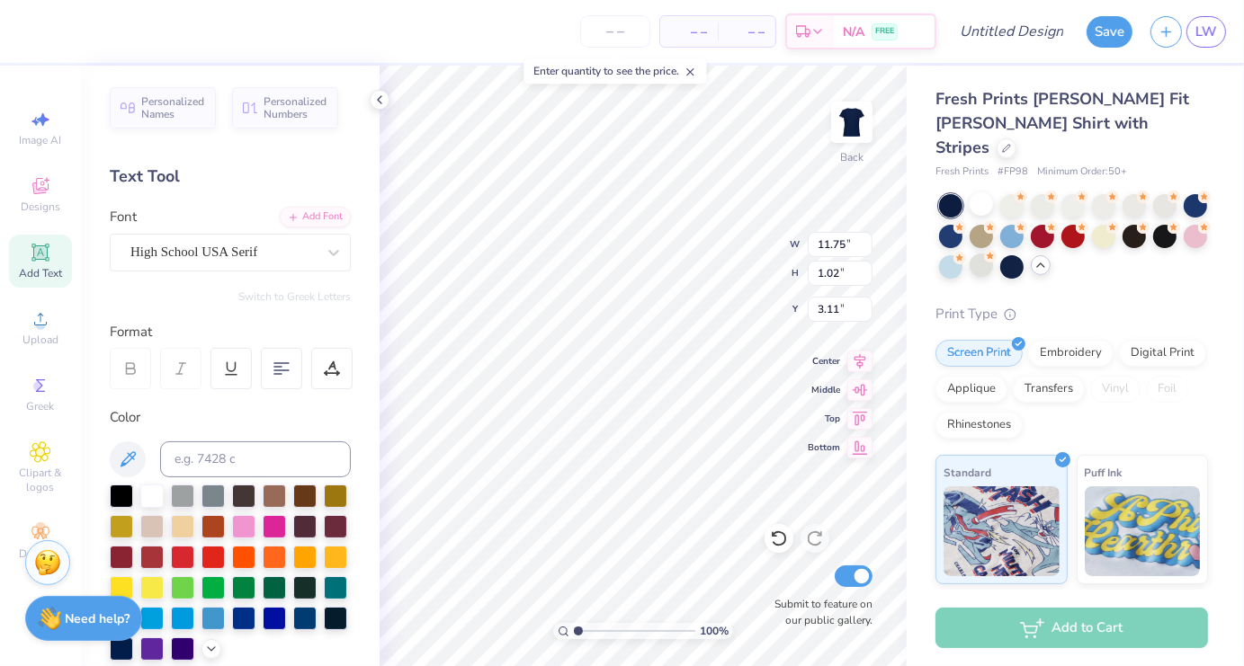
type input "9.21"
type input "1.06"
type input "3.10"
type input "9.21"
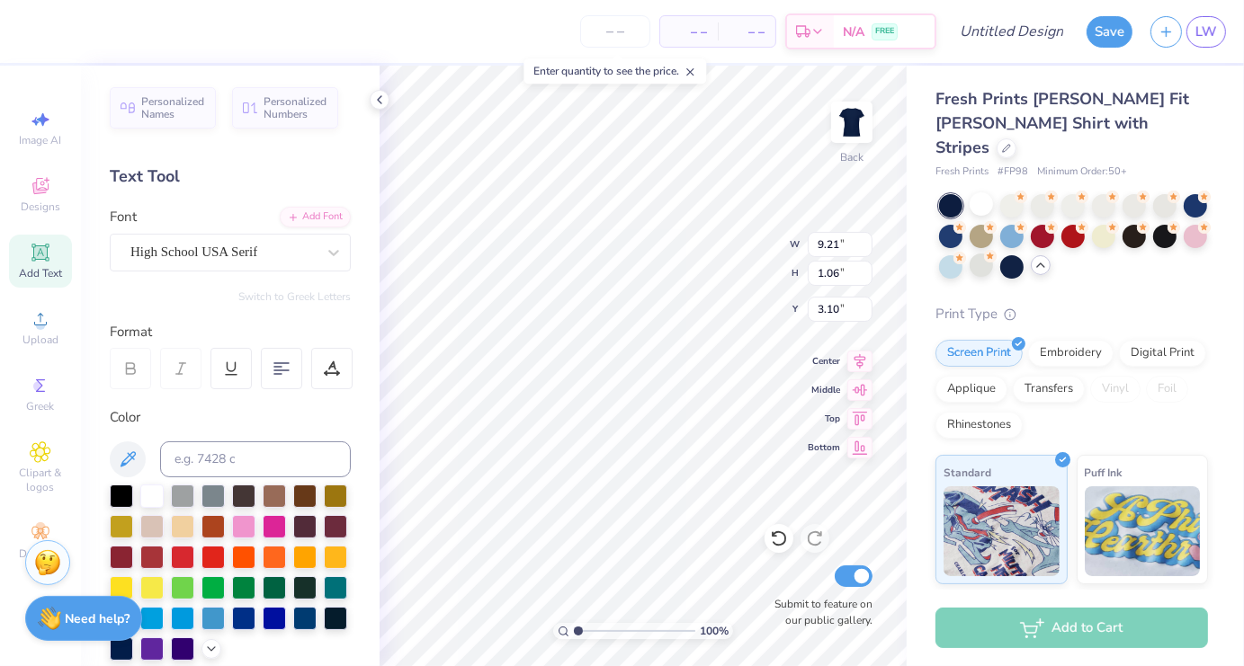
type input "1.06"
type input "3.10"
type input "3.00"
type input "6.79"
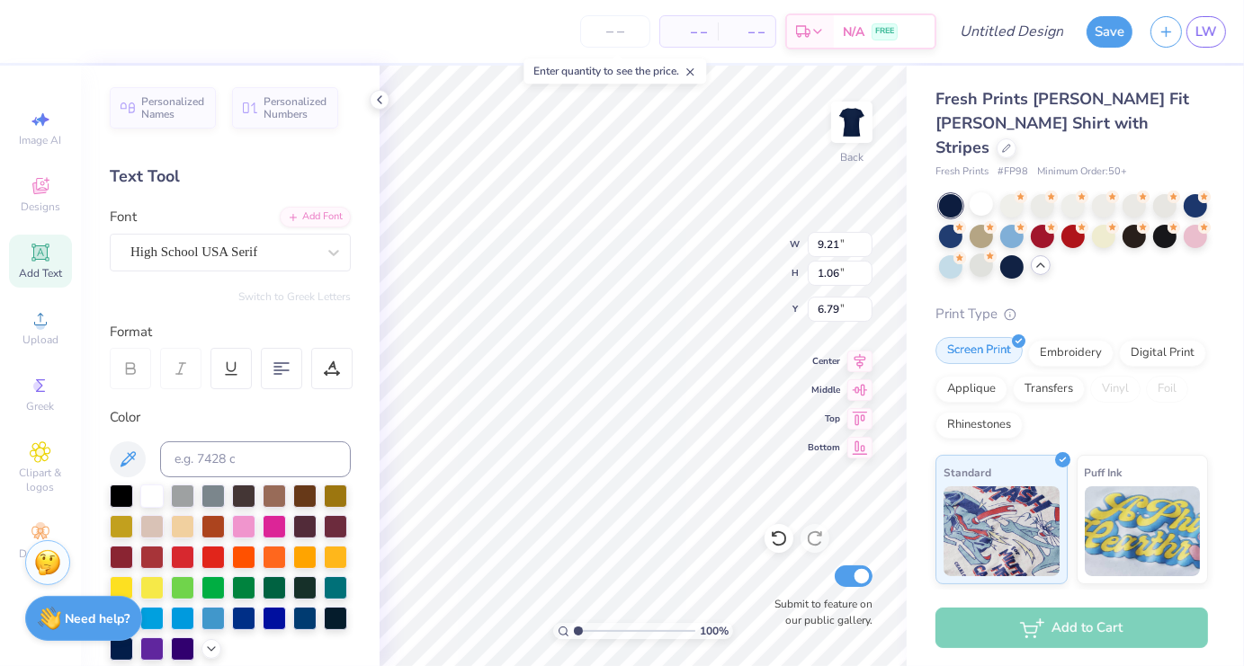
click at [984, 316] on div "– – Per Item – – Total Est. Delivery N/A FREE Design Title Save LW Image AI Des…" at bounding box center [622, 333] width 1244 height 666
type textarea "A"
type textarea "1893"
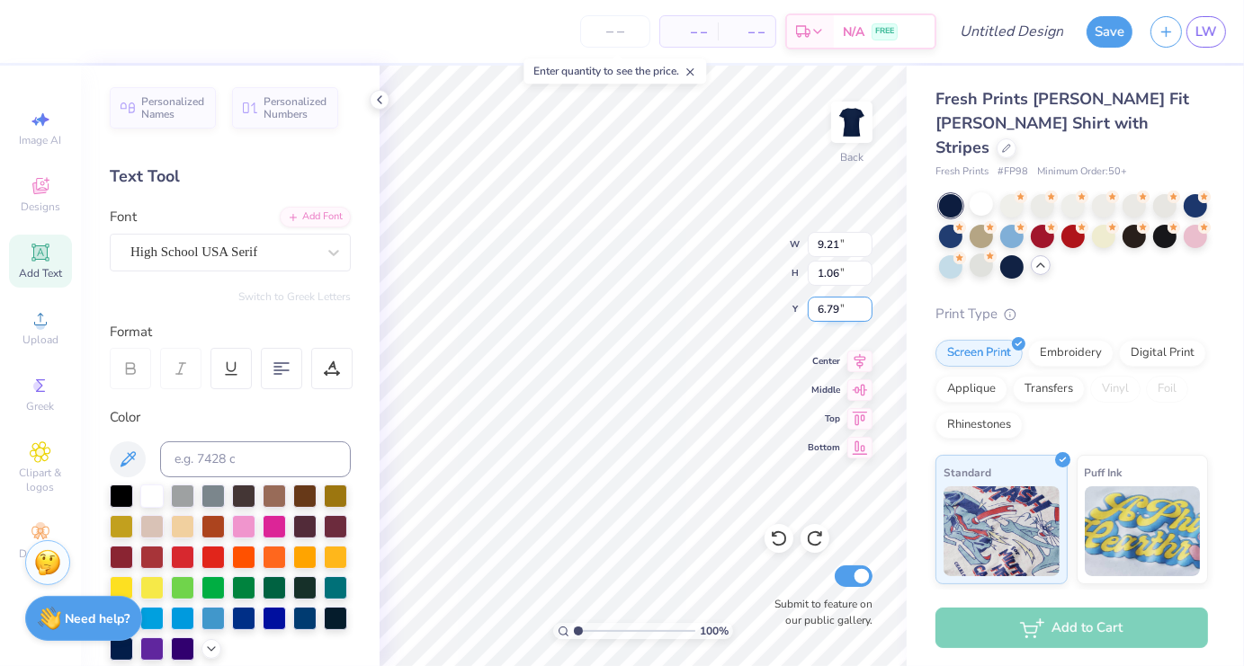
scroll to position [14, 3]
type input "7.07"
type input "1.85"
type input "0.74"
type input "7.20"
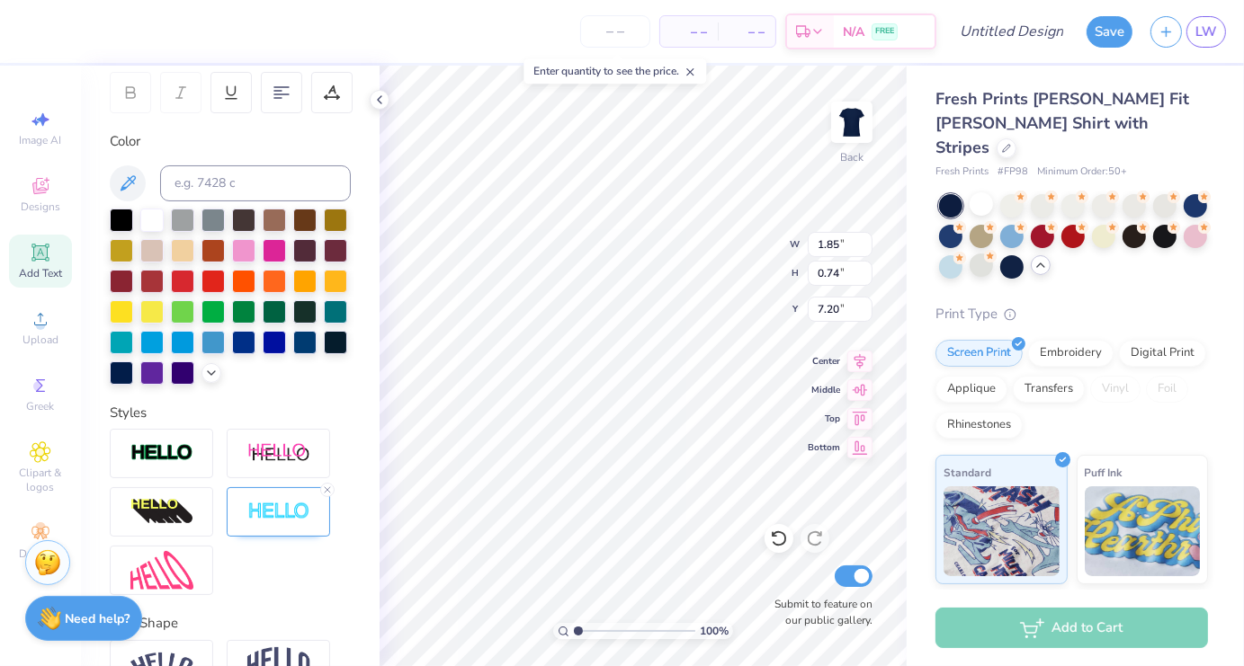
scroll to position [408, 0]
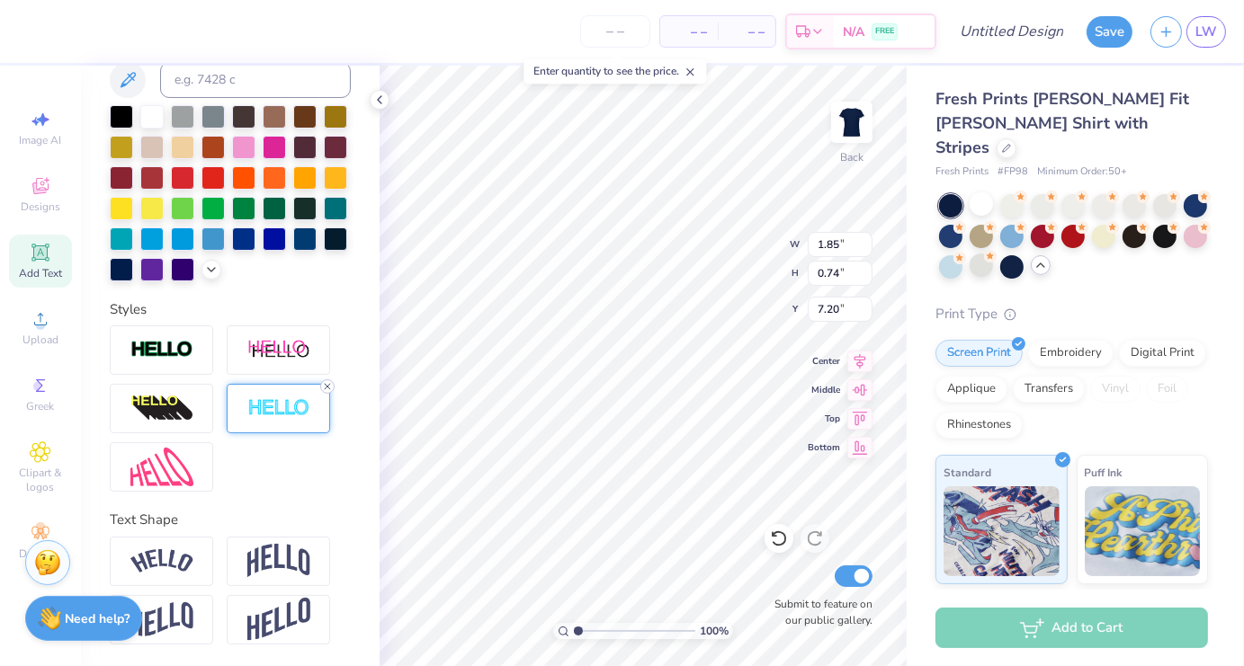
click at [326, 389] on line at bounding box center [327, 386] width 5 height 5
type input "1.81"
type input "0.70"
type input "7.22"
type input "2.27"
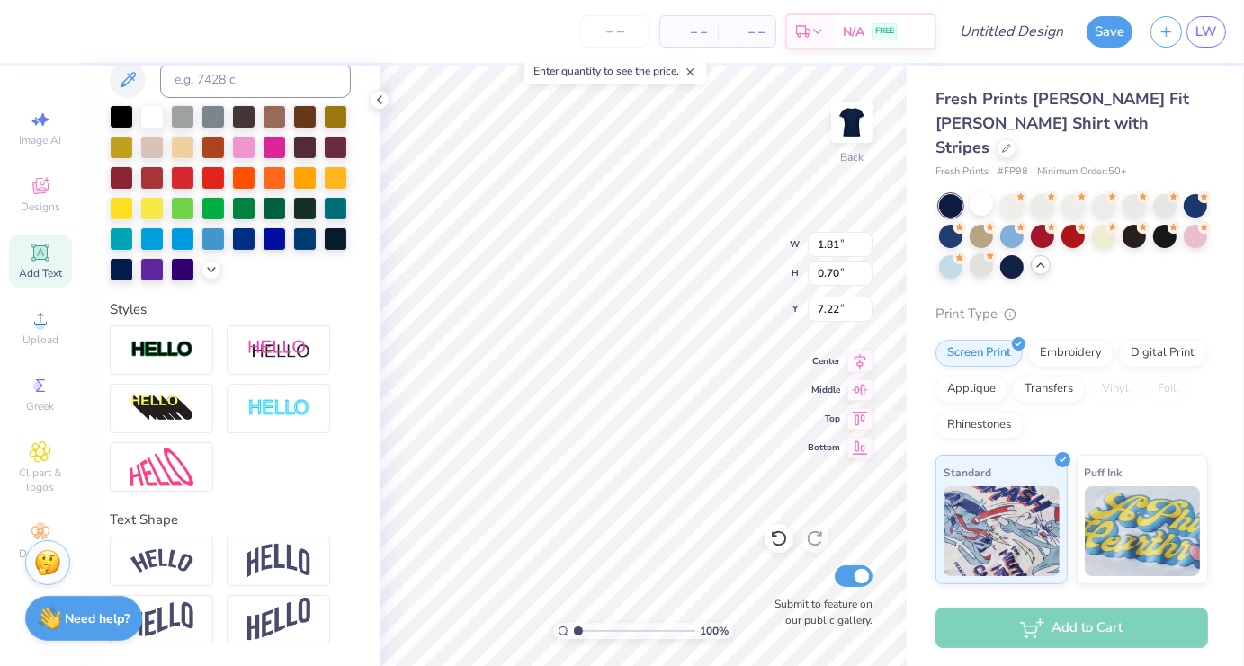
type input "0.88"
type input "7.04"
type input "5.36"
type textarea "x"
type input "5.89"
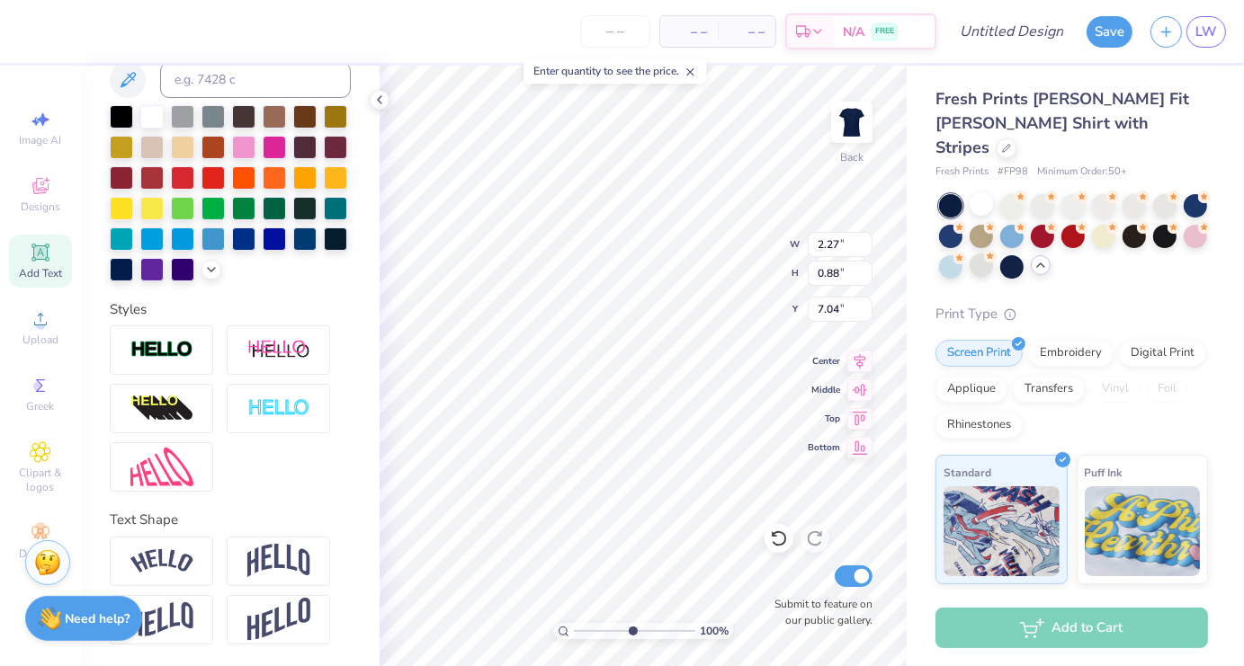
type textarea "x"
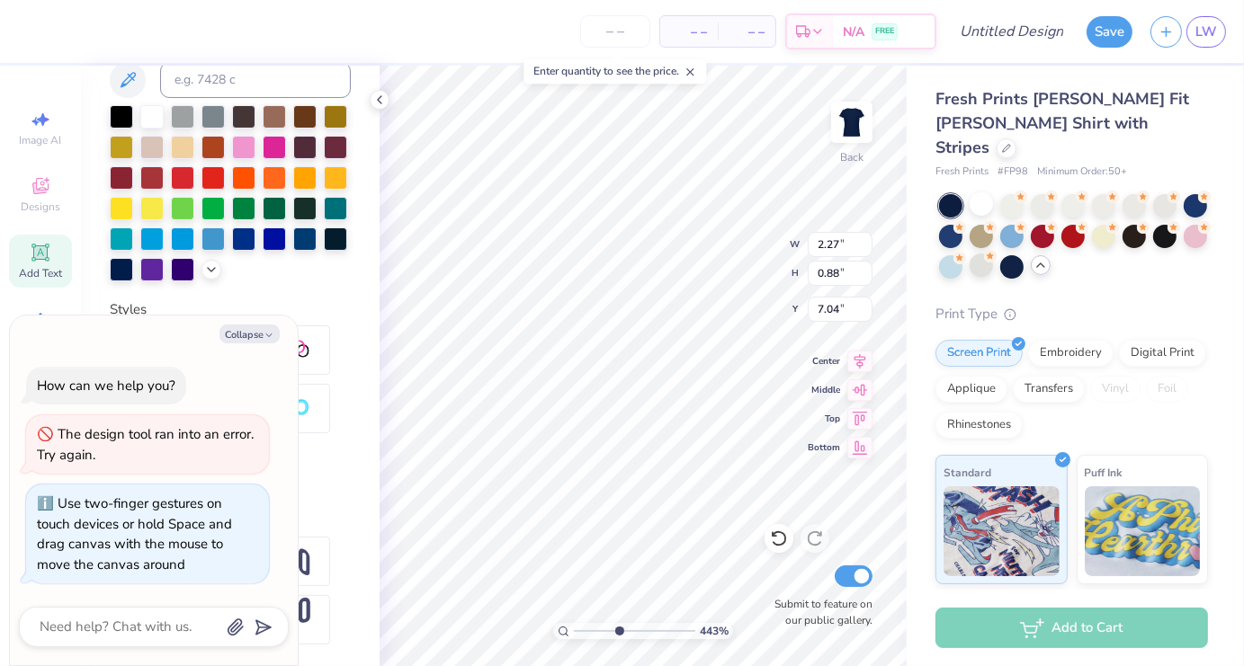
drag, startPoint x: 581, startPoint y: 631, endPoint x: 618, endPoint y: 631, distance: 36.9
click at [618, 631] on input "range" at bounding box center [634, 631] width 121 height 16
type input "4.31"
type textarea "x"
type input "2.60"
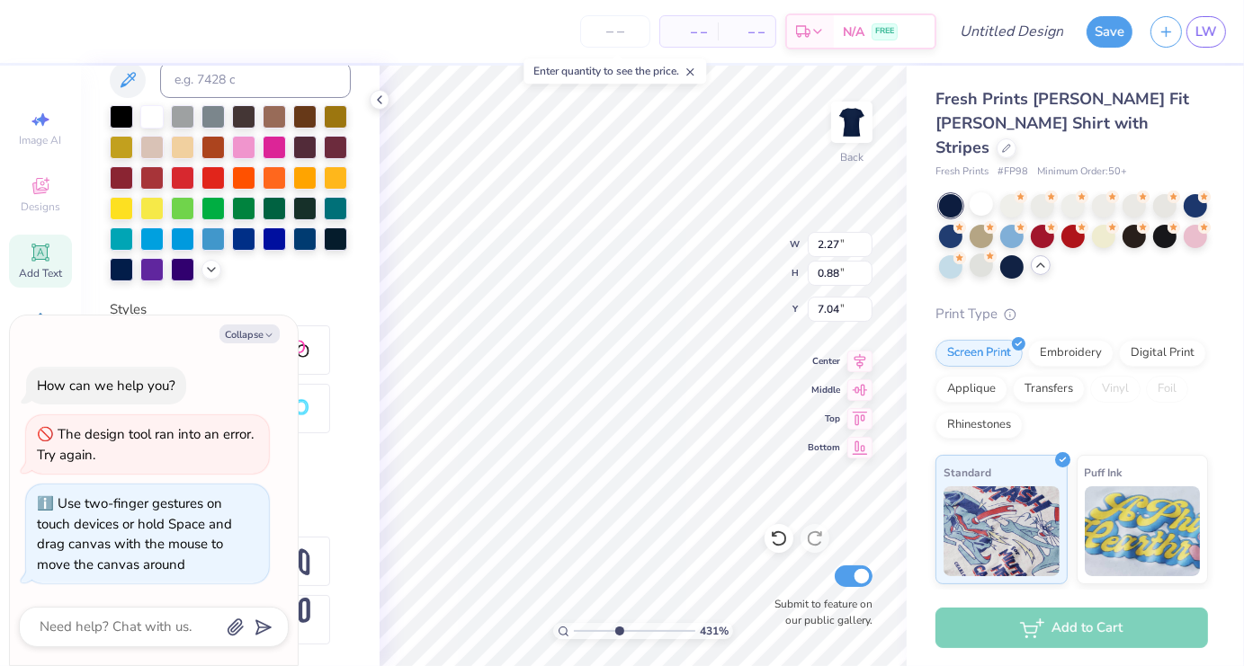
type input "1.01"
type input "6.91"
type textarea "x"
type input "6.90"
click at [245, 332] on button "Collapse" at bounding box center [249, 334] width 60 height 19
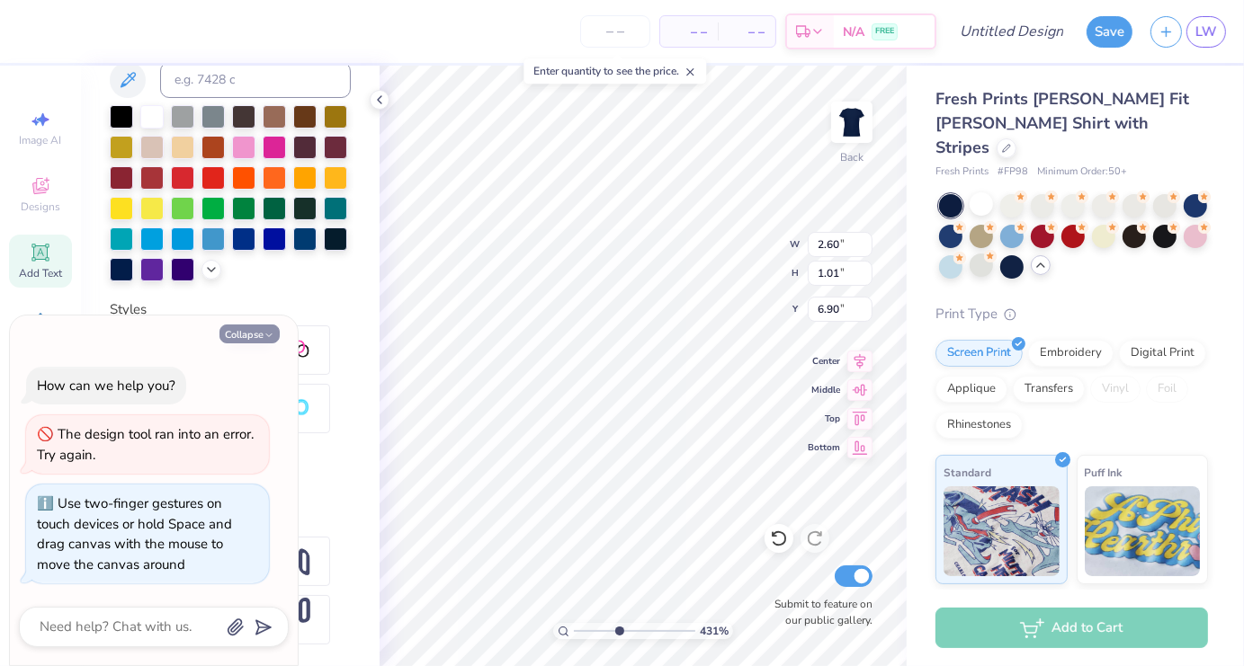
type textarea "x"
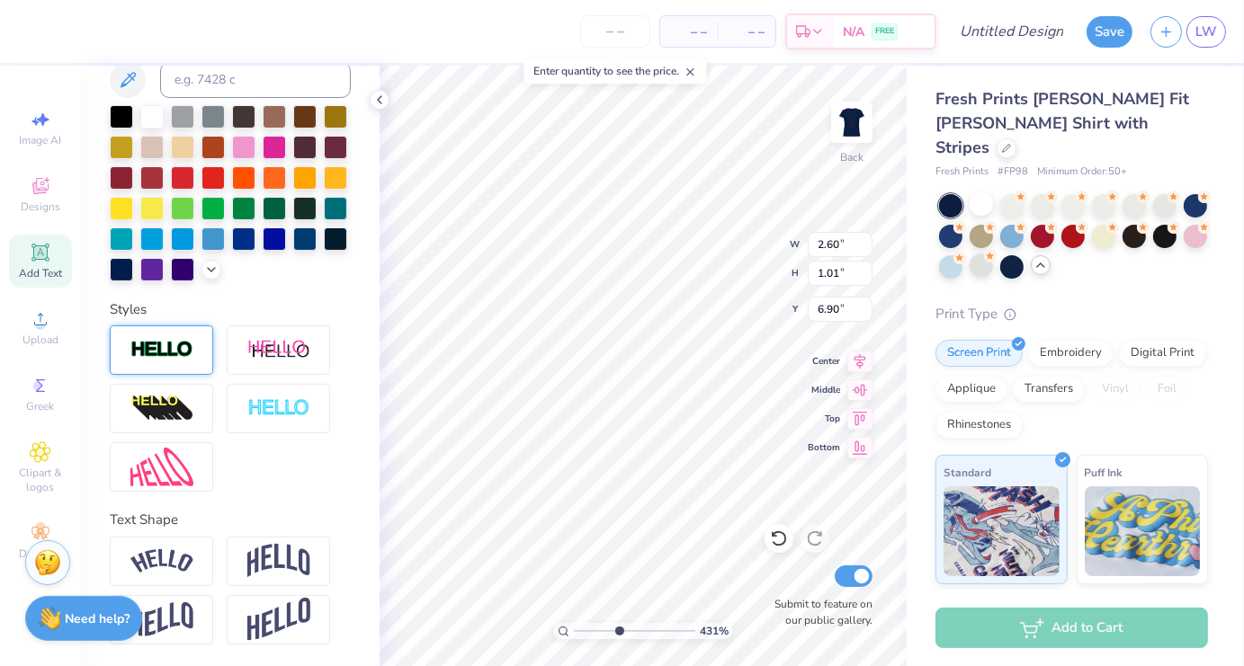
click at [175, 367] on div at bounding box center [161, 350] width 103 height 49
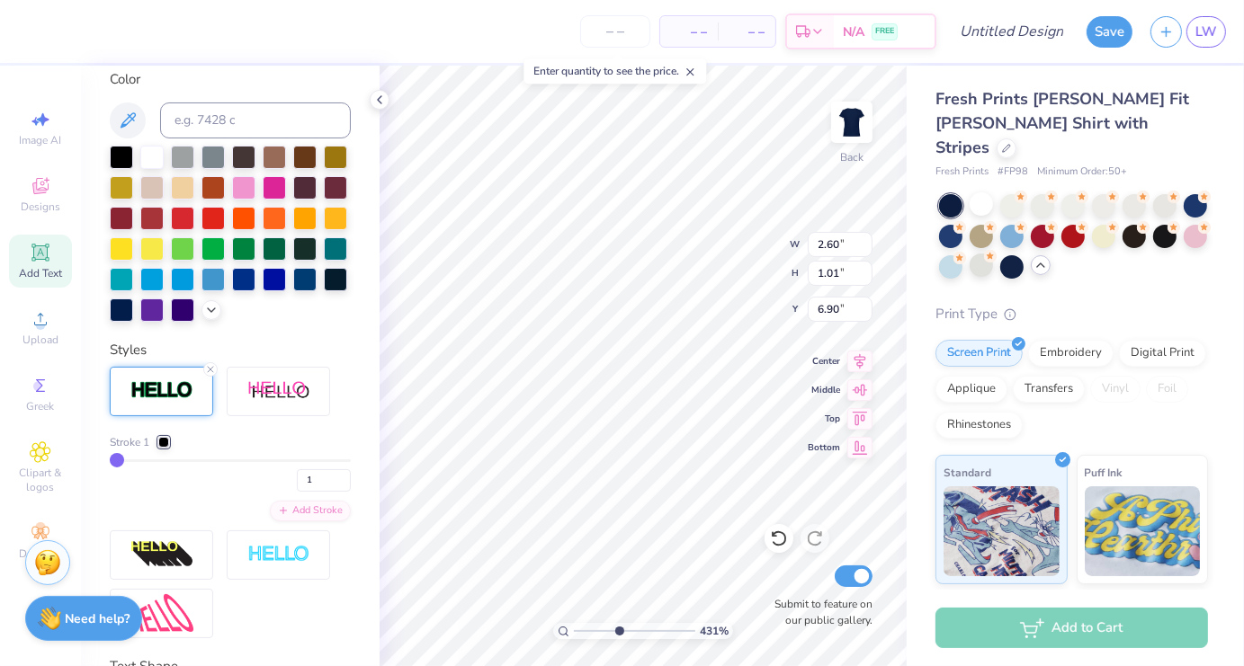
type input "2.61"
type input "1.03"
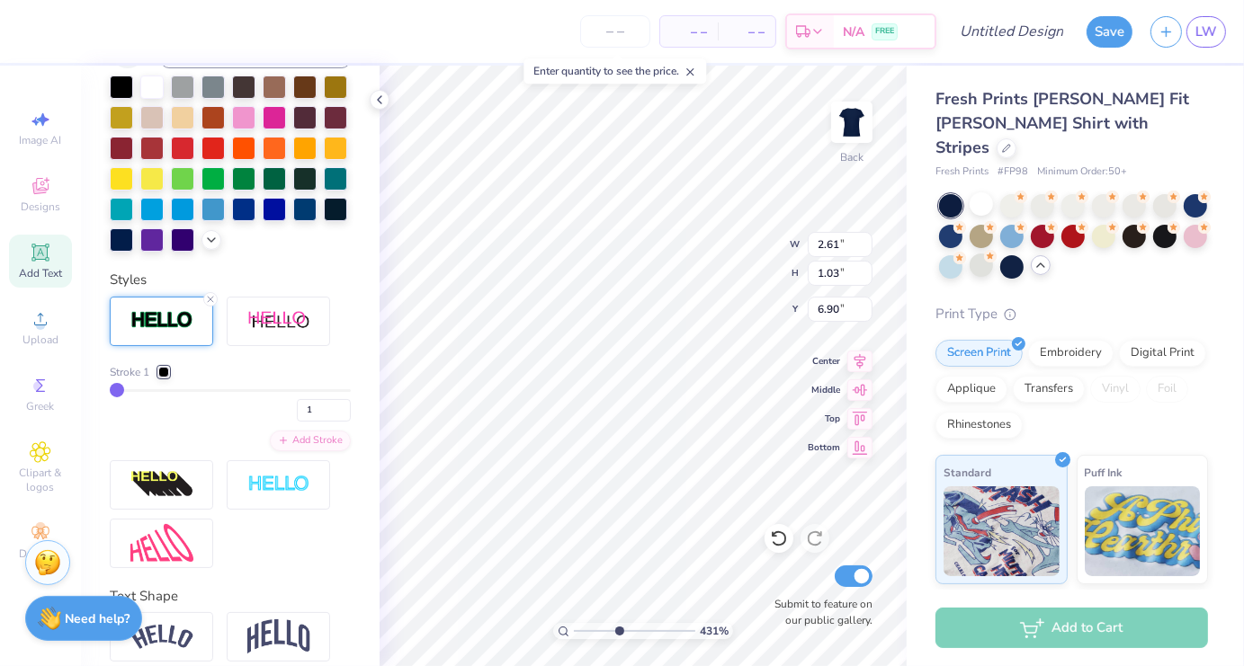
click at [169, 378] on div at bounding box center [163, 372] width 11 height 11
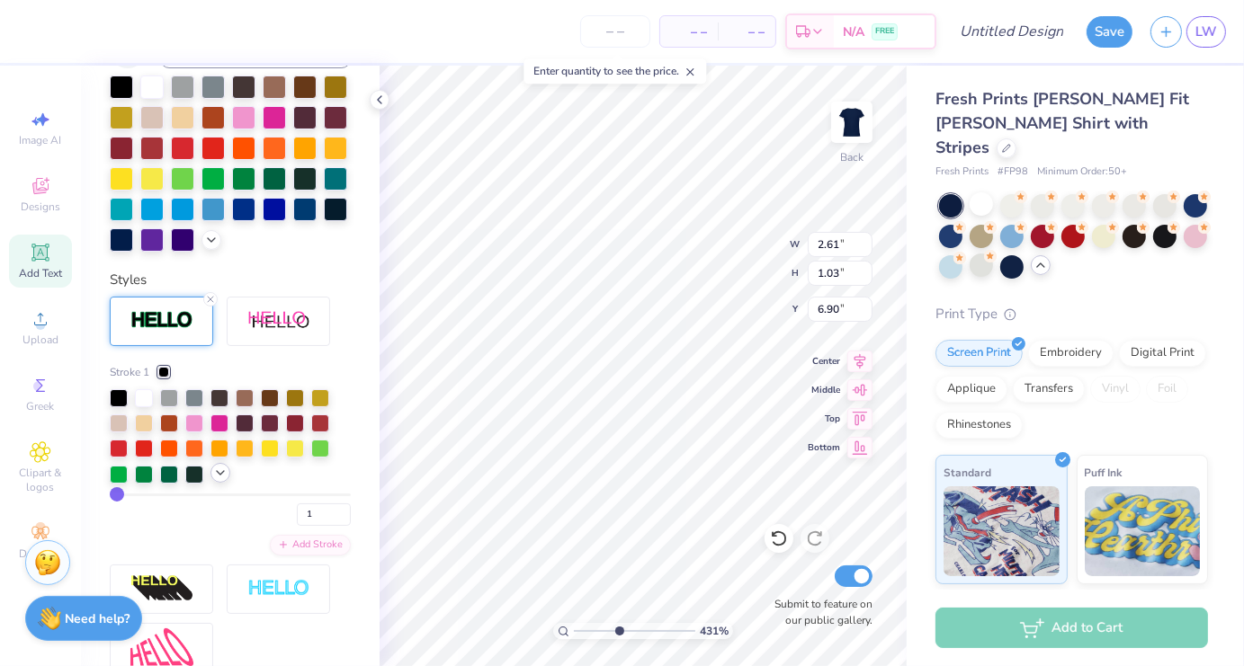
click at [219, 480] on icon at bounding box center [220, 473] width 14 height 14
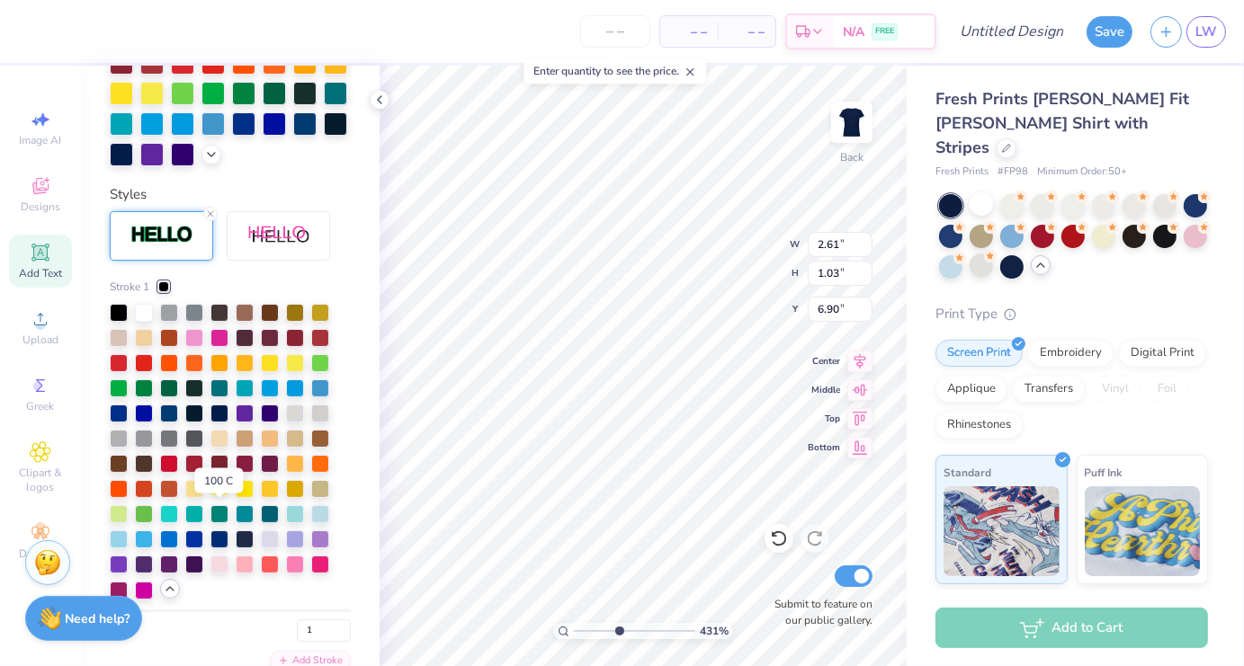
scroll to position [568, 0]
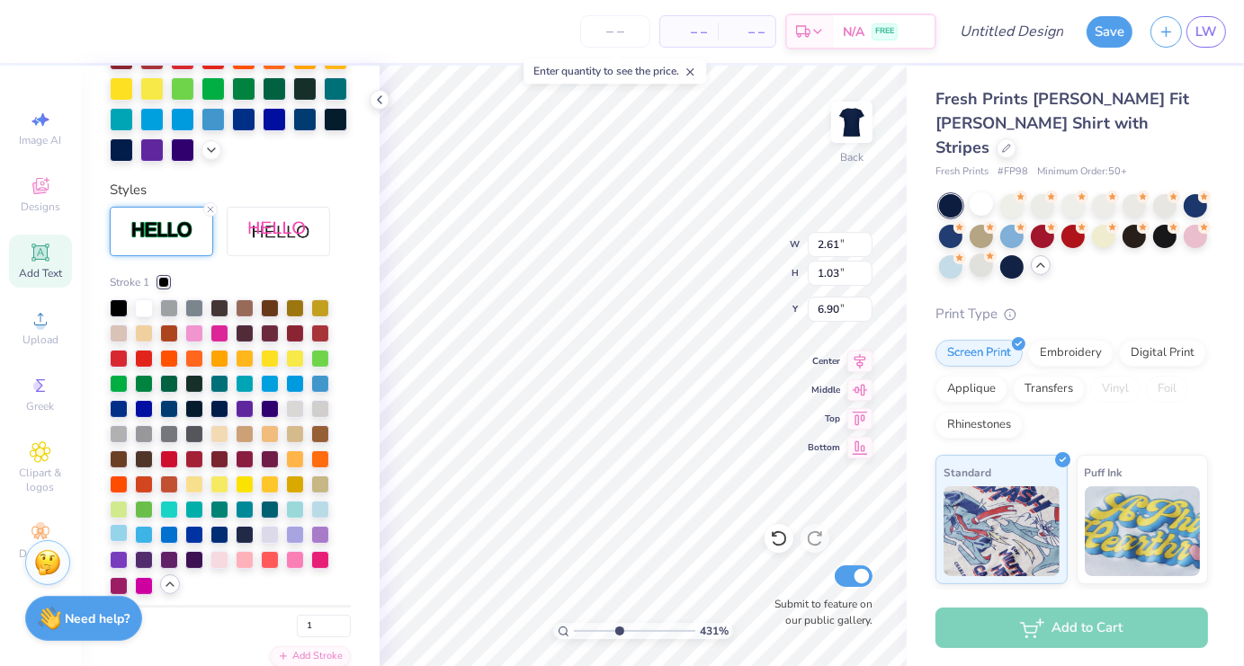
click at [124, 542] on div at bounding box center [119, 533] width 18 height 18
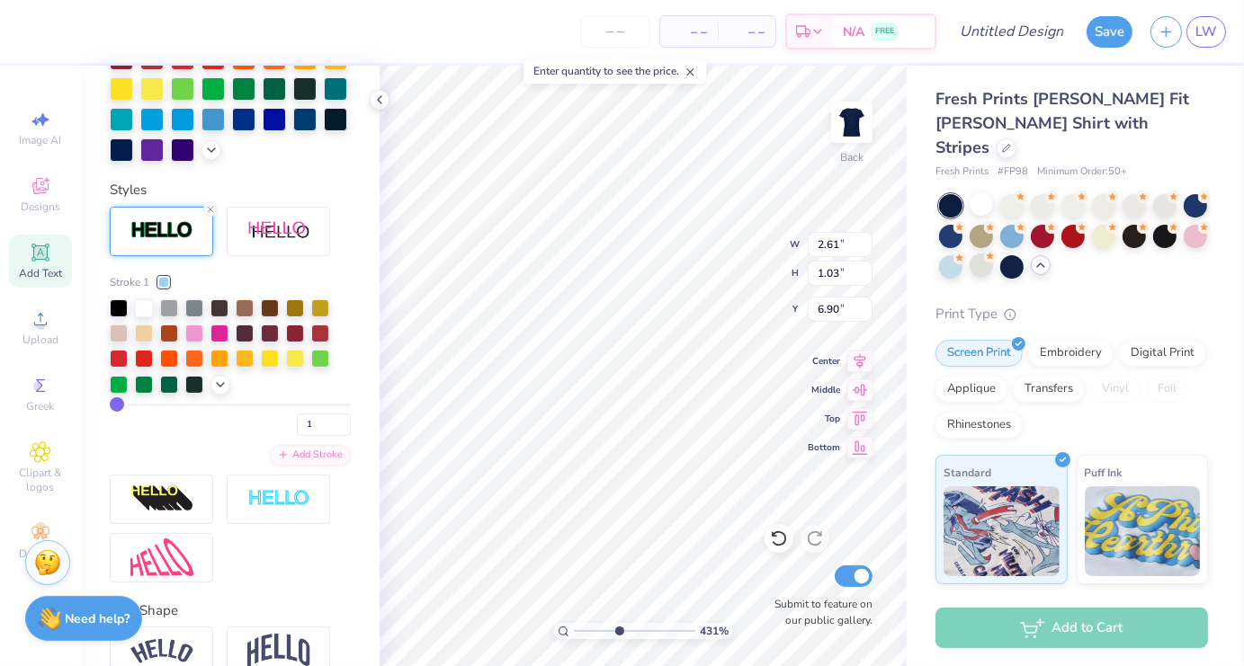
click at [151, 436] on div "1" at bounding box center [230, 420] width 241 height 32
type input "15"
click at [146, 407] on input "range" at bounding box center [230, 405] width 241 height 3
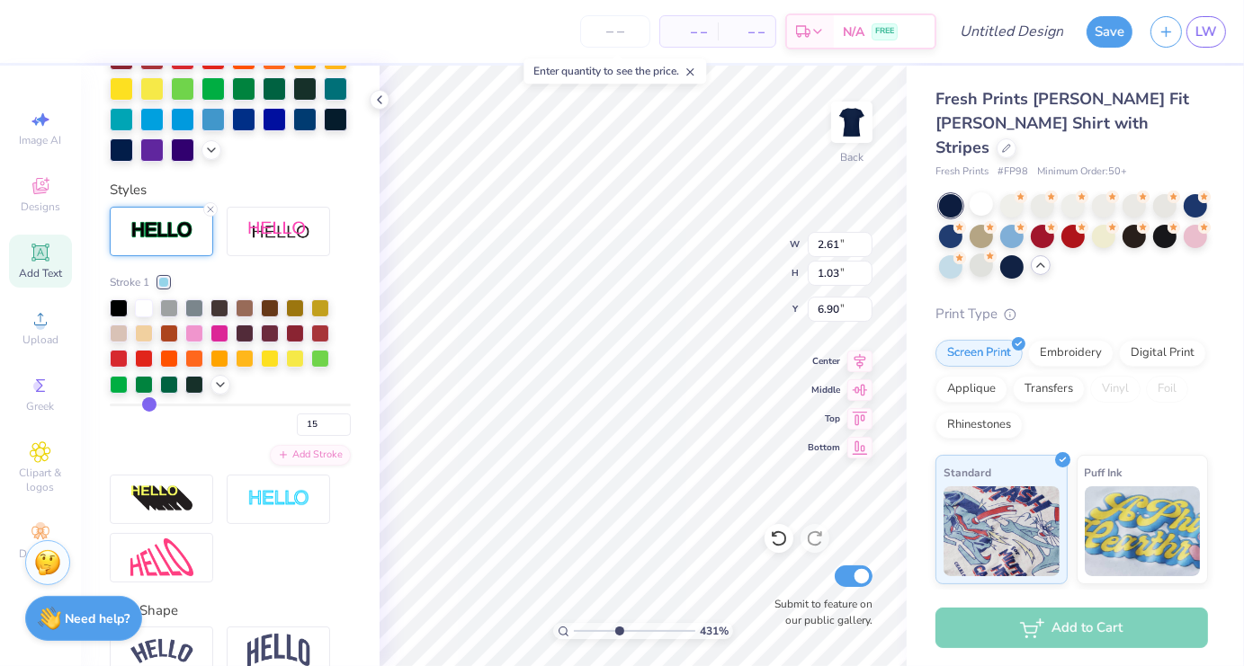
type input "2.85"
type input "1.26"
type input "6.78"
type input "9"
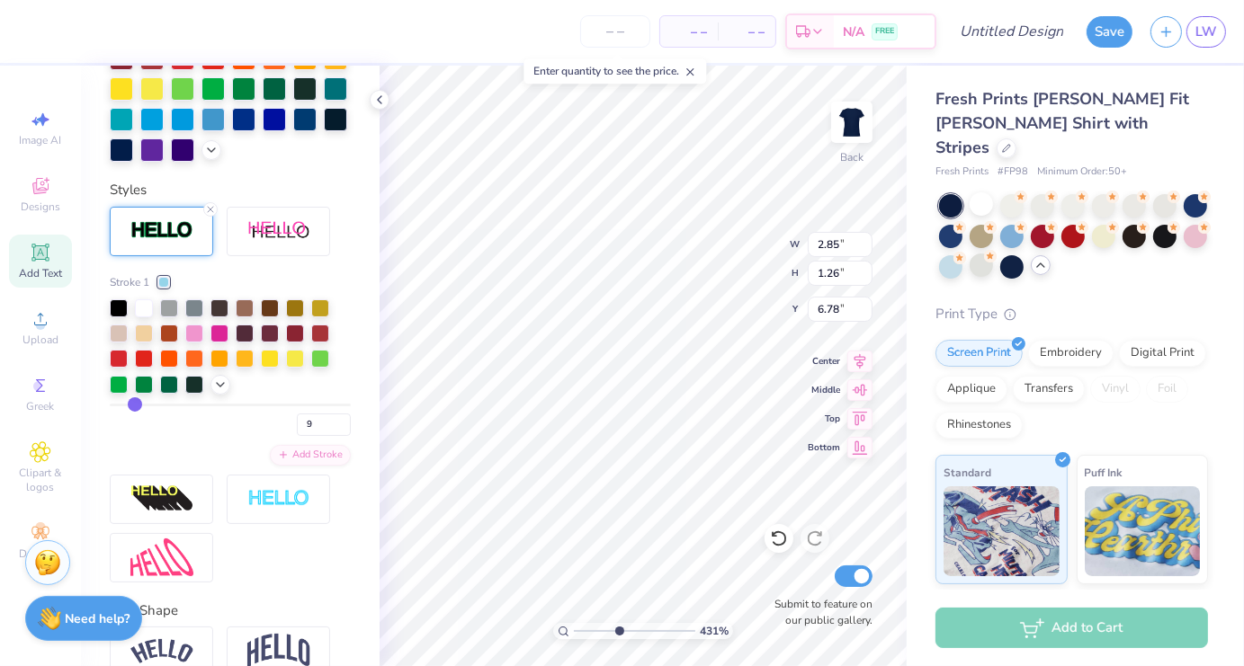
type input "9"
click at [134, 407] on input "range" at bounding box center [230, 405] width 241 height 3
type input "2.75"
type input "1.16"
type input "6.83"
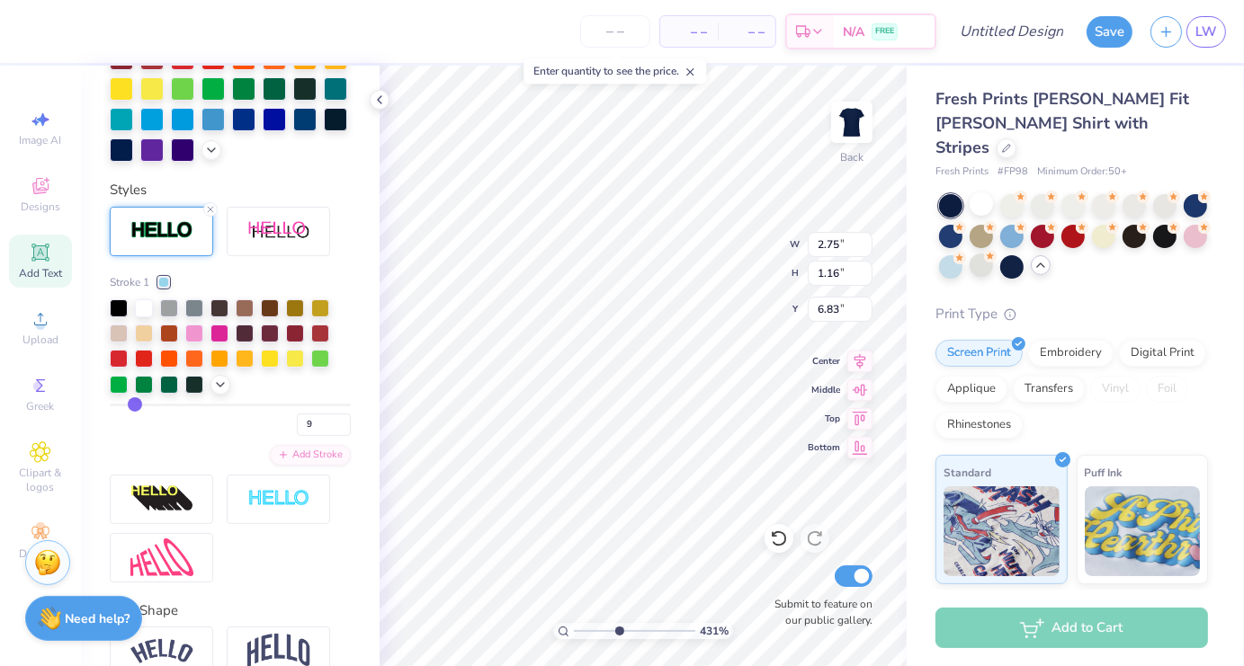
type input "2"
click at [118, 407] on input "range" at bounding box center [230, 405] width 241 height 3
type input "2.63"
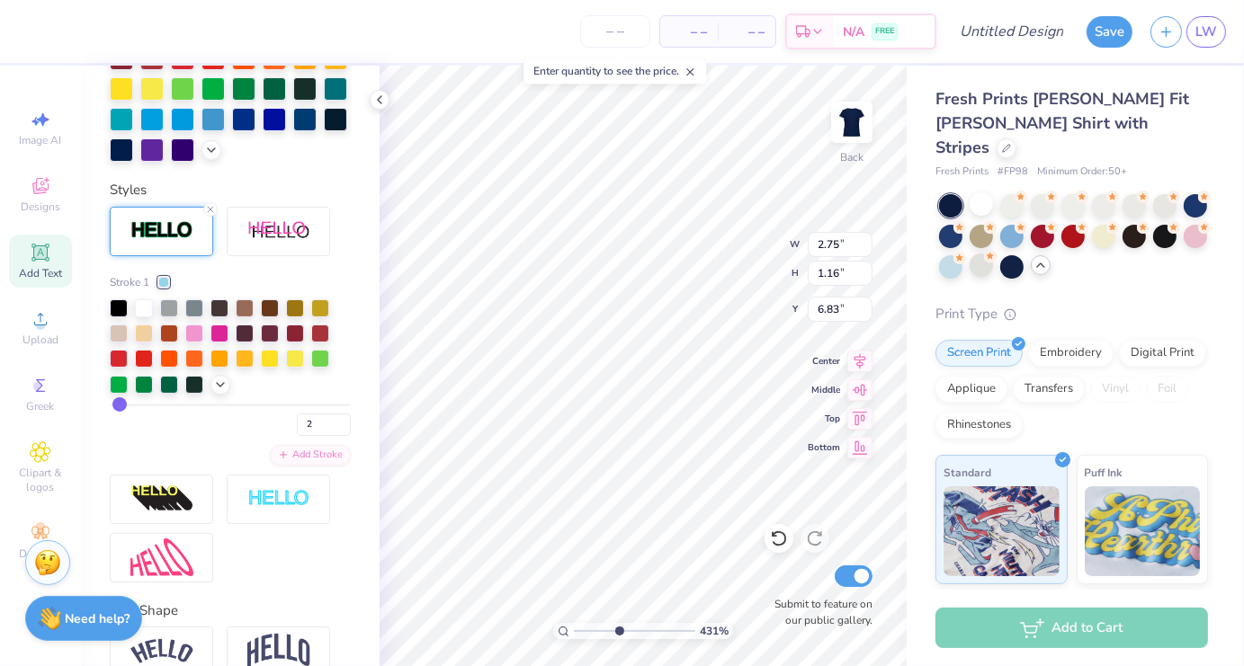
type input "1.04"
type input "6.89"
click at [381, 100] on icon at bounding box center [379, 100] width 14 height 14
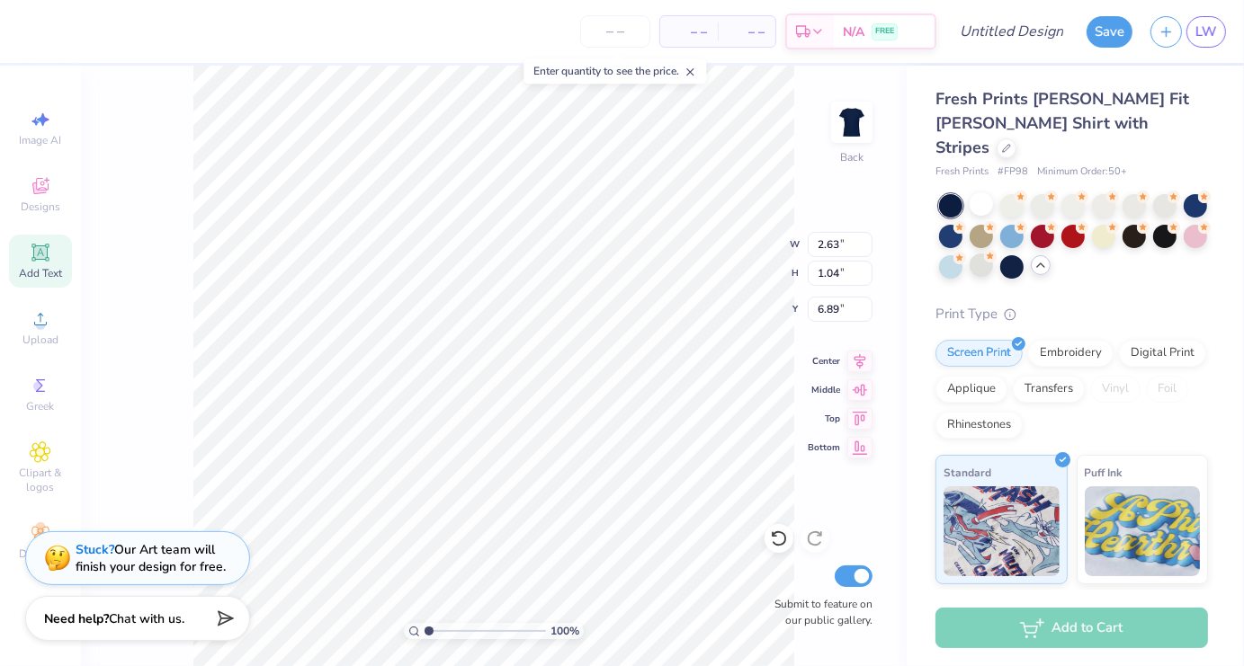
drag, startPoint x: 464, startPoint y: 631, endPoint x: 297, endPoint y: 609, distance: 168.7
type input "1"
click at [425, 623] on input "range" at bounding box center [485, 631] width 121 height 16
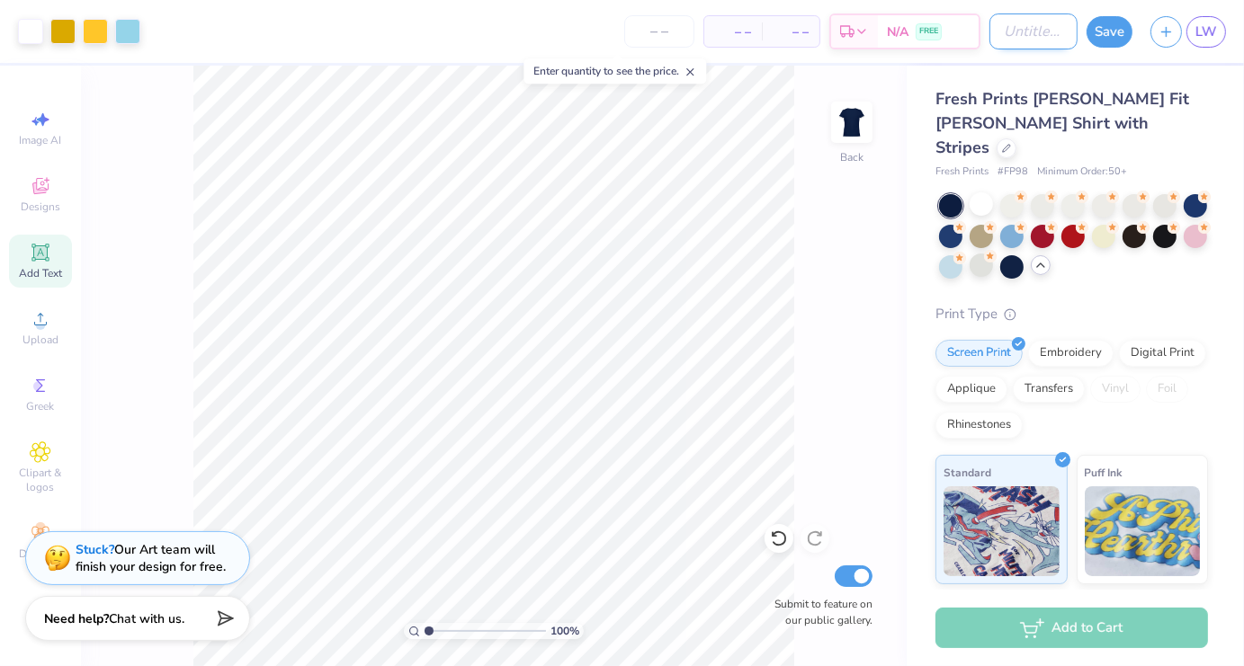
click at [996, 33] on input "Design Title" at bounding box center [1033, 31] width 88 height 36
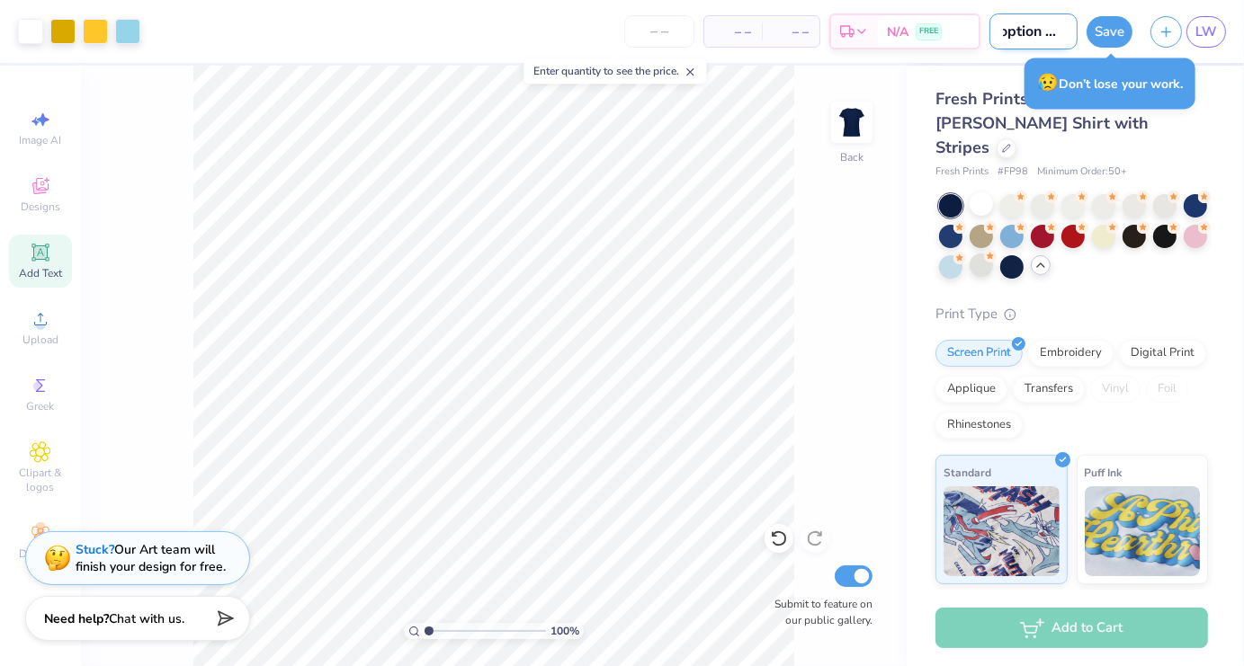
scroll to position [0, 22]
type input "option 1 top"
click at [1117, 39] on button "Save" at bounding box center [1110, 28] width 46 height 31
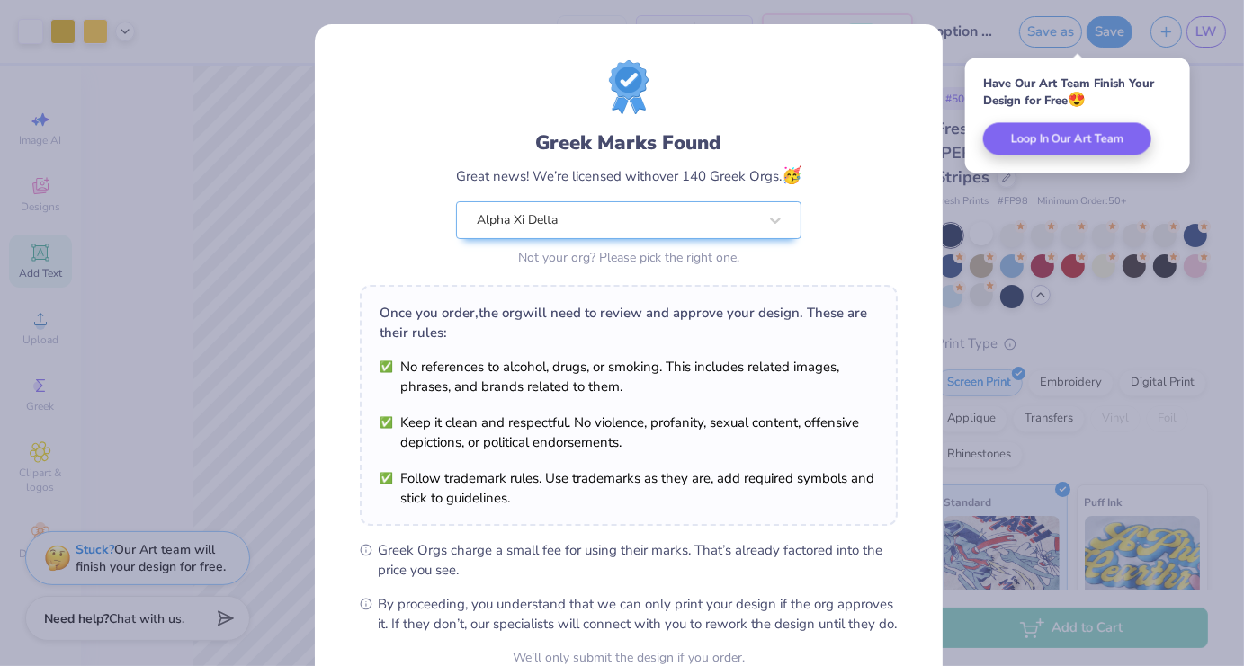
scroll to position [174, 0]
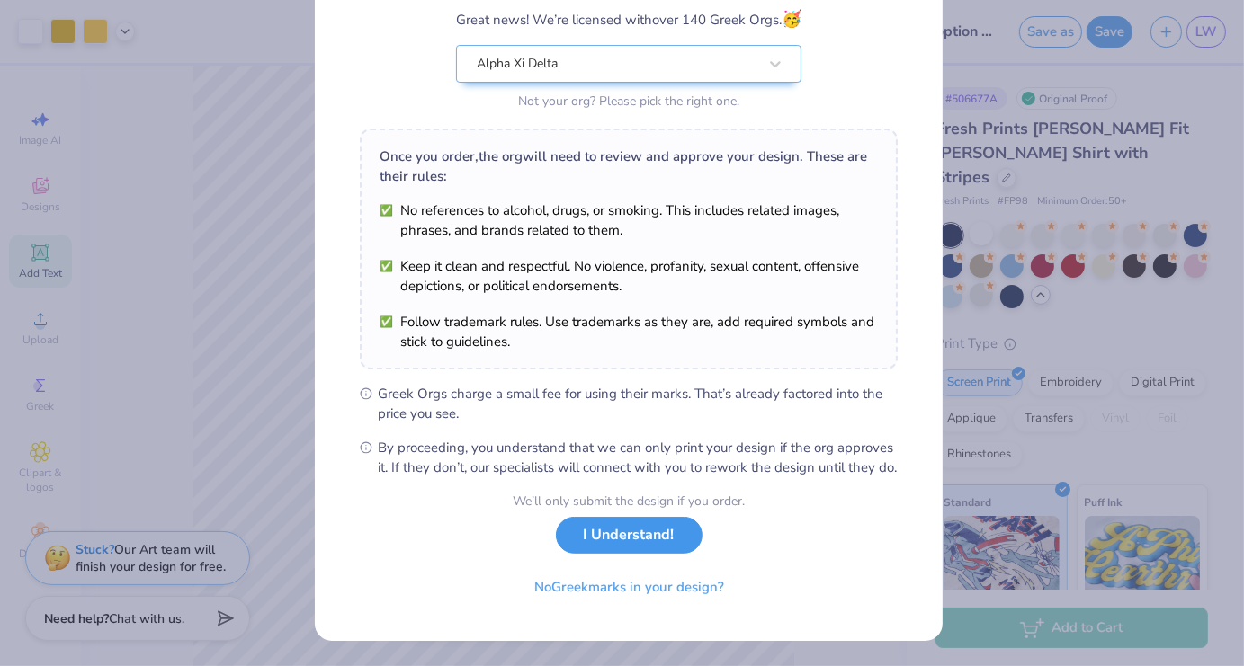
click at [619, 541] on button "I Understand!" at bounding box center [629, 535] width 147 height 37
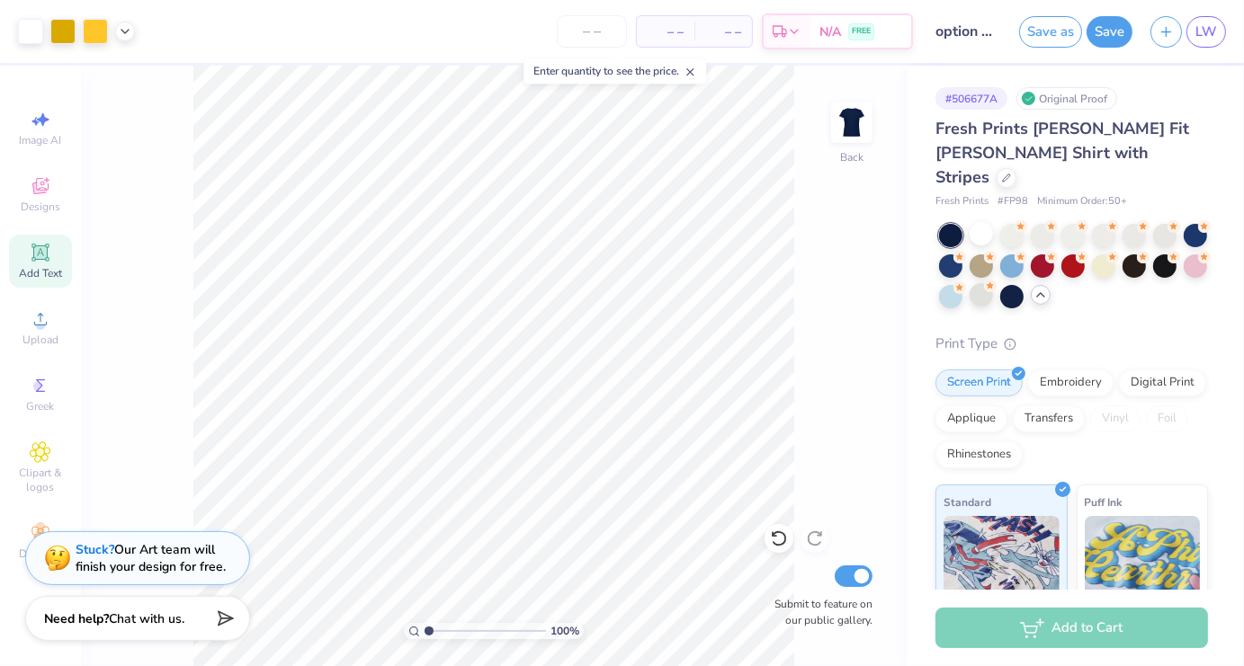
scroll to position [0, 0]
click at [1194, 30] on link "LW" at bounding box center [1206, 31] width 40 height 31
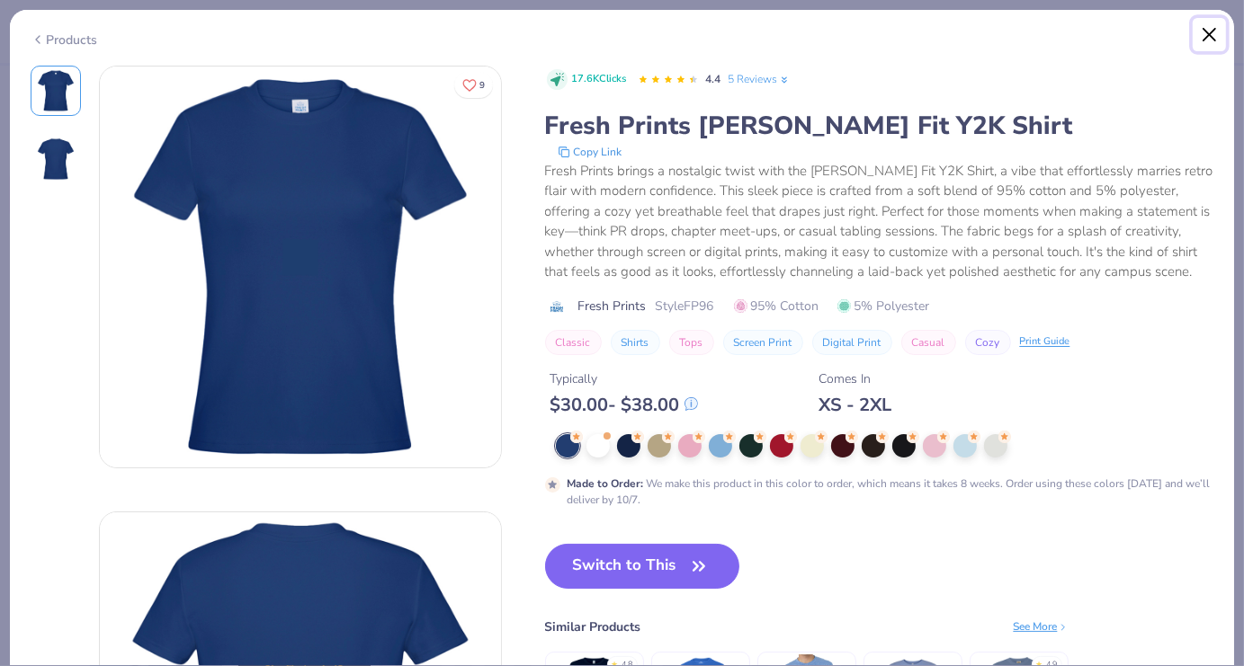
click at [1208, 37] on button "Close" at bounding box center [1210, 35] width 34 height 34
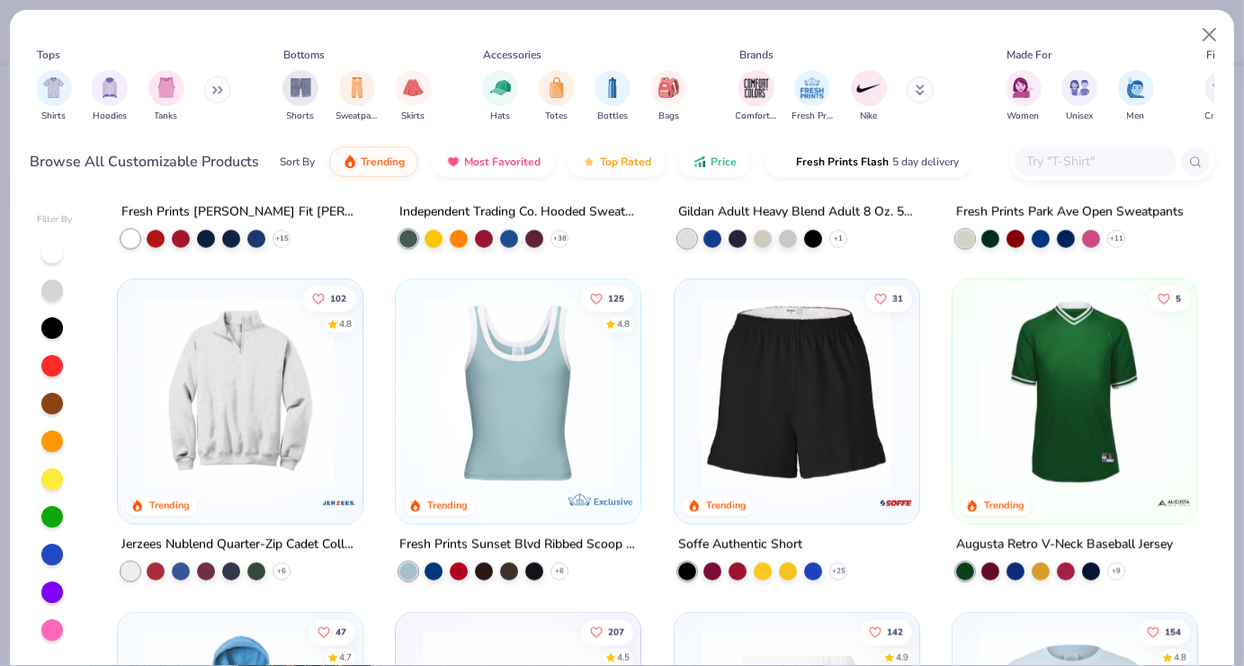
scroll to position [2222, 0]
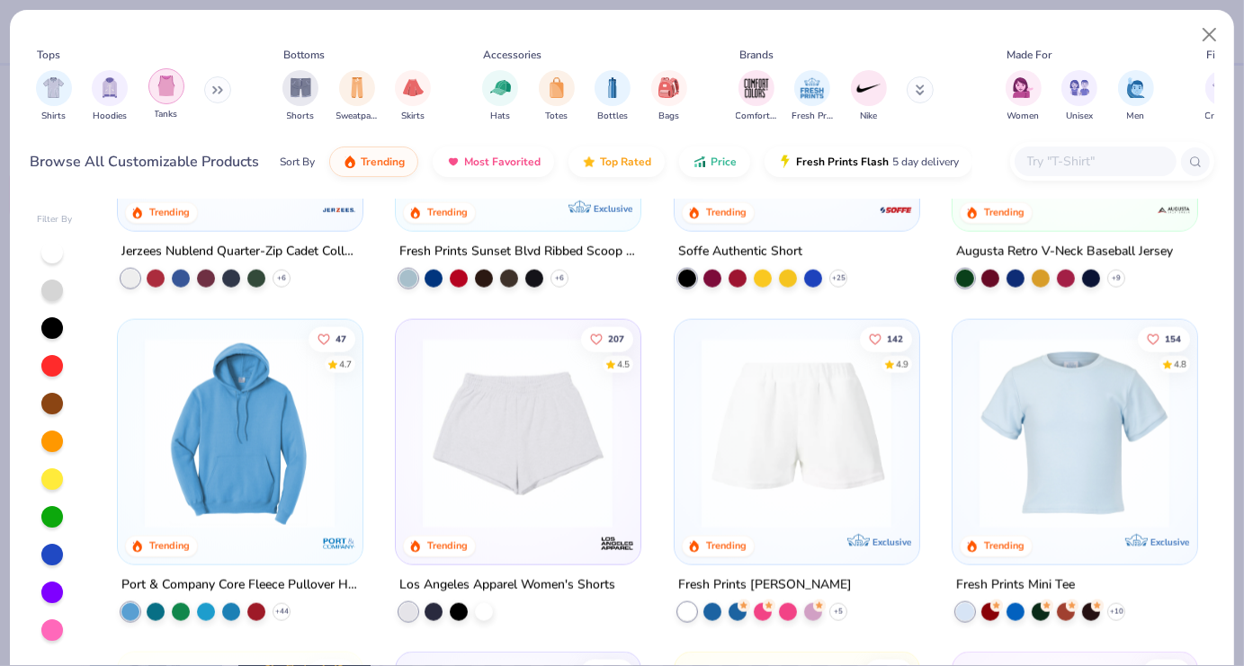
click at [176, 98] on div "filter for Tanks" at bounding box center [166, 86] width 36 height 36
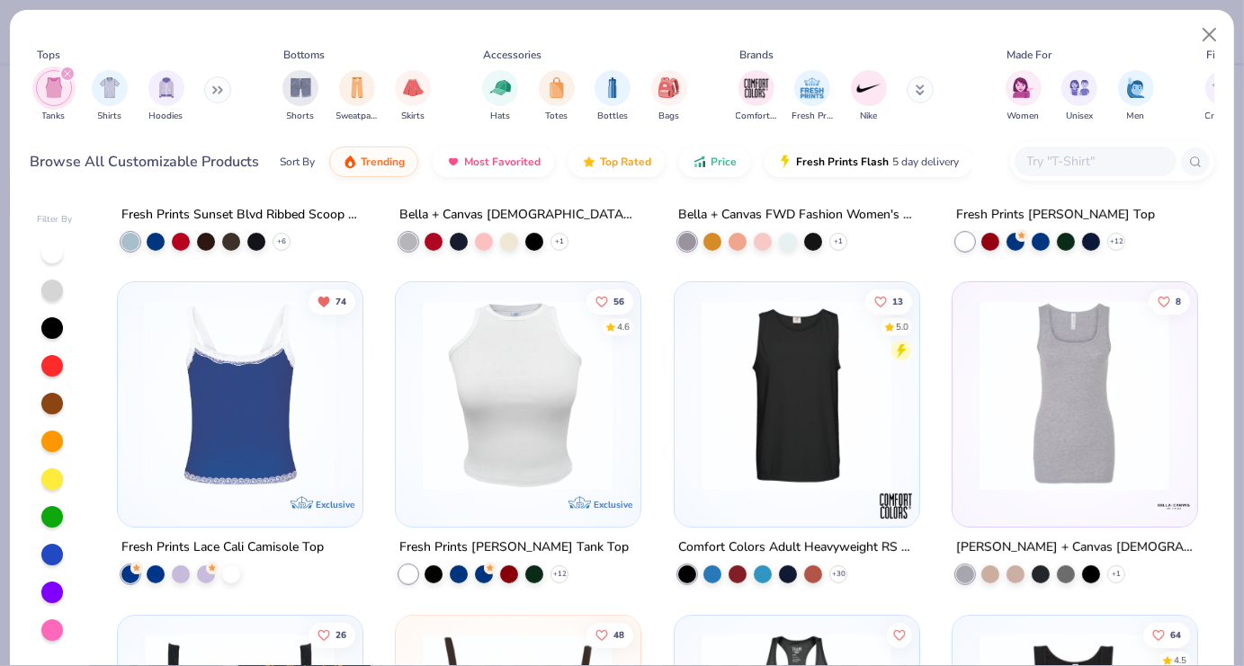
scroll to position [792, 0]
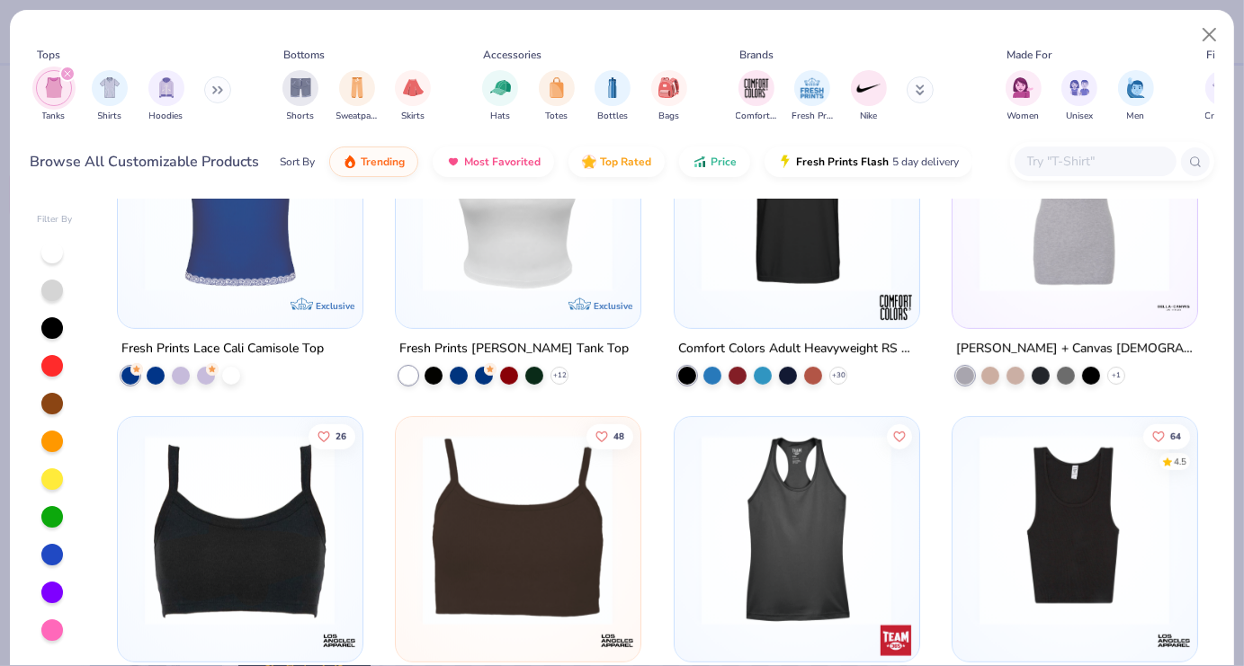
click at [252, 285] on img at bounding box center [240, 197] width 208 height 191
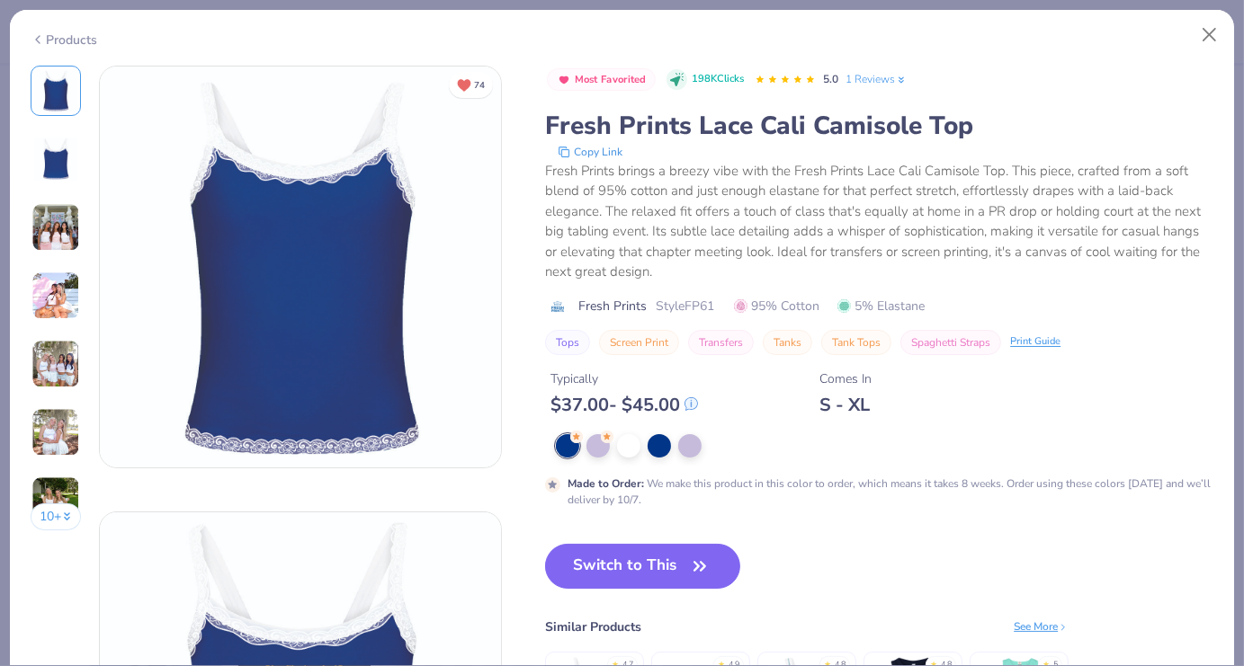
click at [26, 242] on div "10 + 74 AF Alpha Xi Delta, [GEOGRAPHIC_DATA][US_STATE] [PERSON_NAME] Alpha [GEO…" at bounding box center [622, 366] width 1224 height 601
click at [61, 242] on img at bounding box center [55, 227] width 49 height 49
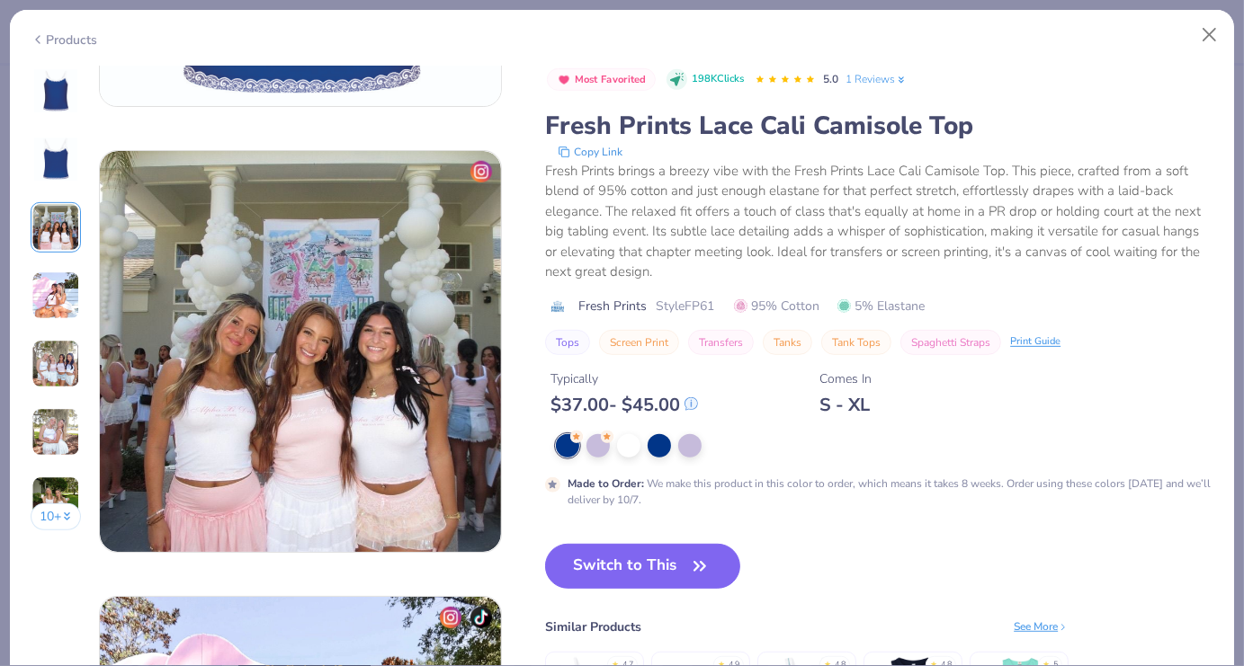
scroll to position [892, 0]
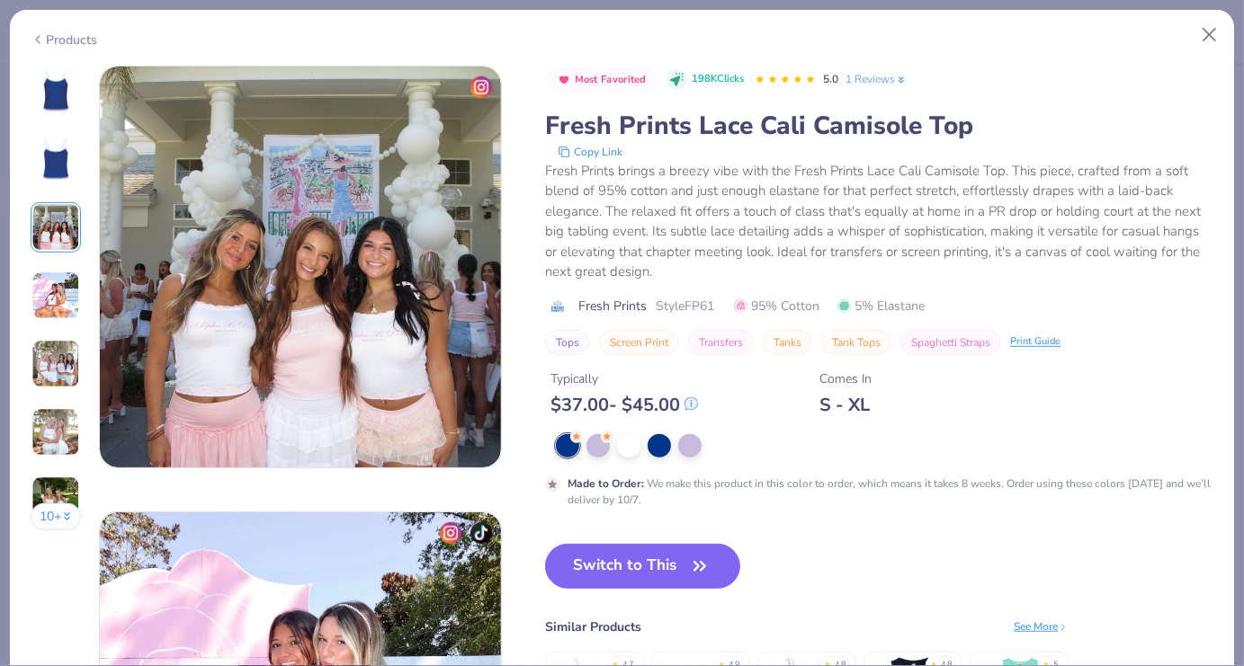
click at [56, 291] on img at bounding box center [55, 296] width 49 height 49
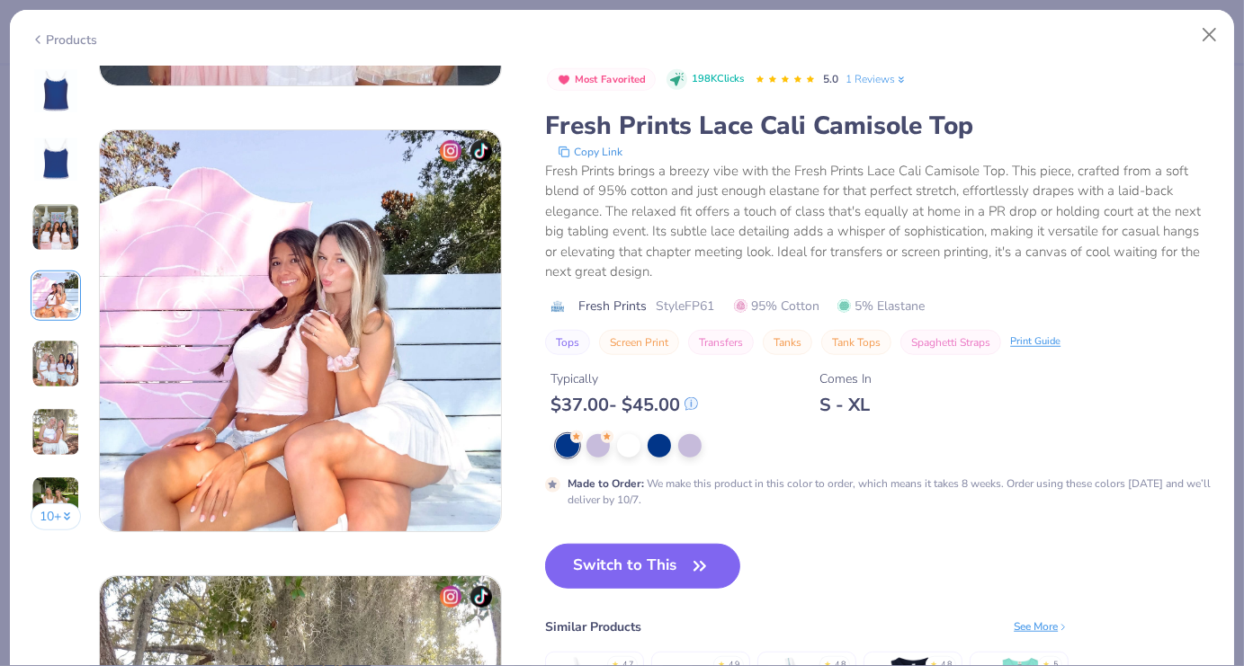
scroll to position [1338, 0]
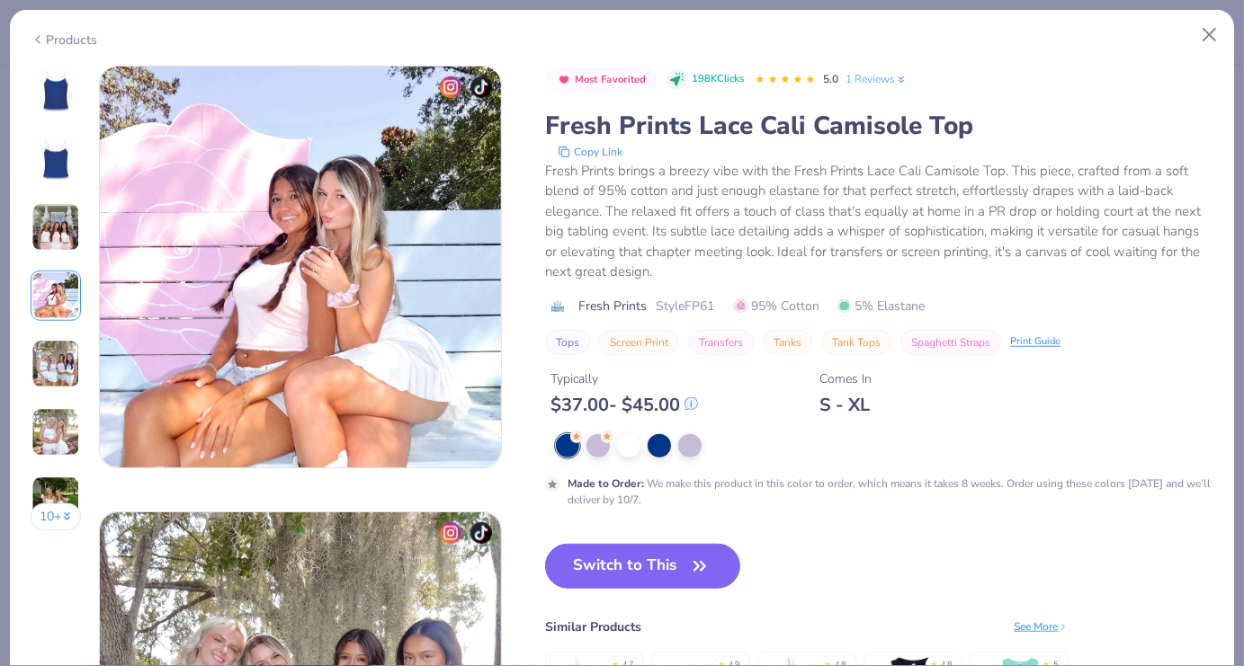
click at [67, 361] on img at bounding box center [55, 364] width 49 height 49
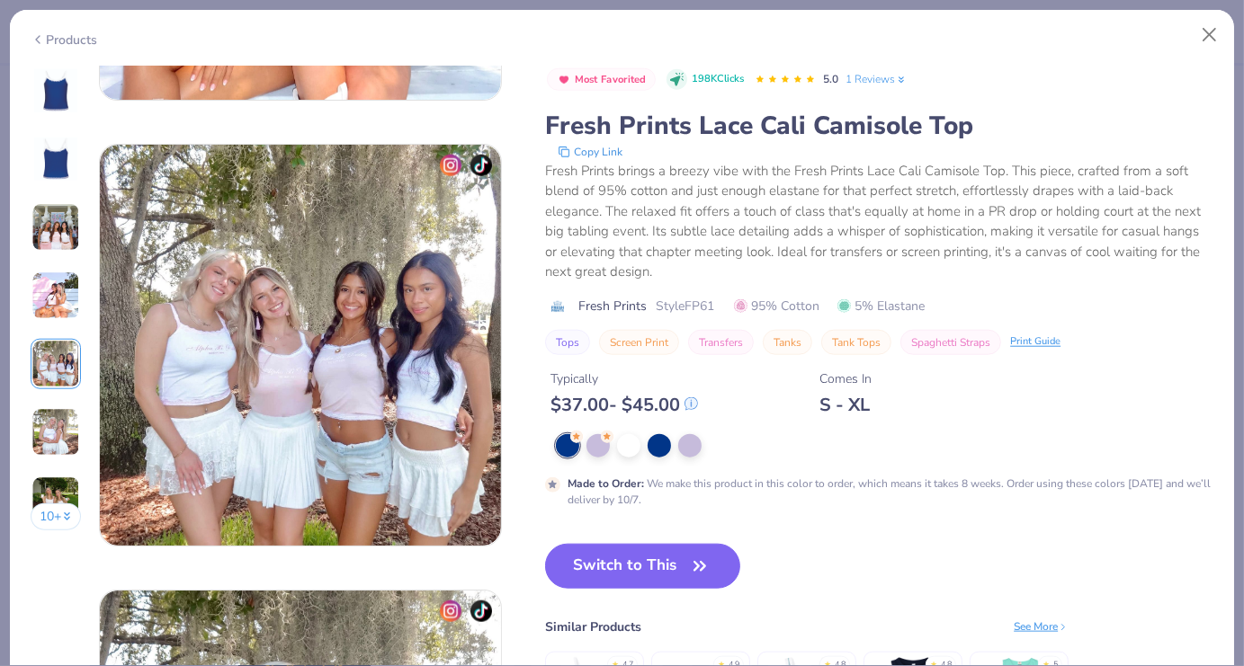
scroll to position [1785, 0]
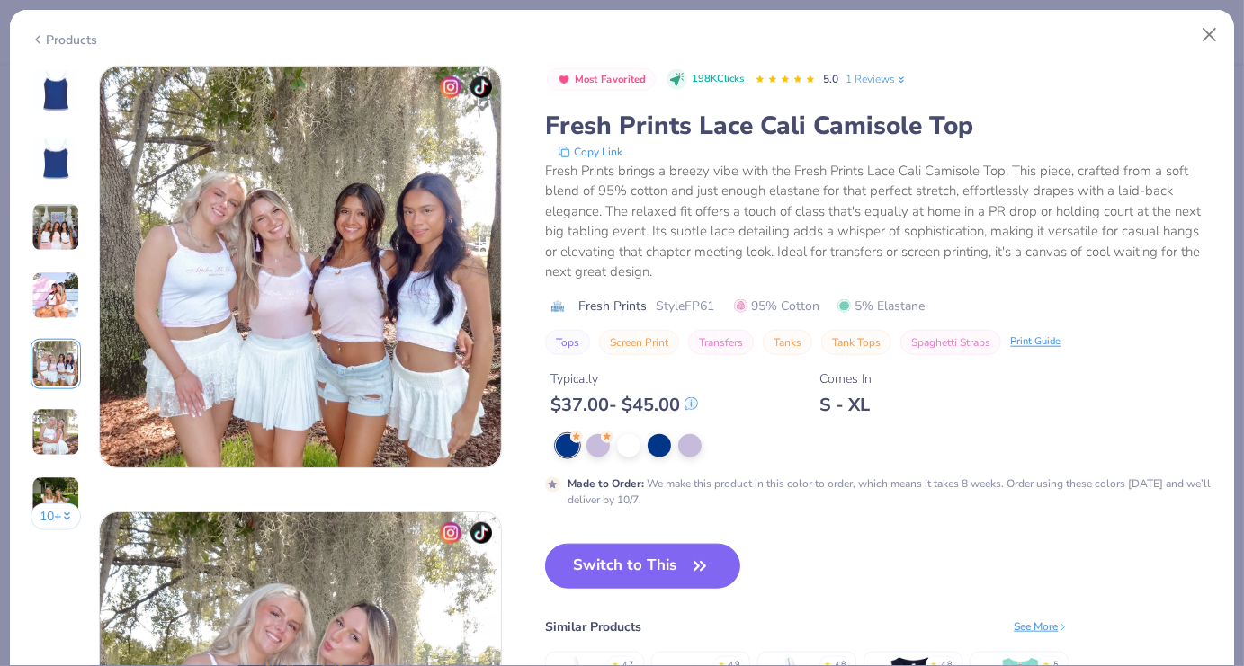
click at [50, 23] on div "Products" at bounding box center [622, 33] width 1224 height 47
click at [1215, 35] on button "Close" at bounding box center [1210, 35] width 34 height 34
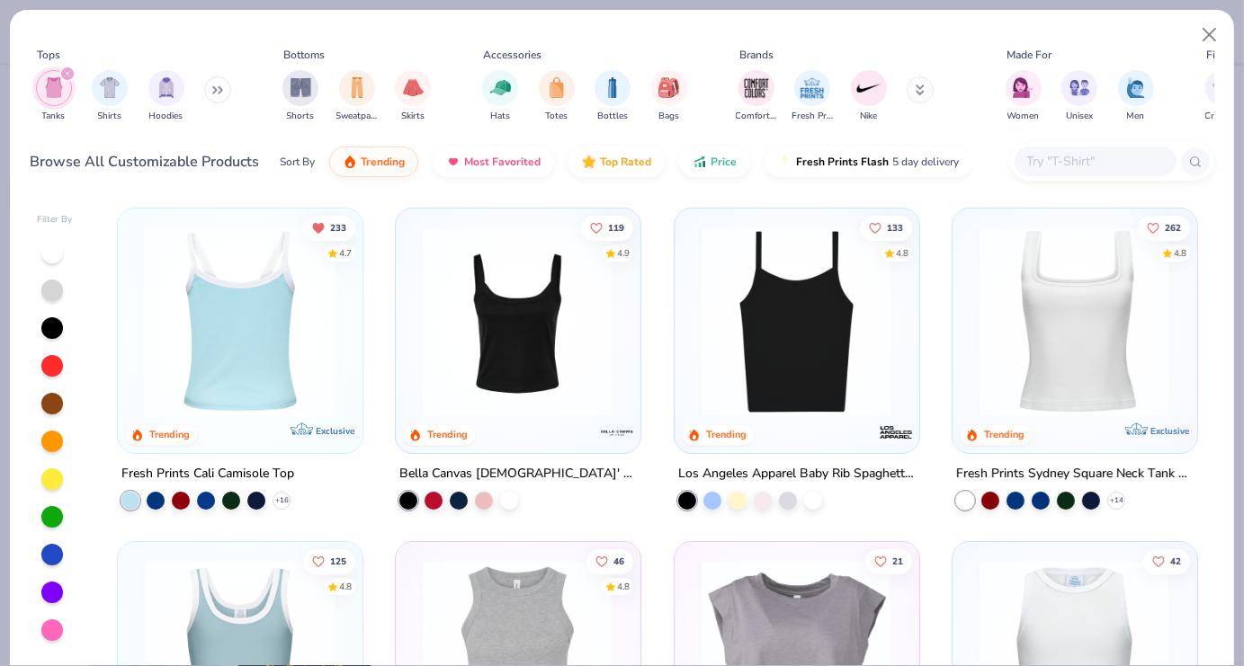
click at [135, 393] on img at bounding box center [31, 322] width 208 height 191
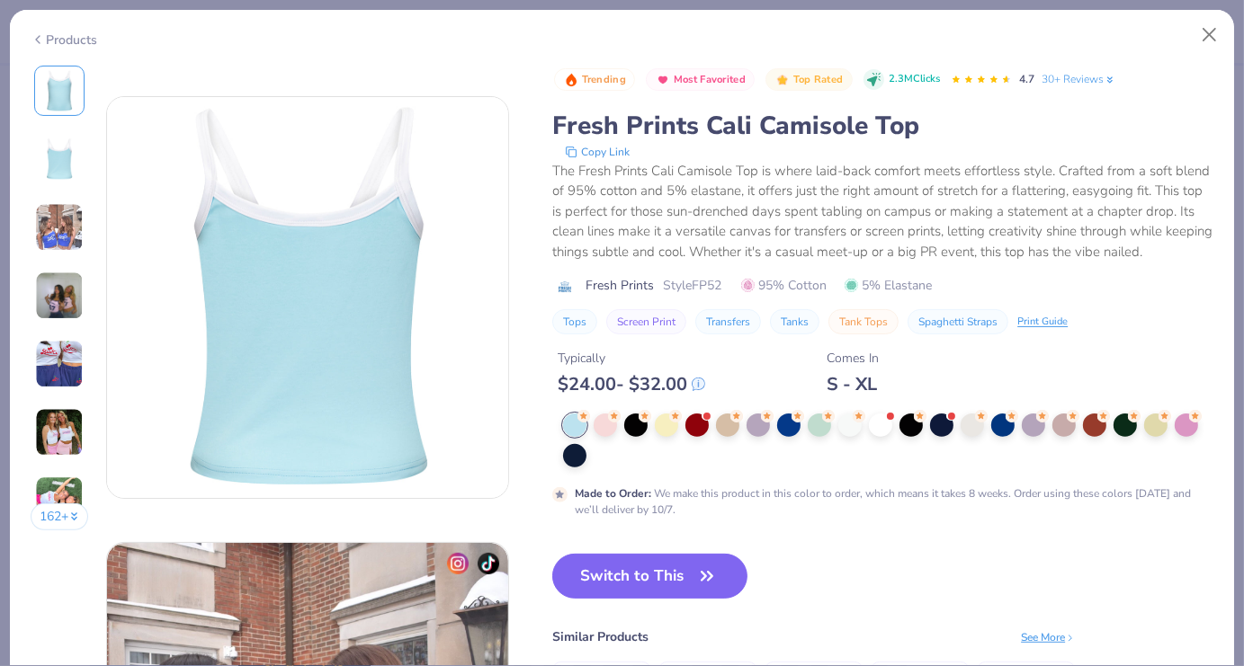
click at [67, 227] on img at bounding box center [59, 227] width 49 height 49
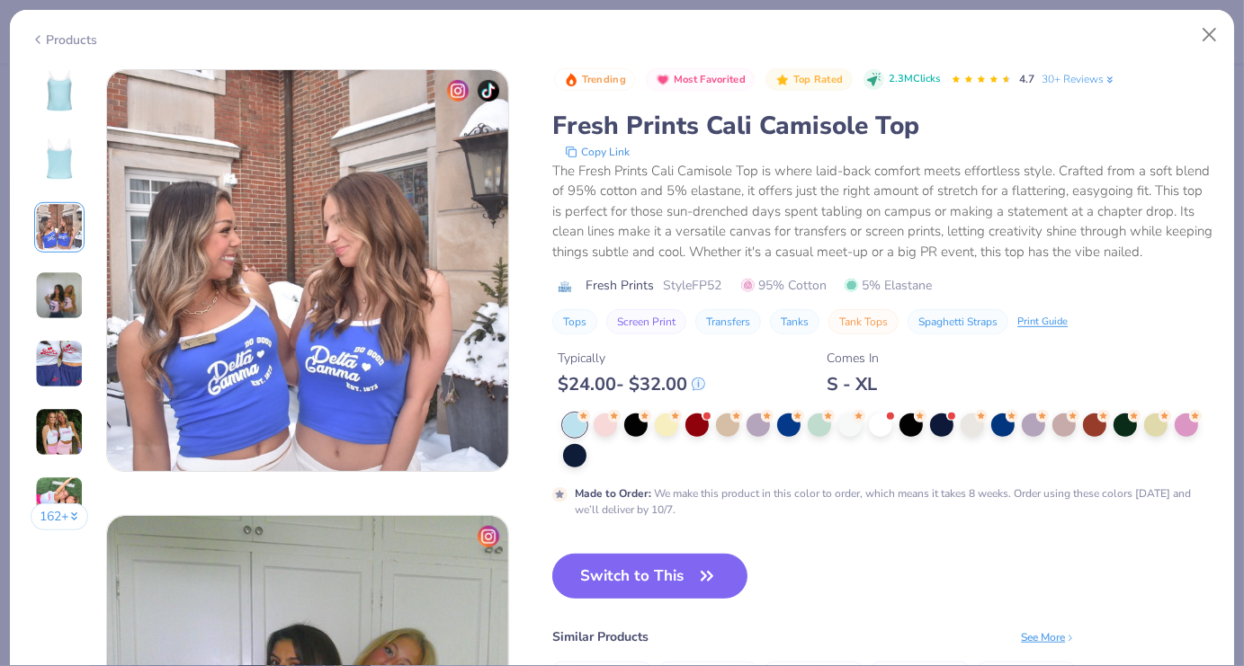
scroll to position [892, 0]
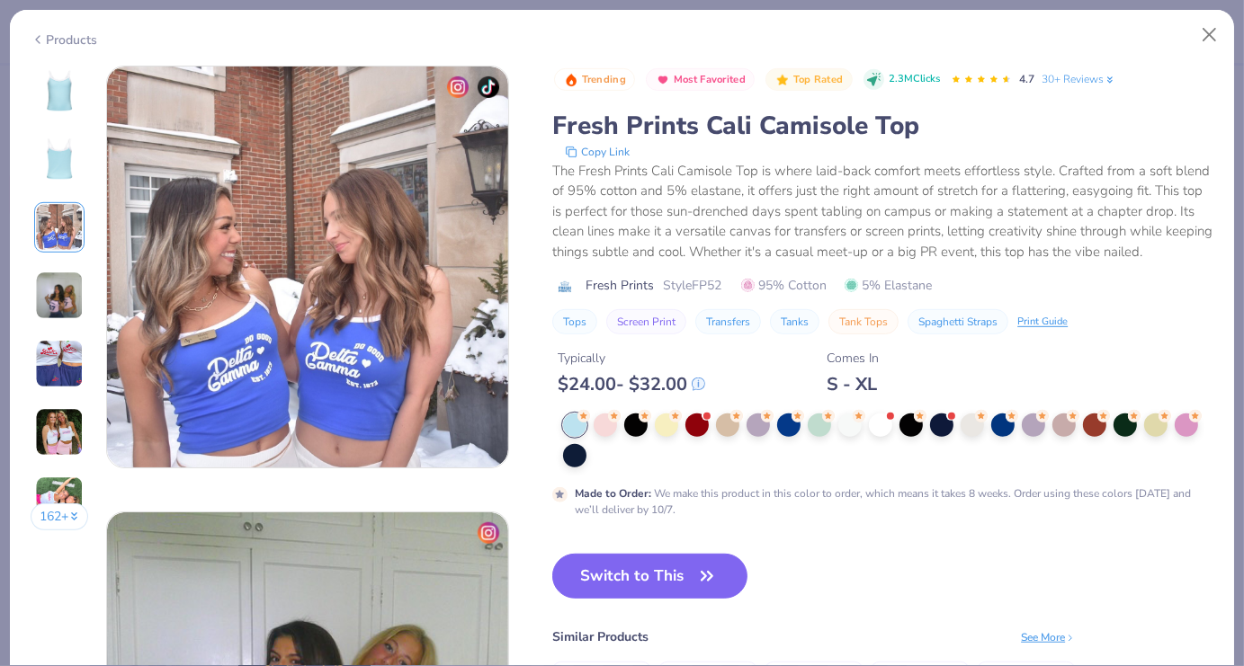
click at [60, 308] on img at bounding box center [59, 296] width 49 height 49
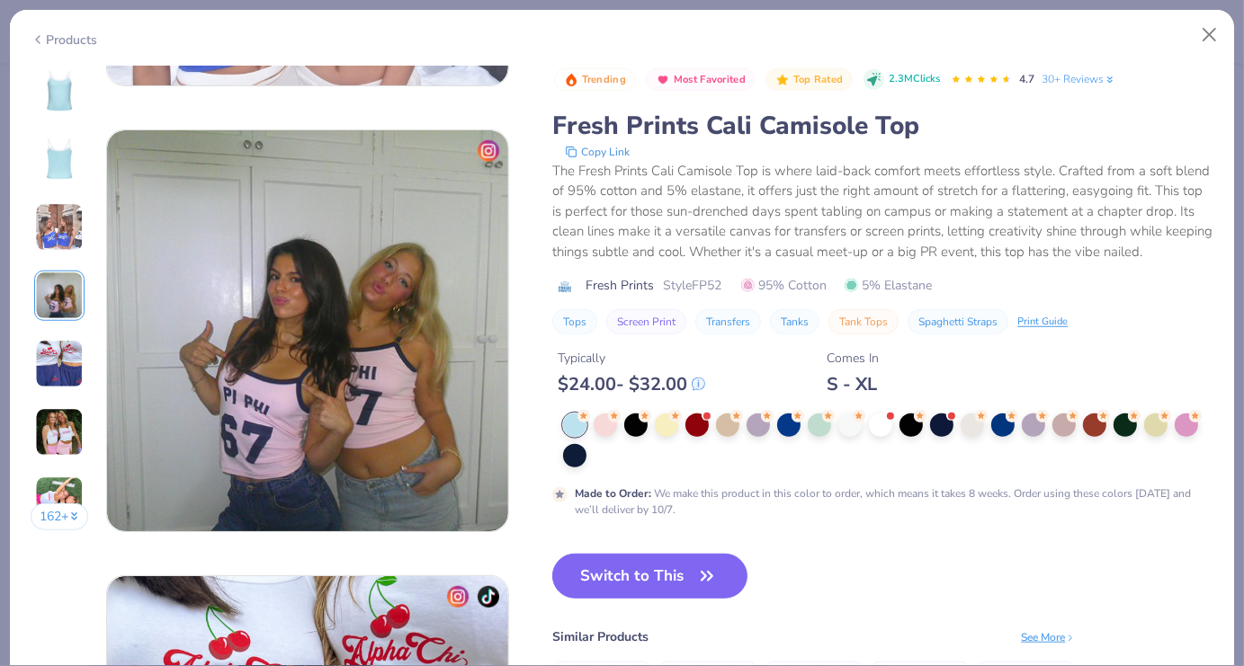
scroll to position [1338, 0]
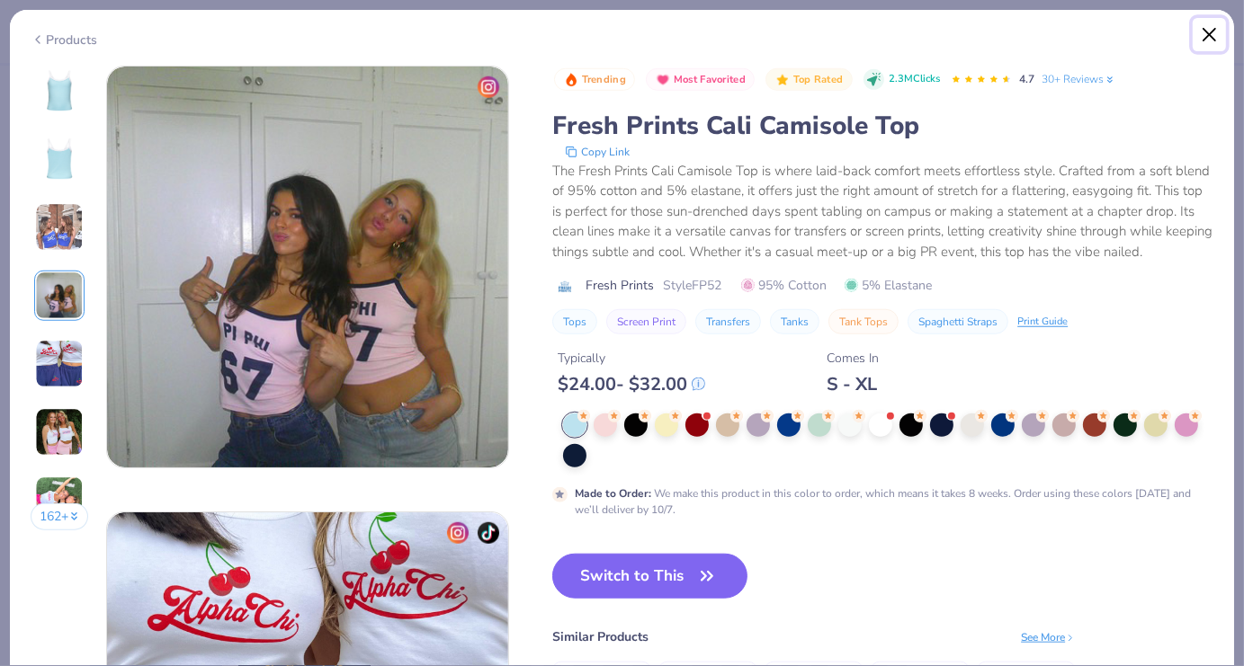
click at [1206, 33] on button "Close" at bounding box center [1210, 35] width 34 height 34
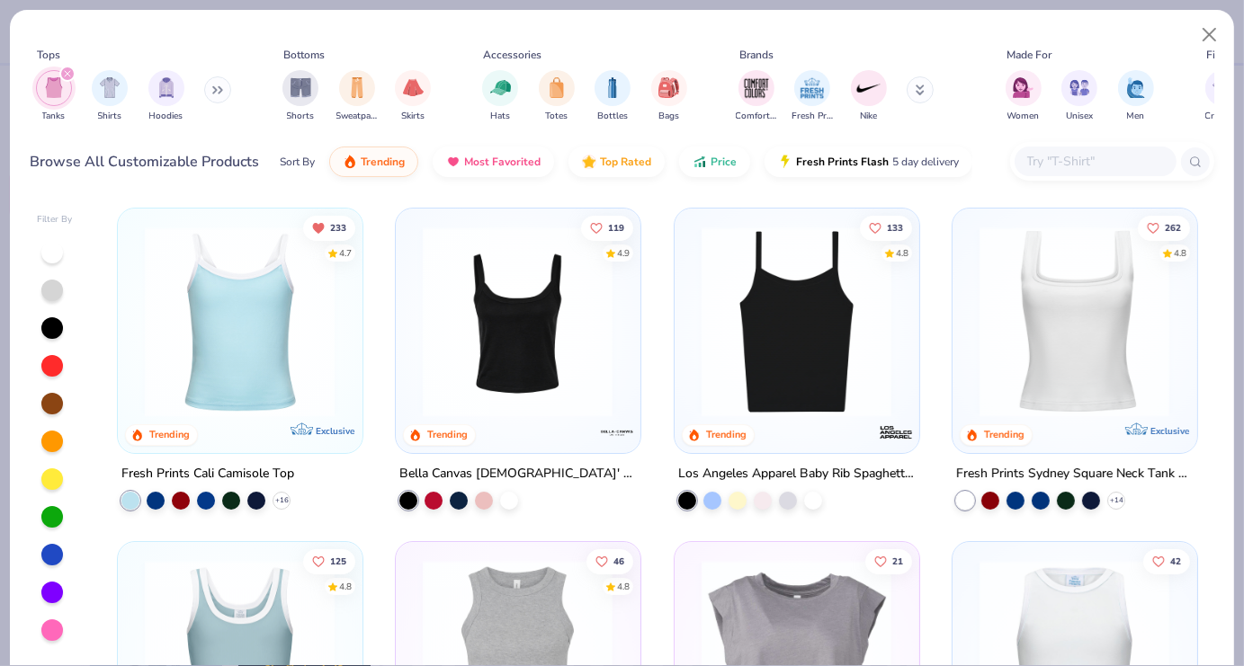
click at [67, 76] on icon "filter for Tanks" at bounding box center [67, 73] width 7 height 7
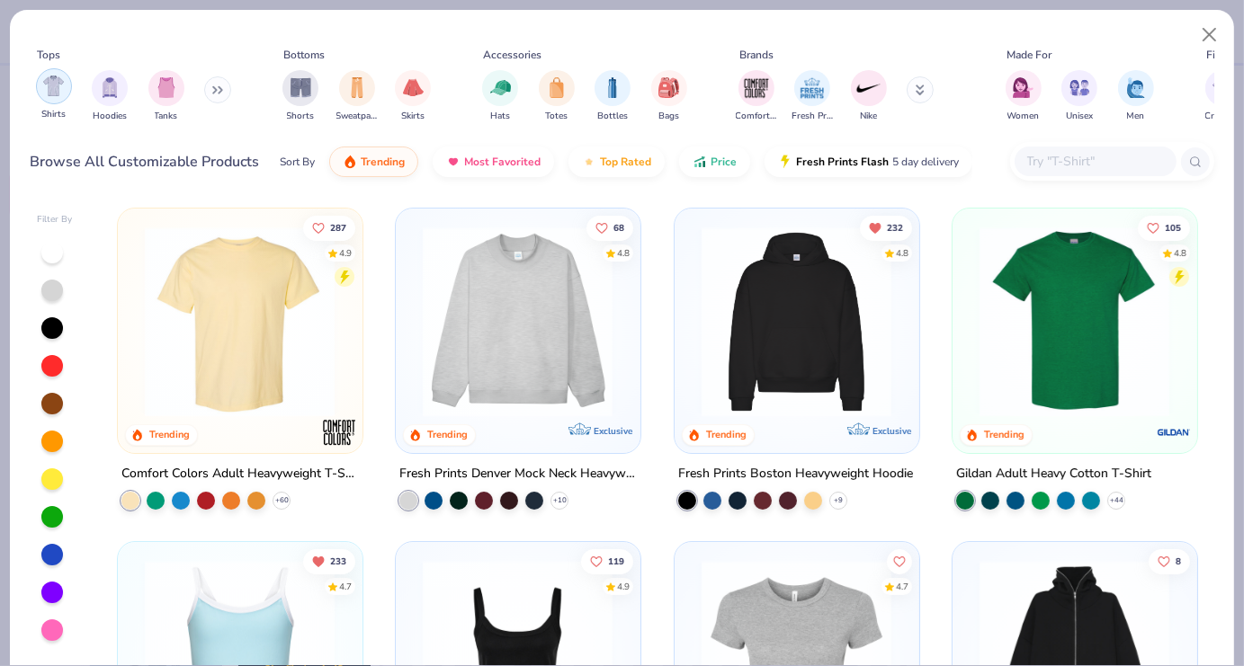
click at [53, 99] on div "filter for Shirts" at bounding box center [54, 86] width 36 height 36
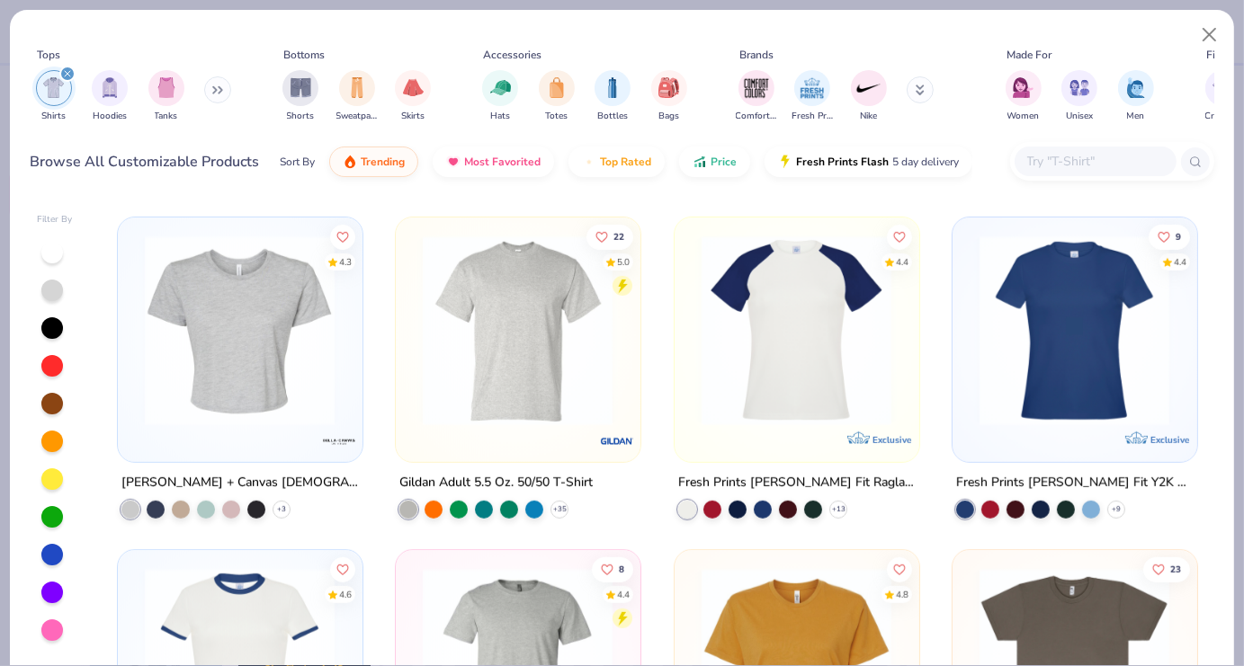
scroll to position [997, 0]
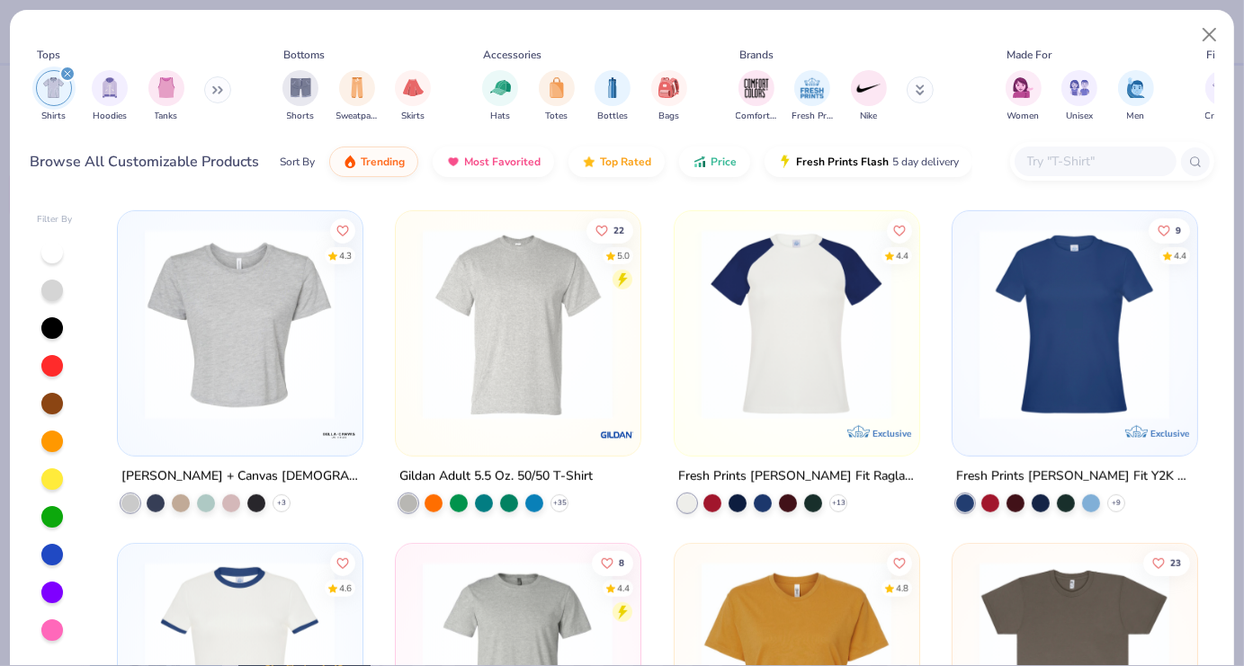
click at [1083, 362] on img at bounding box center [1075, 323] width 208 height 191
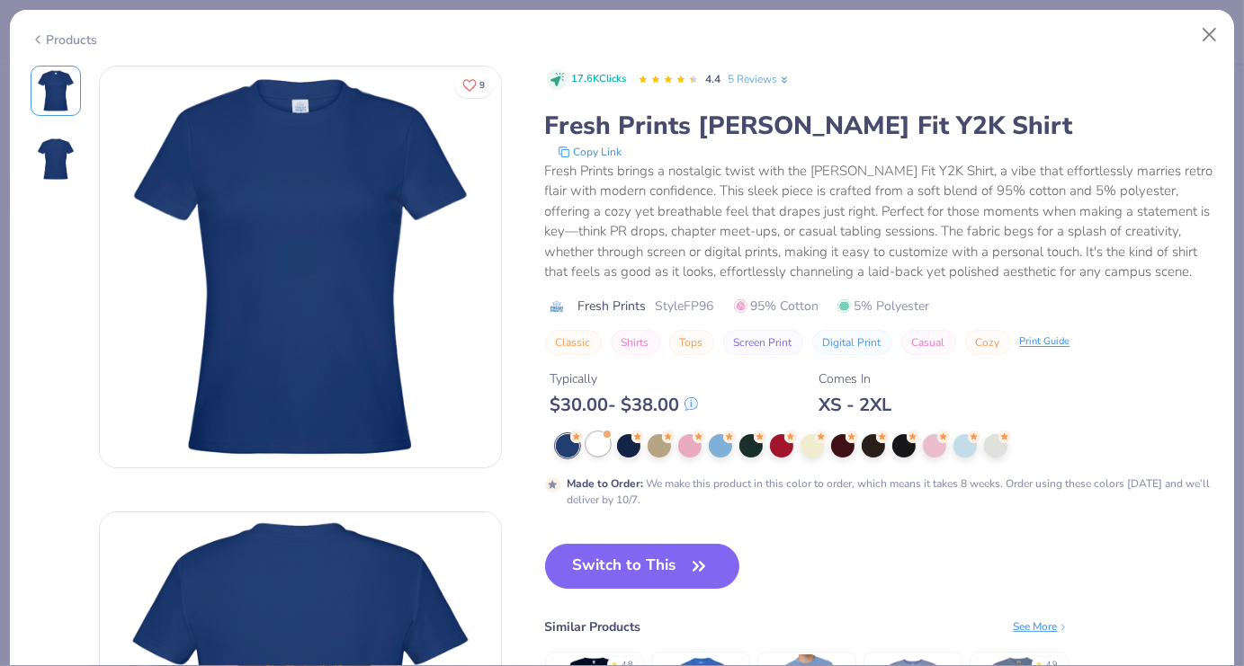
click at [597, 446] on div at bounding box center [597, 444] width 23 height 23
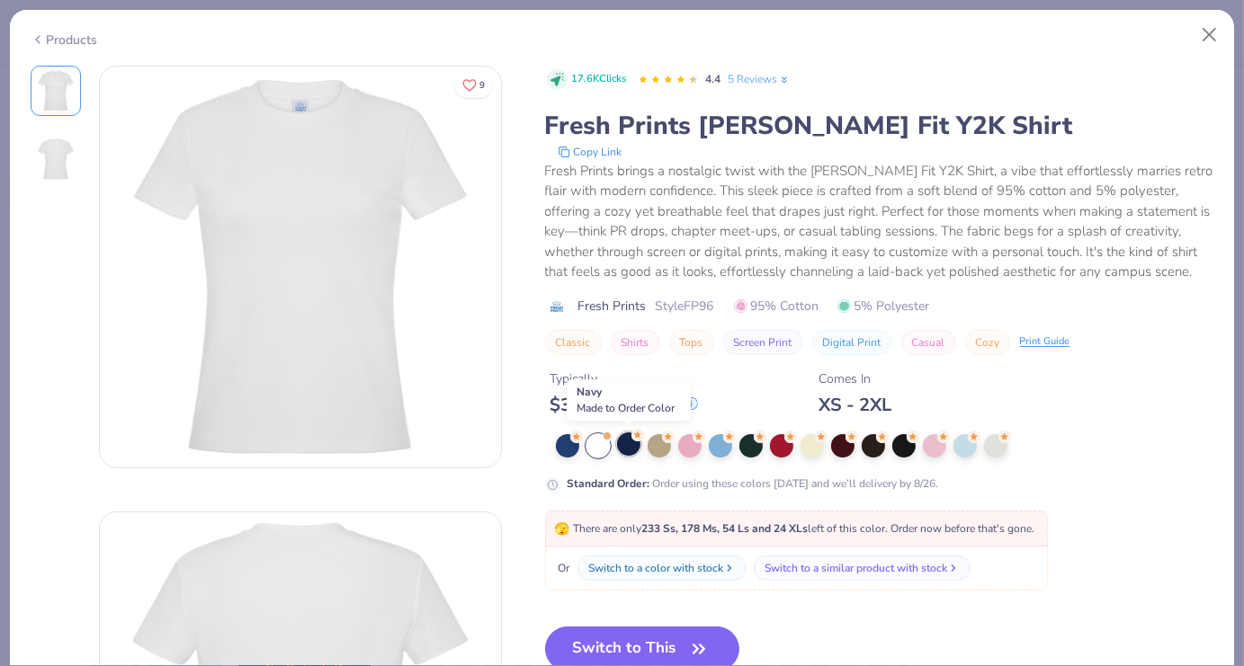
click at [639, 443] on div at bounding box center [628, 444] width 23 height 23
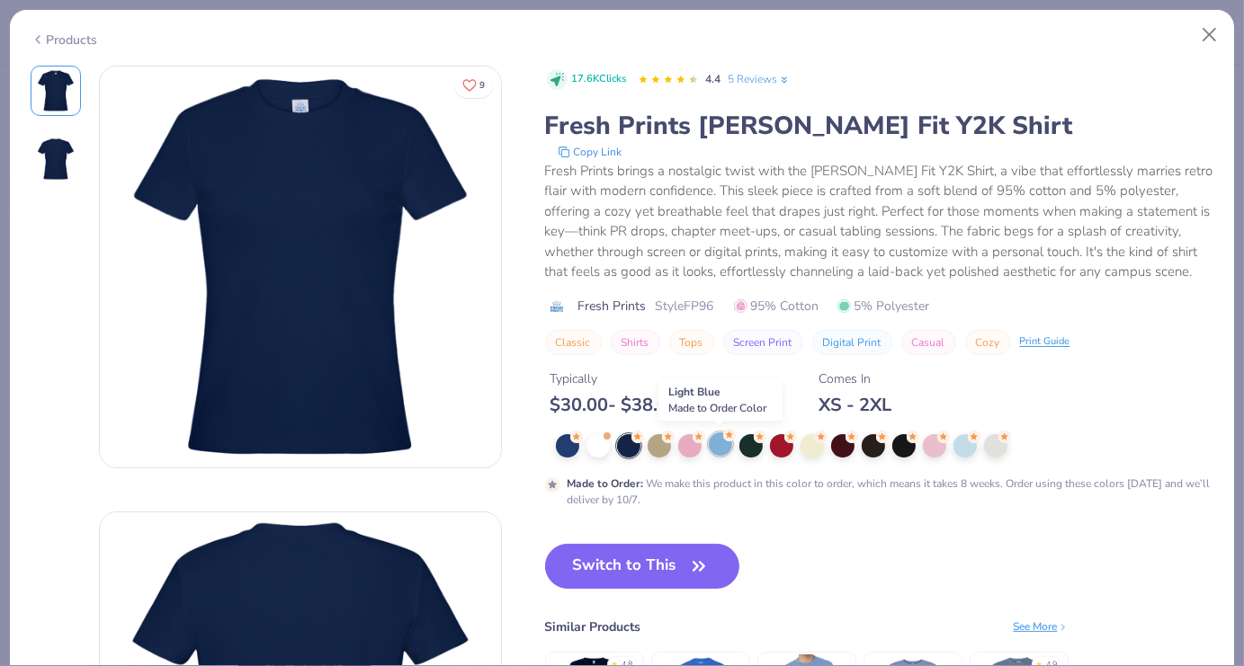
click at [729, 448] on div at bounding box center [720, 444] width 23 height 23
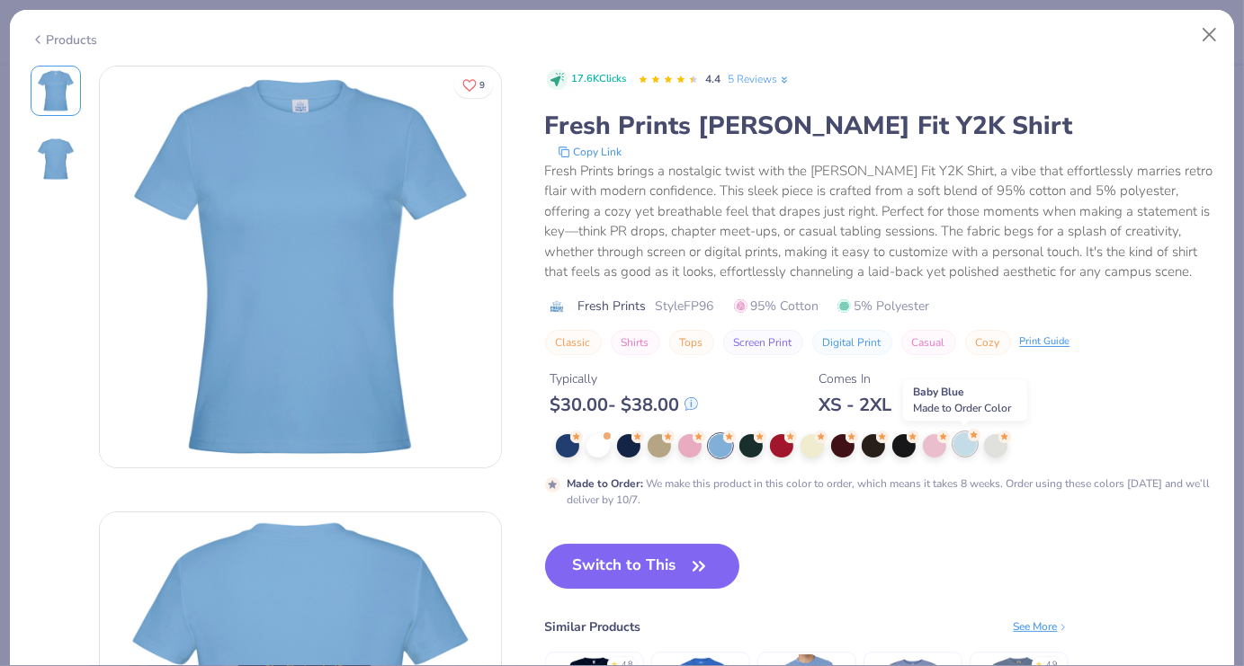
click at [969, 444] on div at bounding box center [964, 444] width 23 height 23
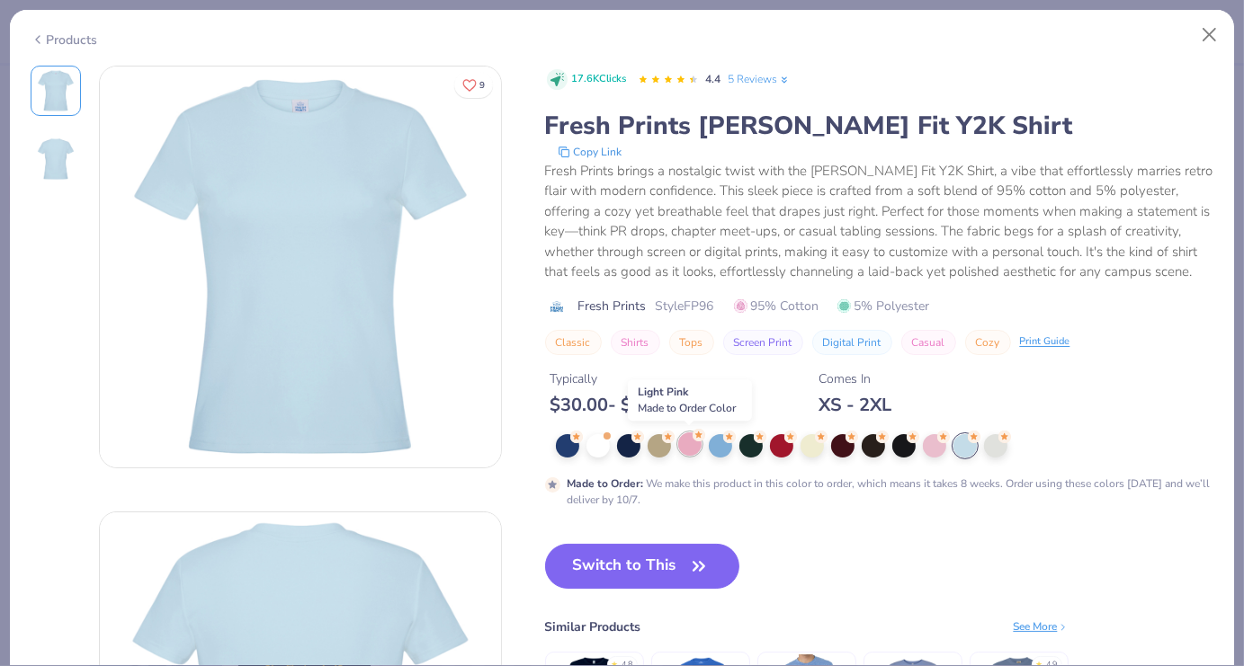
click at [693, 451] on div at bounding box center [689, 444] width 23 height 23
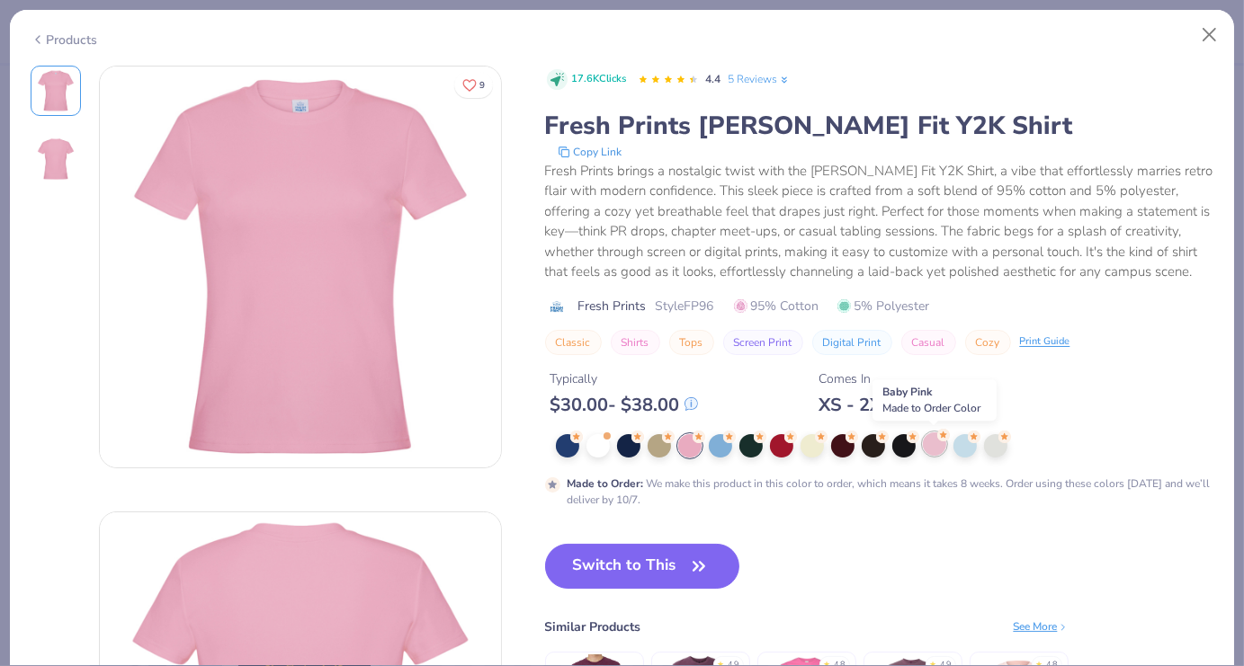
click at [940, 448] on div at bounding box center [934, 444] width 23 height 23
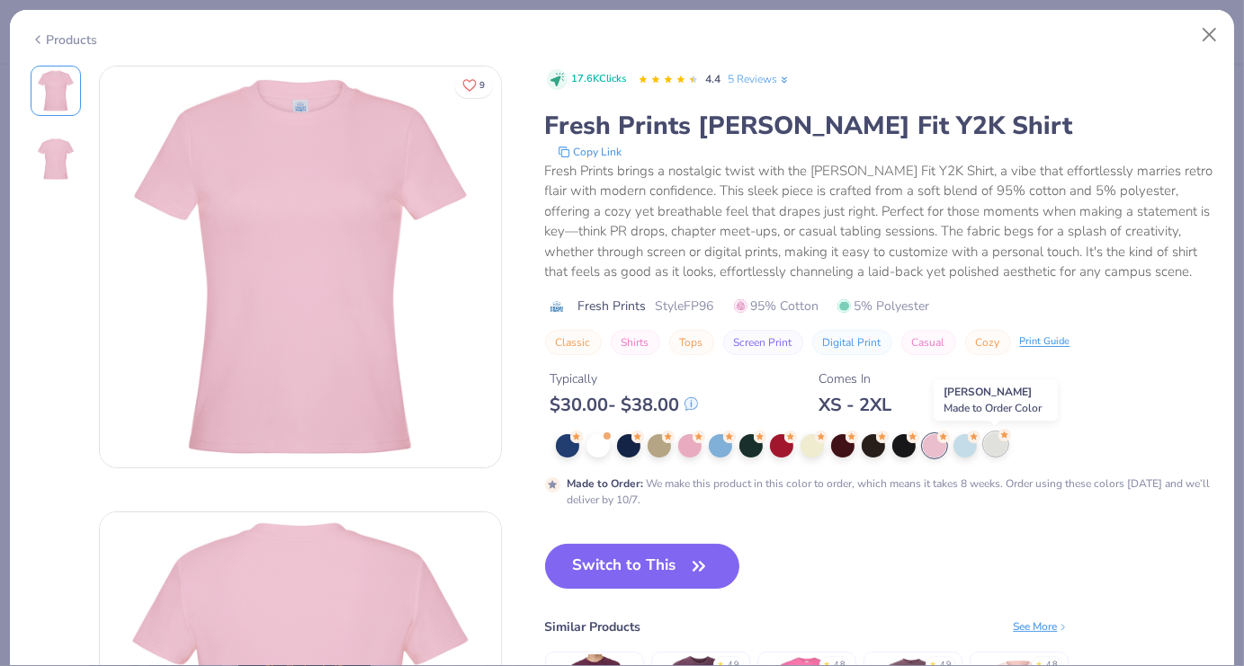
click at [1002, 445] on div at bounding box center [995, 444] width 23 height 23
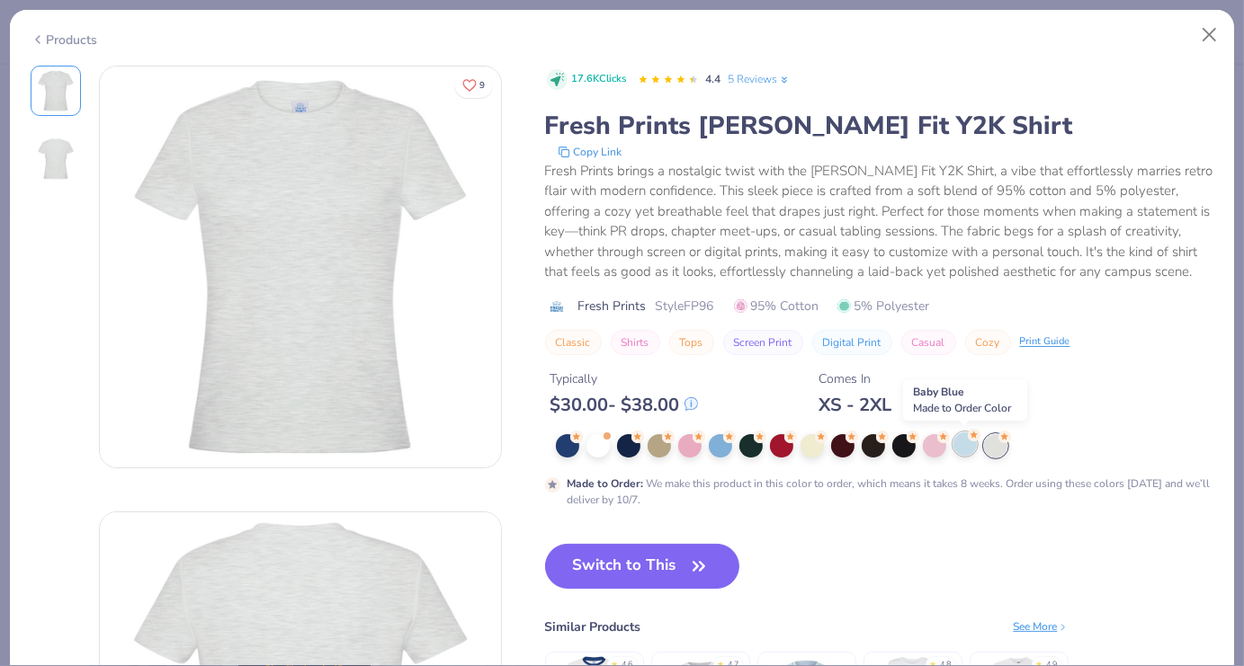
click at [966, 444] on div at bounding box center [964, 444] width 23 height 23
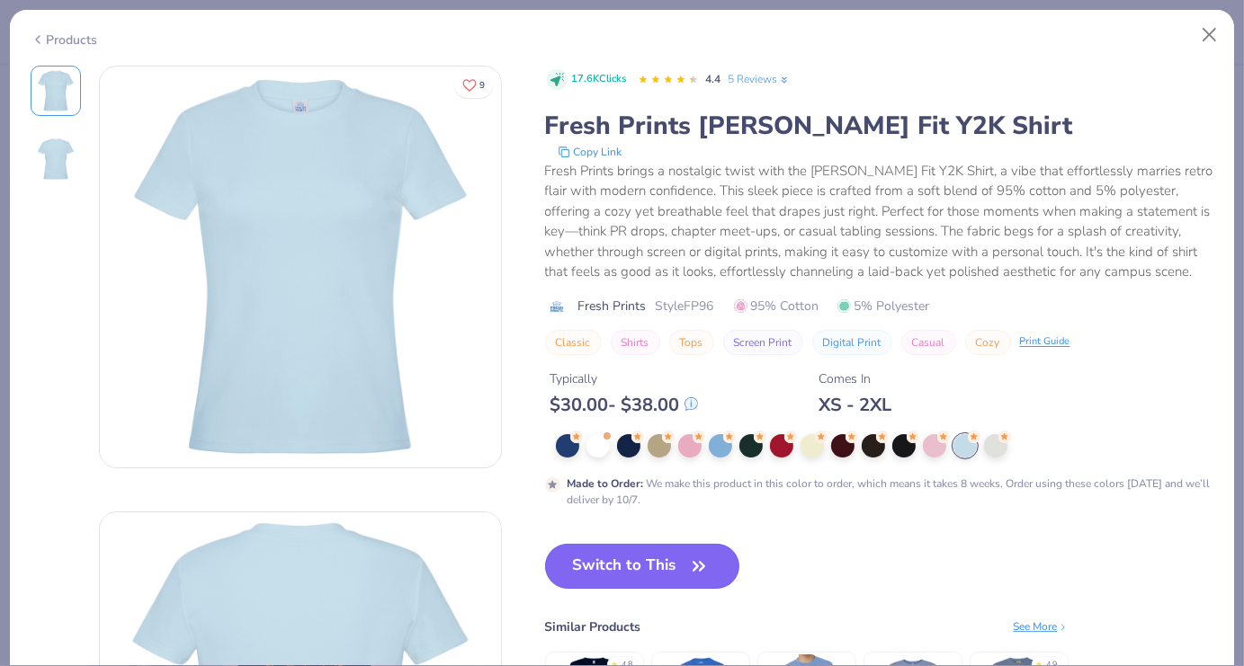
click at [631, 568] on button "Switch to This" at bounding box center [642, 566] width 195 height 45
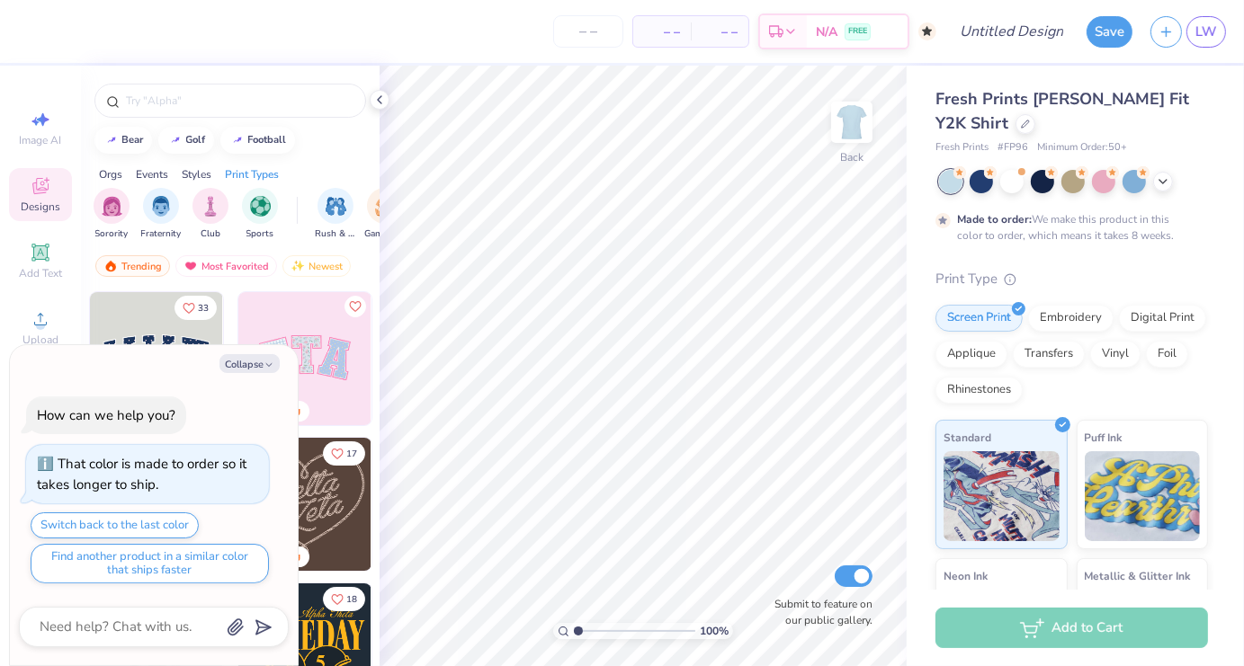
click at [157, 335] on img at bounding box center [156, 358] width 133 height 133
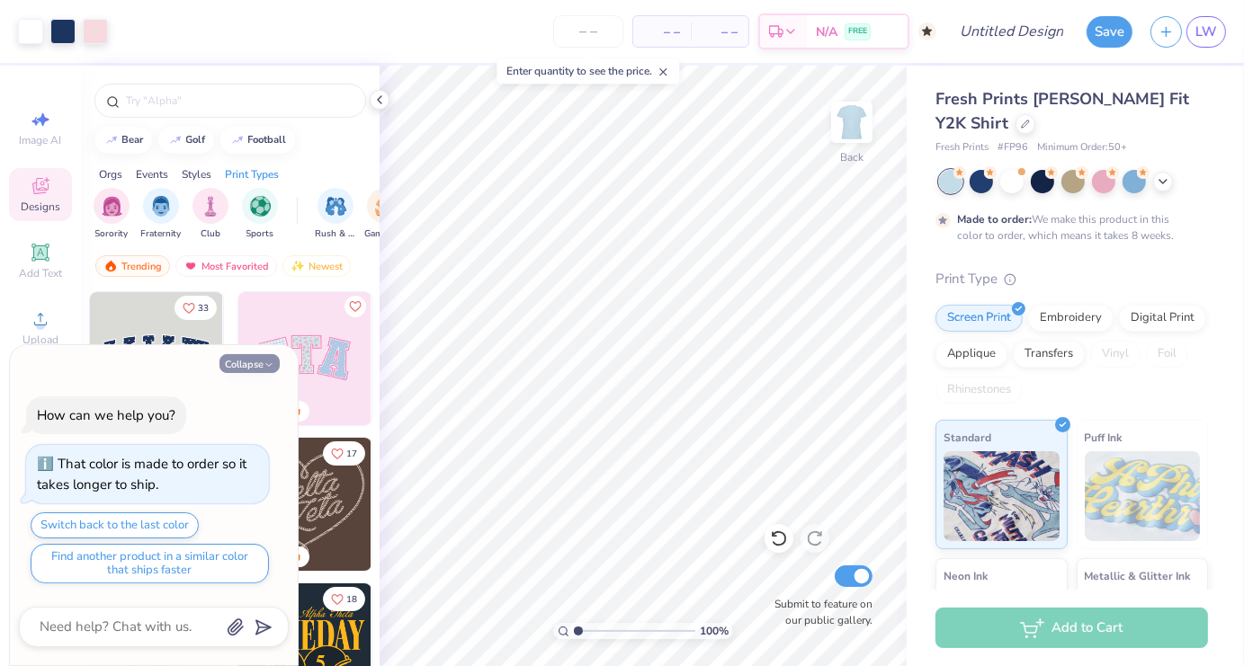
click at [264, 364] on icon "button" at bounding box center [269, 365] width 11 height 11
type textarea "x"
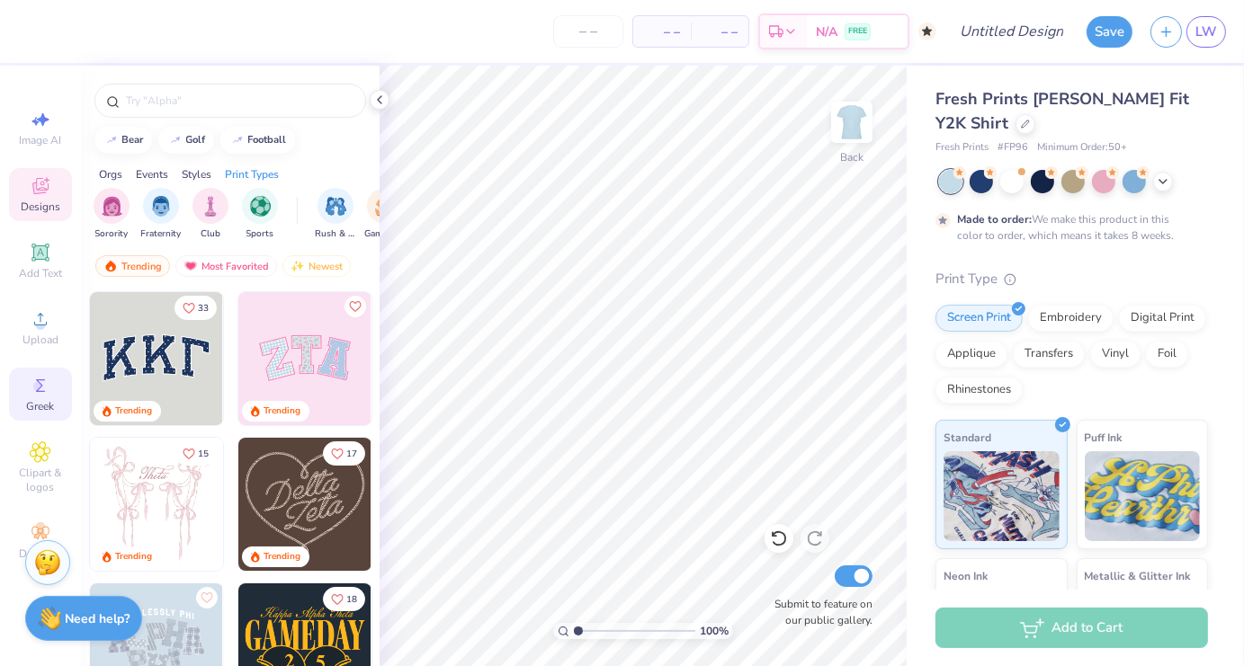
click at [37, 396] on icon at bounding box center [41, 386] width 22 height 22
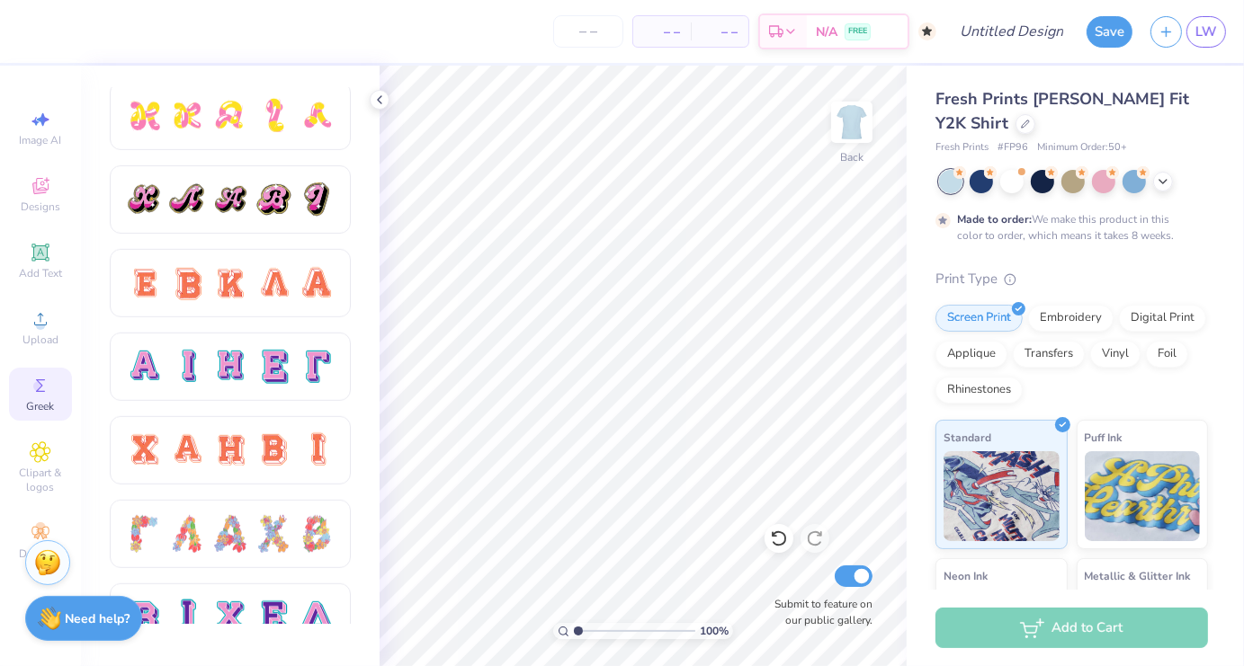
scroll to position [1009, 0]
click at [194, 367] on div at bounding box center [187, 367] width 38 height 38
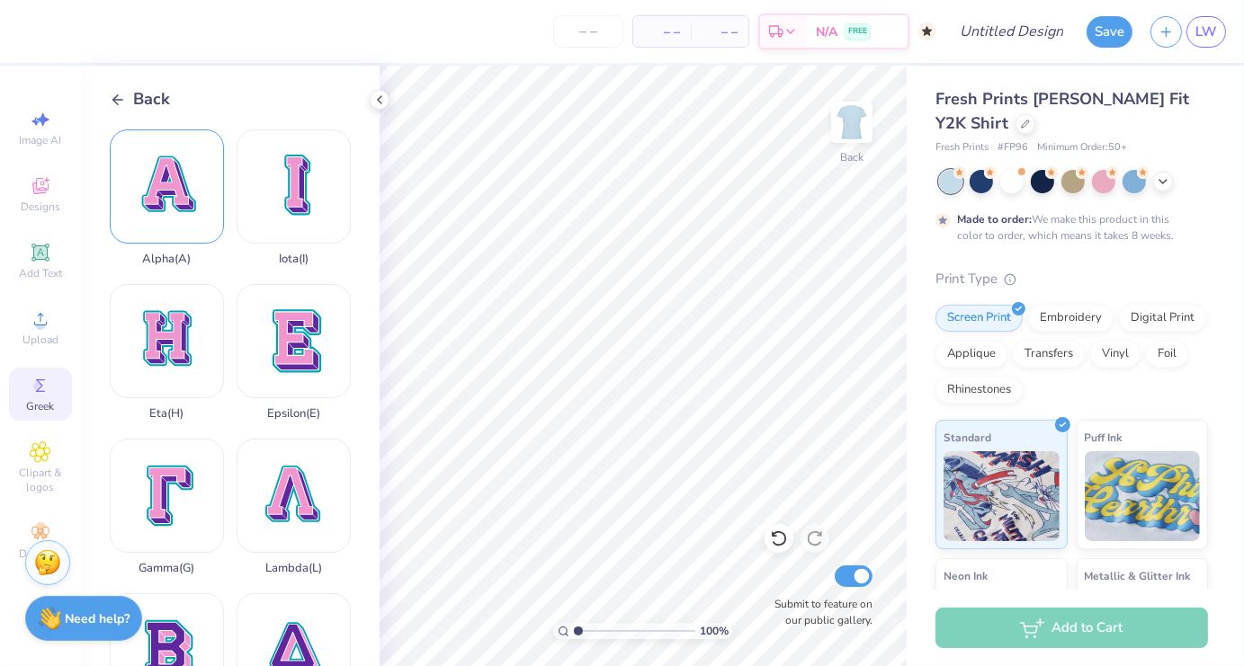
click at [171, 195] on div "Alpha ( A )" at bounding box center [167, 198] width 114 height 137
click at [49, 184] on icon at bounding box center [41, 186] width 22 height 22
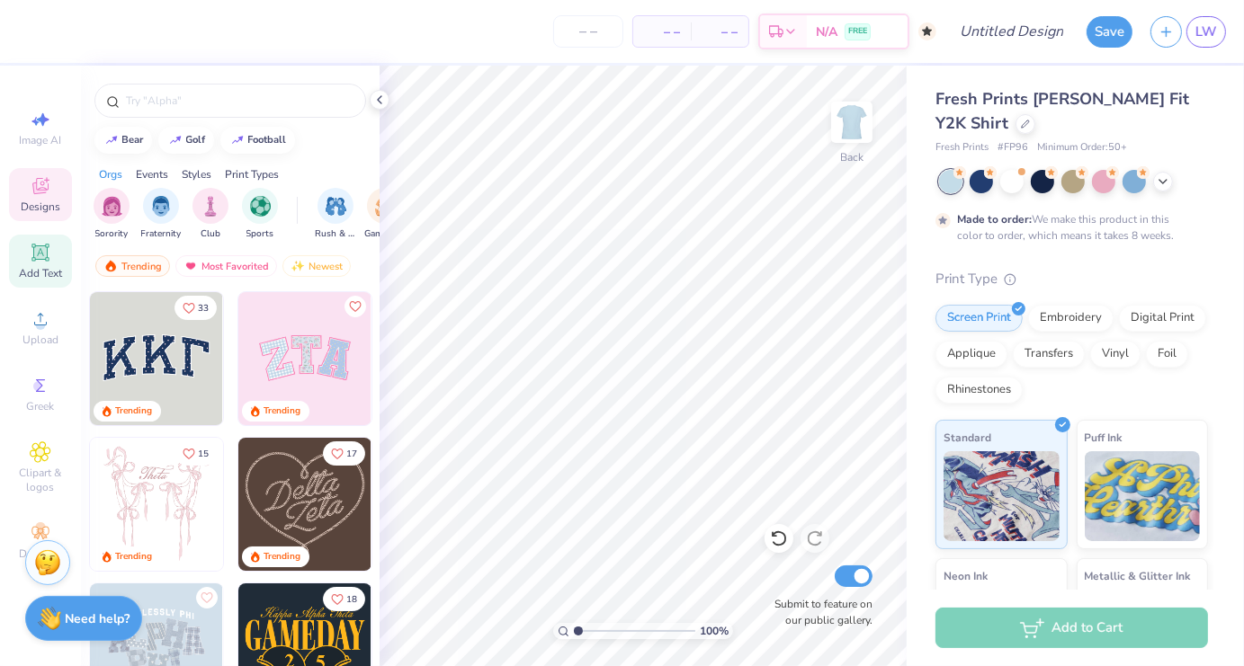
click at [32, 261] on icon at bounding box center [39, 252] width 17 height 17
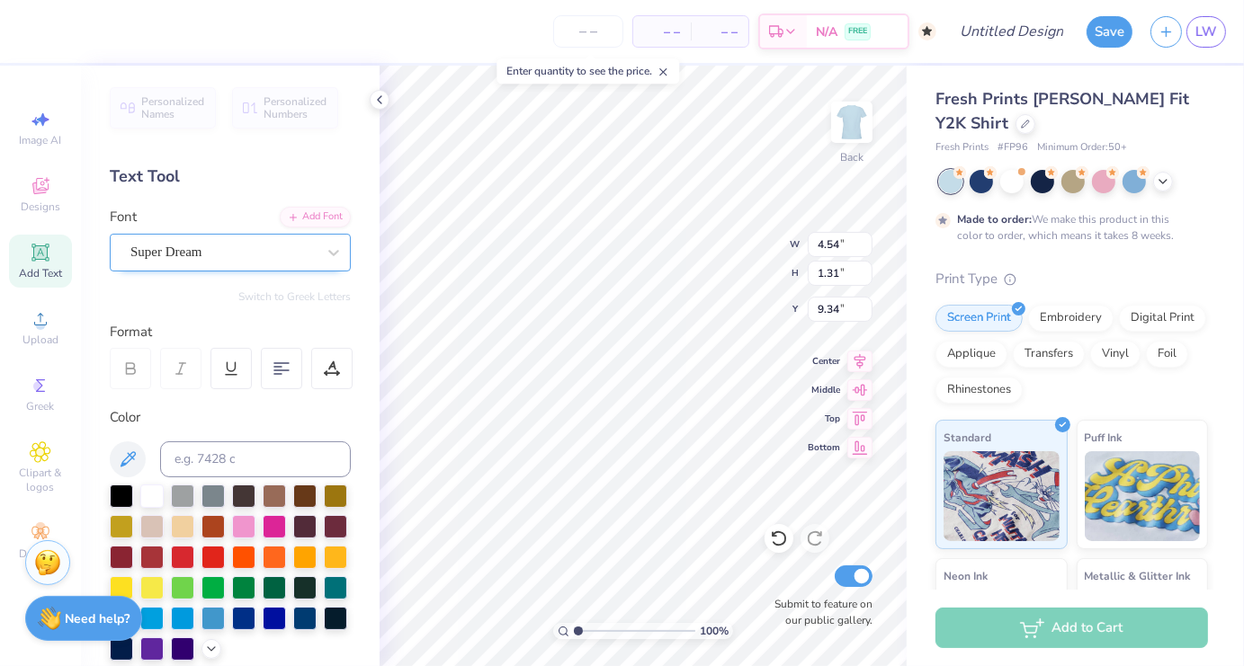
click at [212, 270] on div "Super Dream" at bounding box center [230, 253] width 241 height 38
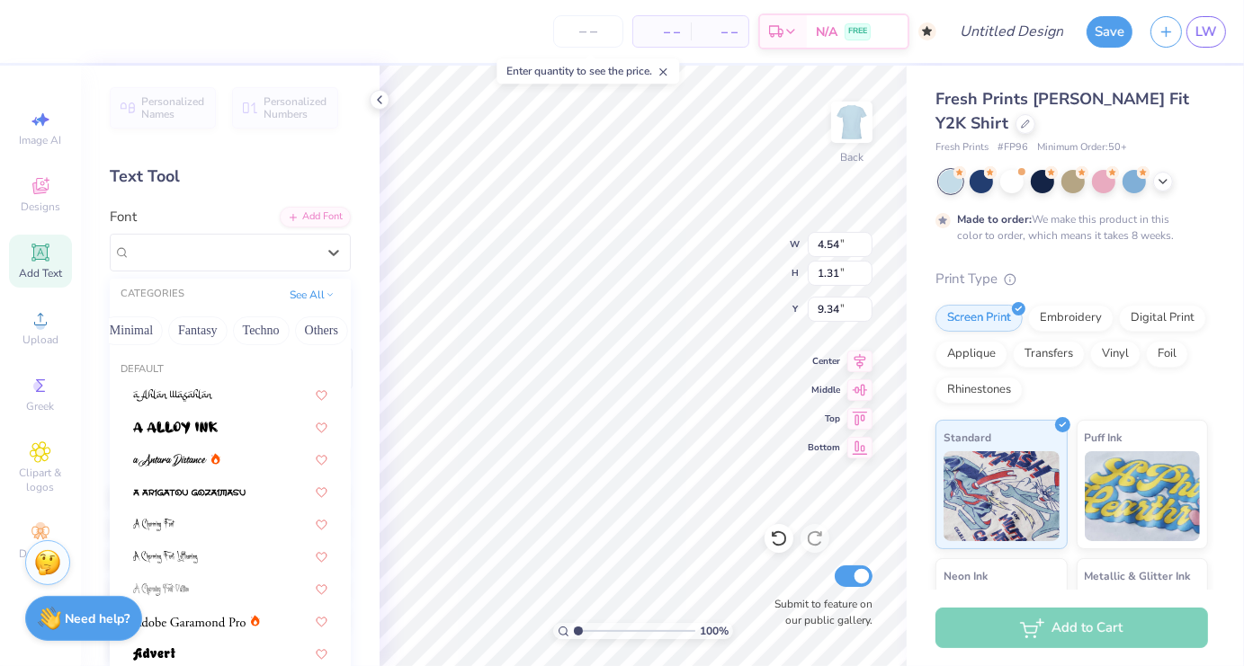
scroll to position [0, 538]
click at [303, 331] on button "Others" at bounding box center [313, 331] width 53 height 29
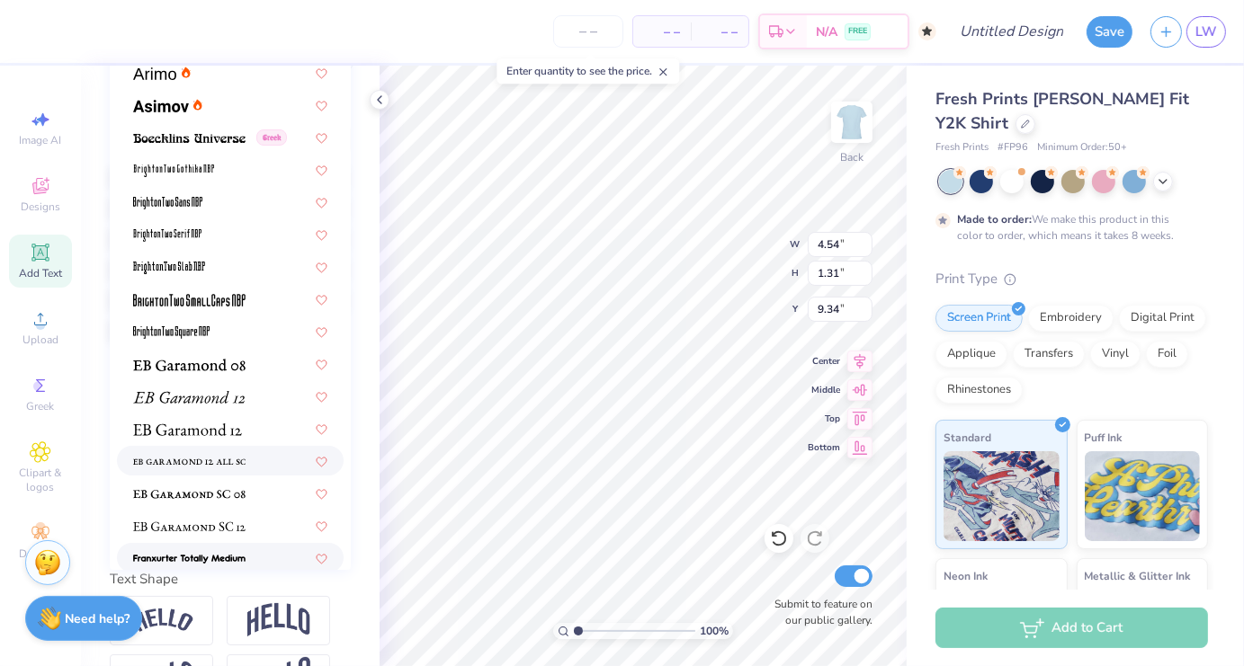
scroll to position [116, 0]
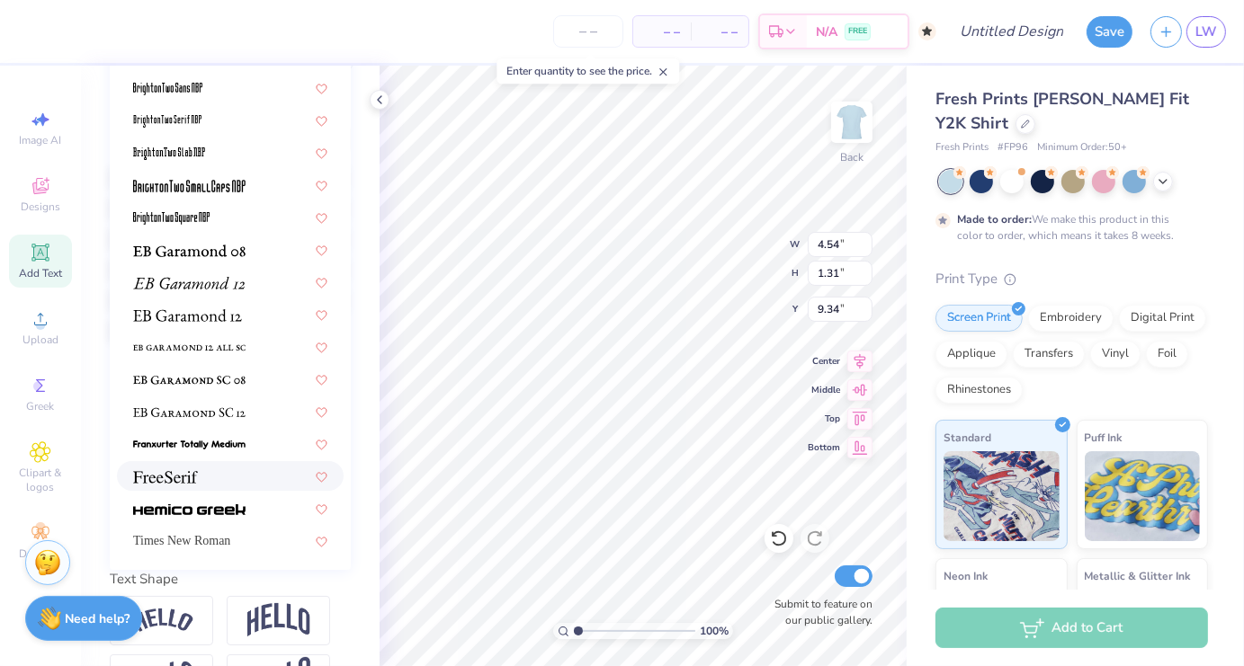
click at [210, 473] on div at bounding box center [230, 476] width 194 height 19
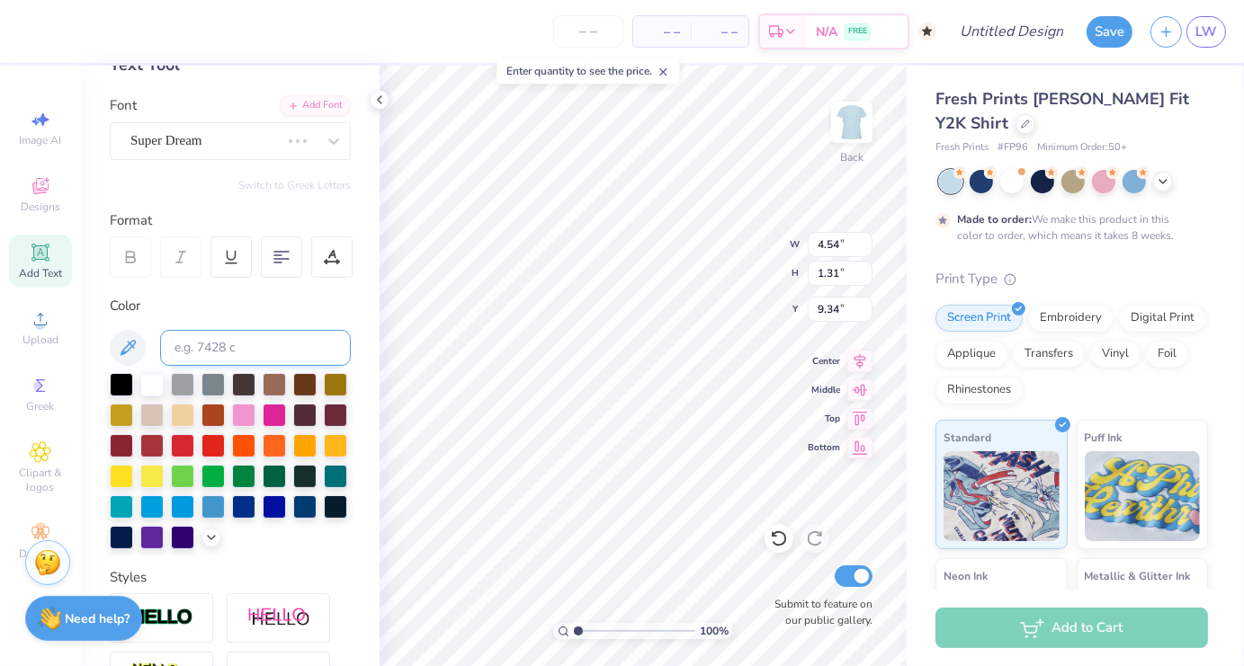
scroll to position [112, 0]
type input "4.63"
type input "1.24"
type input "9.38"
